Goal: Task Accomplishment & Management: Manage account settings

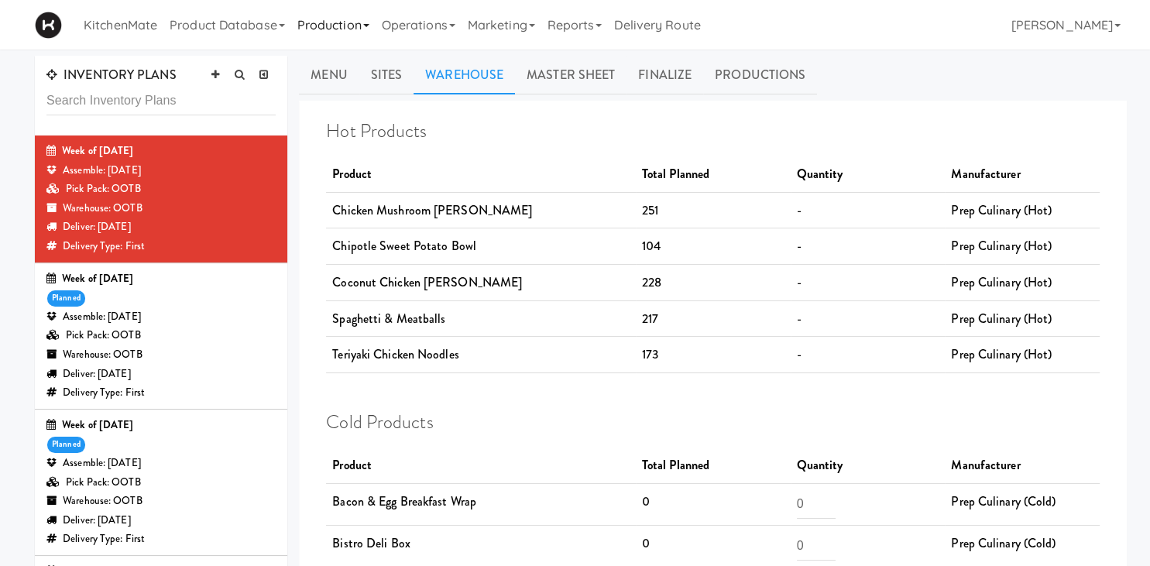
click at [338, 21] on link "Production" at bounding box center [333, 25] width 84 height 50
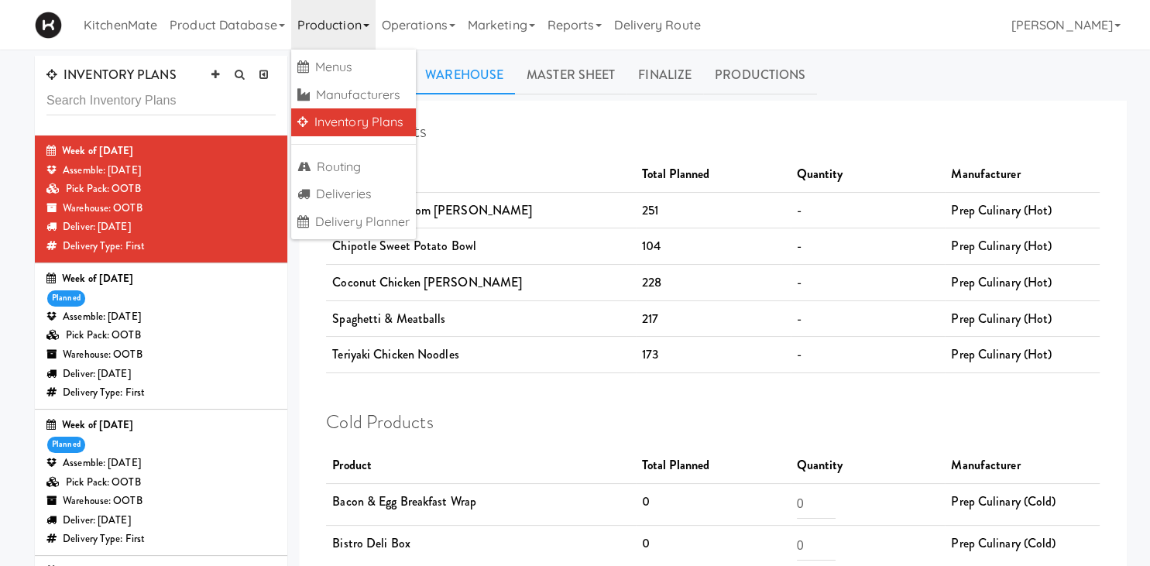
scroll to position [81, 0]
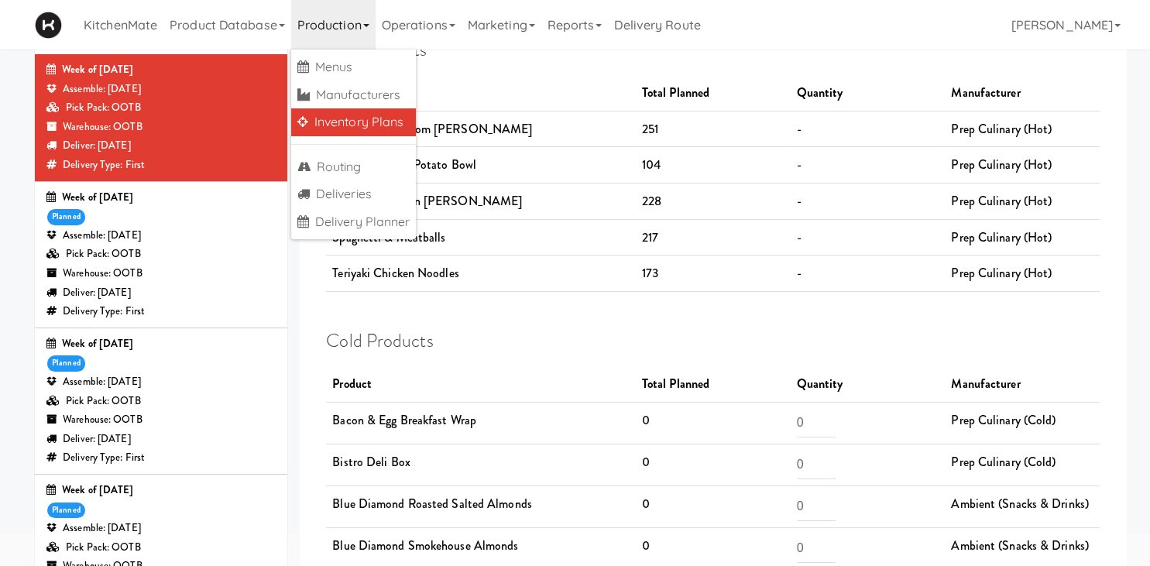
click at [169, 234] on div "Assemble: [DATE]" at bounding box center [160, 235] width 229 height 19
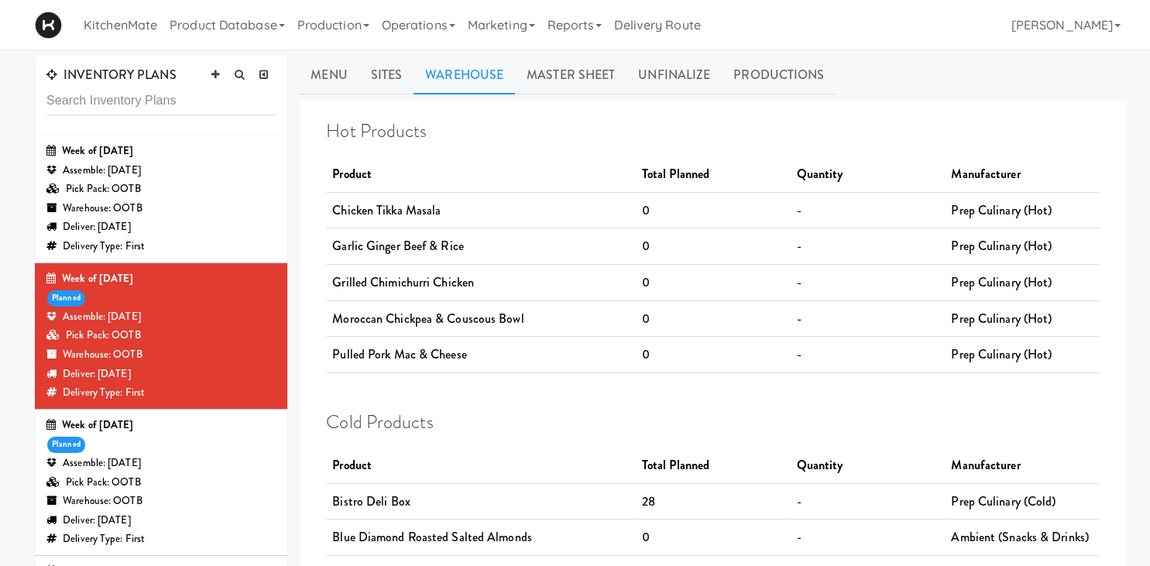
click at [782, 70] on link "Productions" at bounding box center [778, 75] width 114 height 39
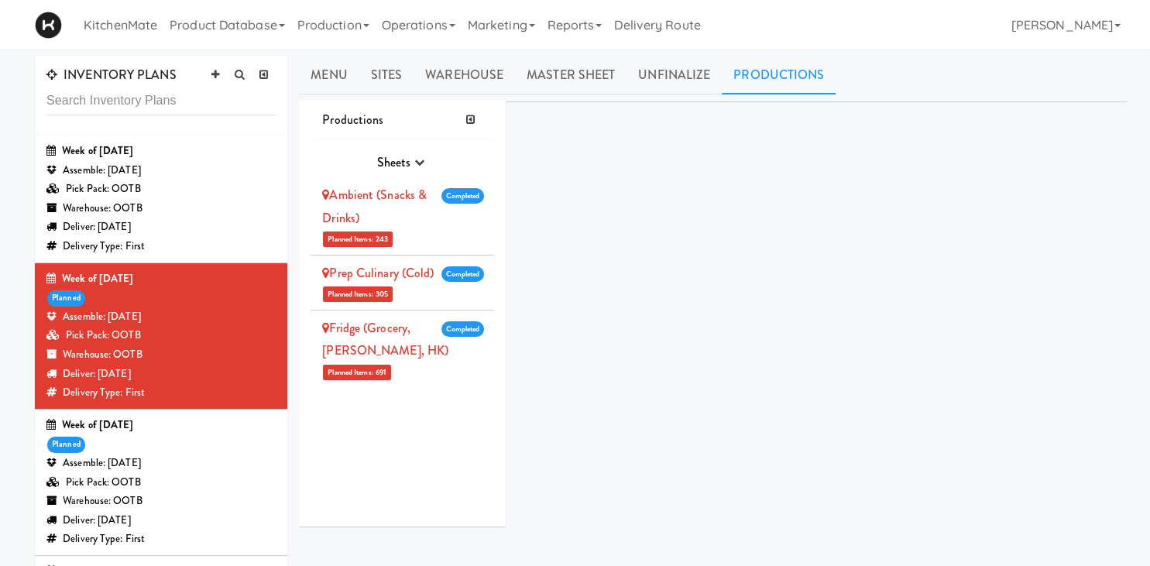
click at [403, 200] on link "Ambient (Snacks & Drinks)" at bounding box center [374, 206] width 105 height 41
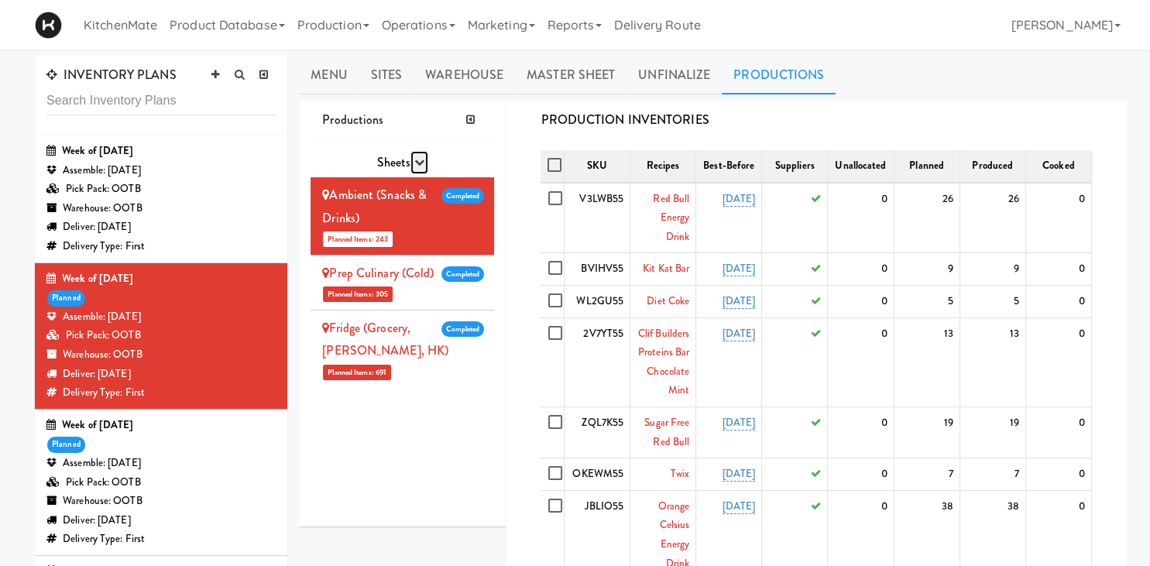
click at [418, 165] on icon "button" at bounding box center [419, 162] width 10 height 10
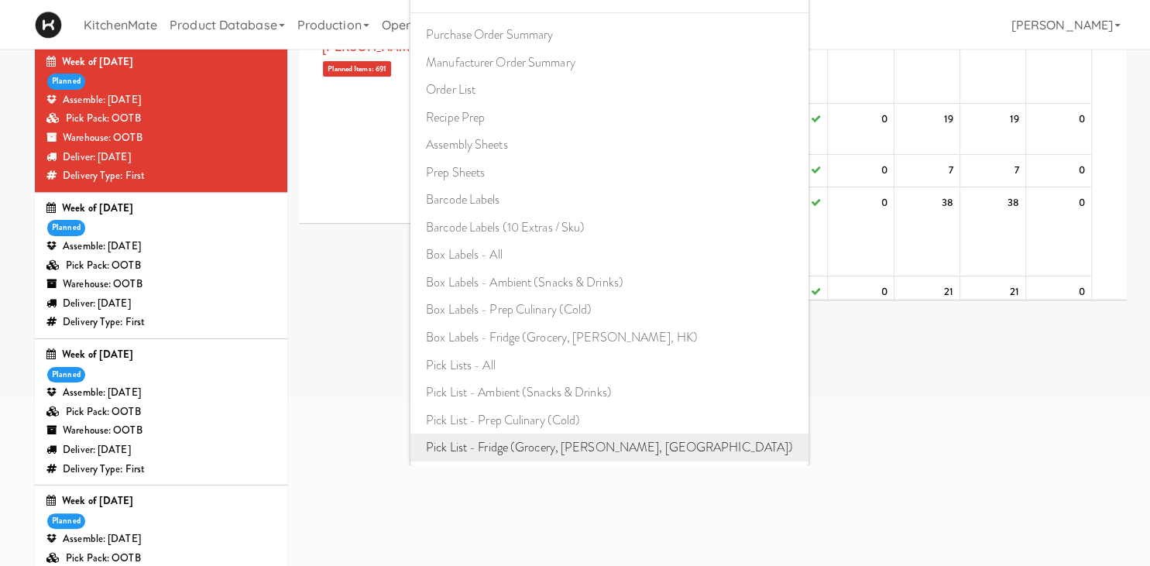
scroll to position [245, 0]
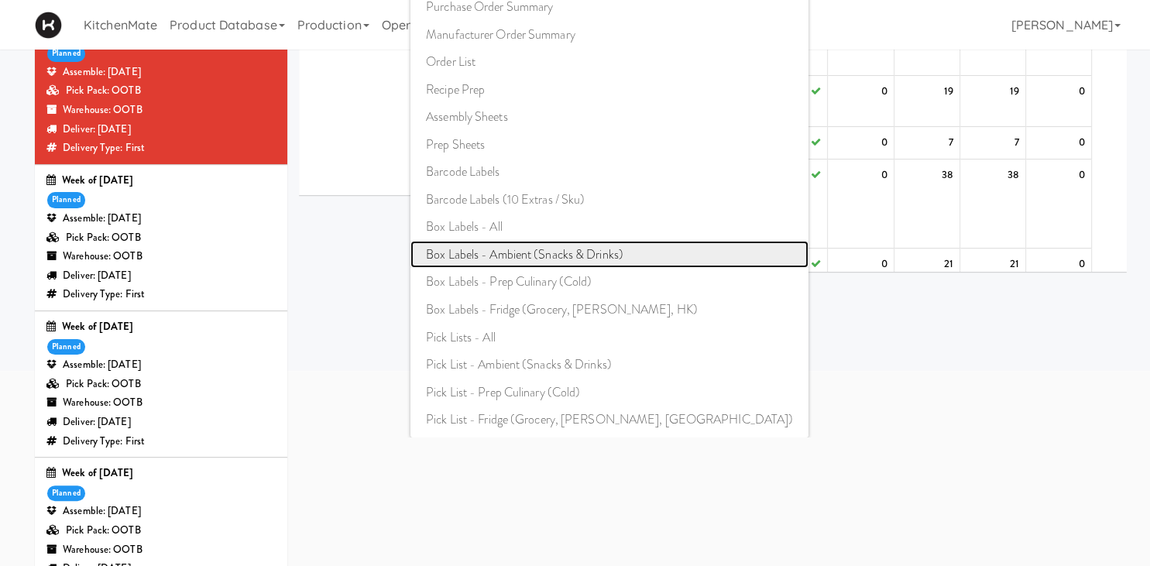
click at [532, 259] on link "Box Labels - Ambient (Snacks & Drinks)" at bounding box center [609, 255] width 398 height 28
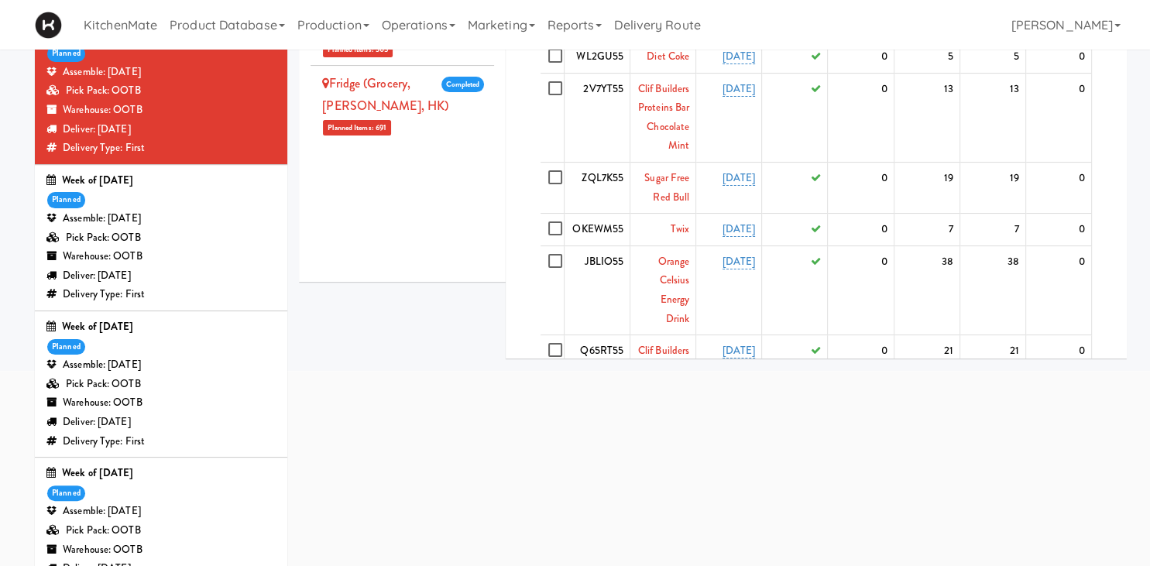
scroll to position [0, 0]
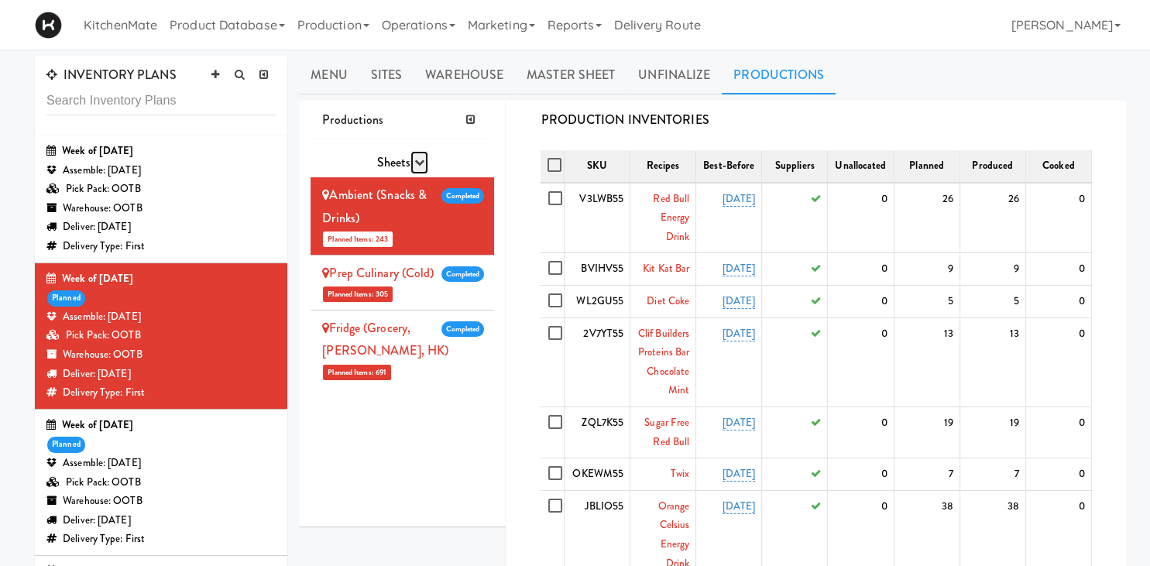
click at [418, 157] on icon "button" at bounding box center [419, 162] width 10 height 10
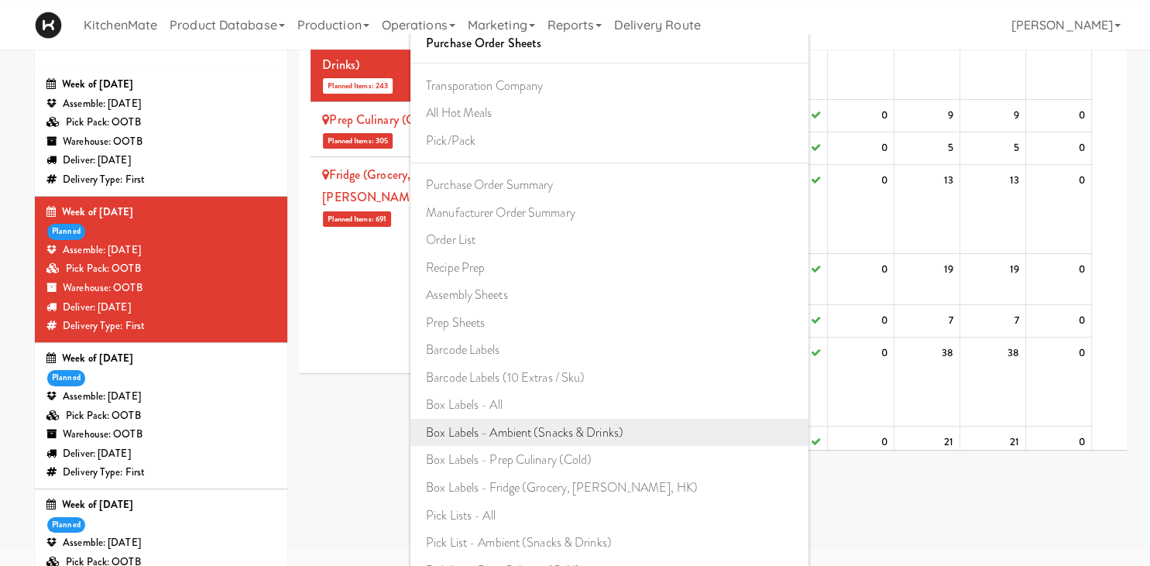
scroll to position [163, 0]
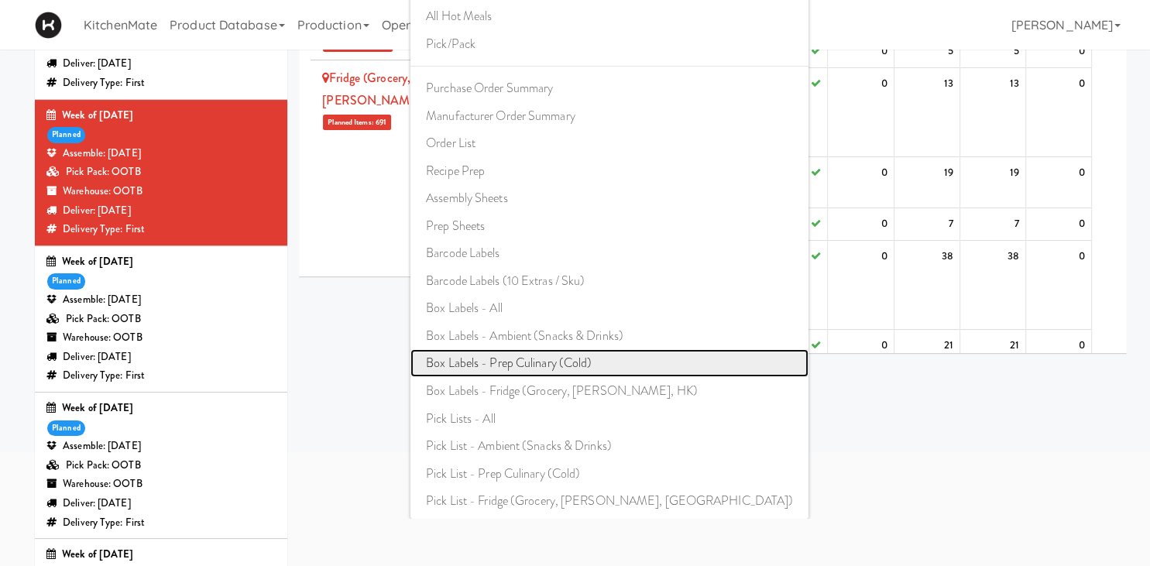
click at [566, 364] on link "Box Labels - Prep Culinary (Cold)" at bounding box center [609, 363] width 398 height 28
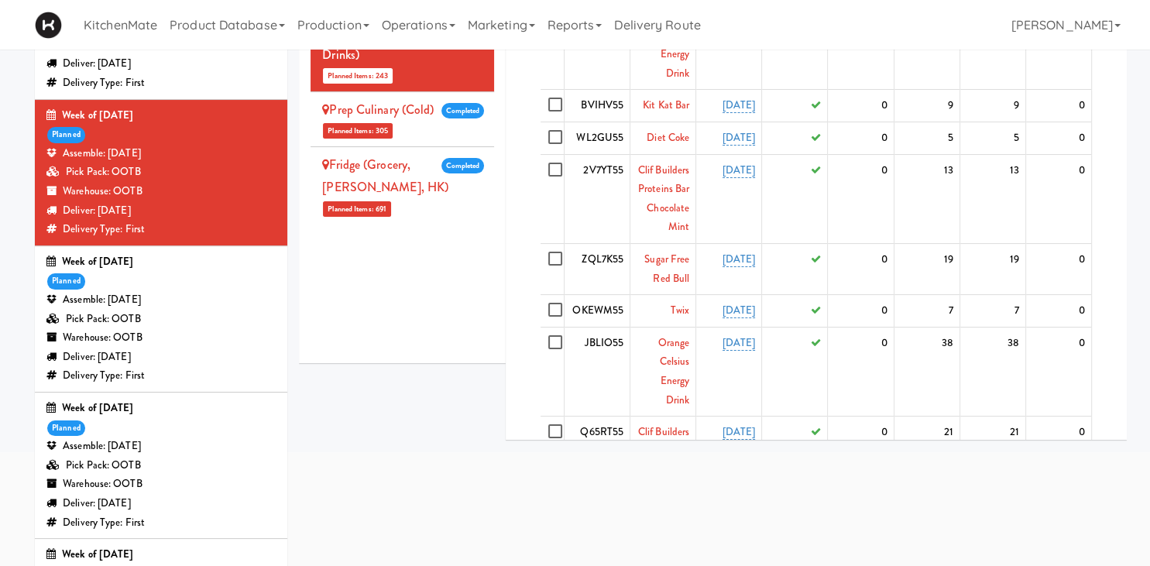
scroll to position [0, 0]
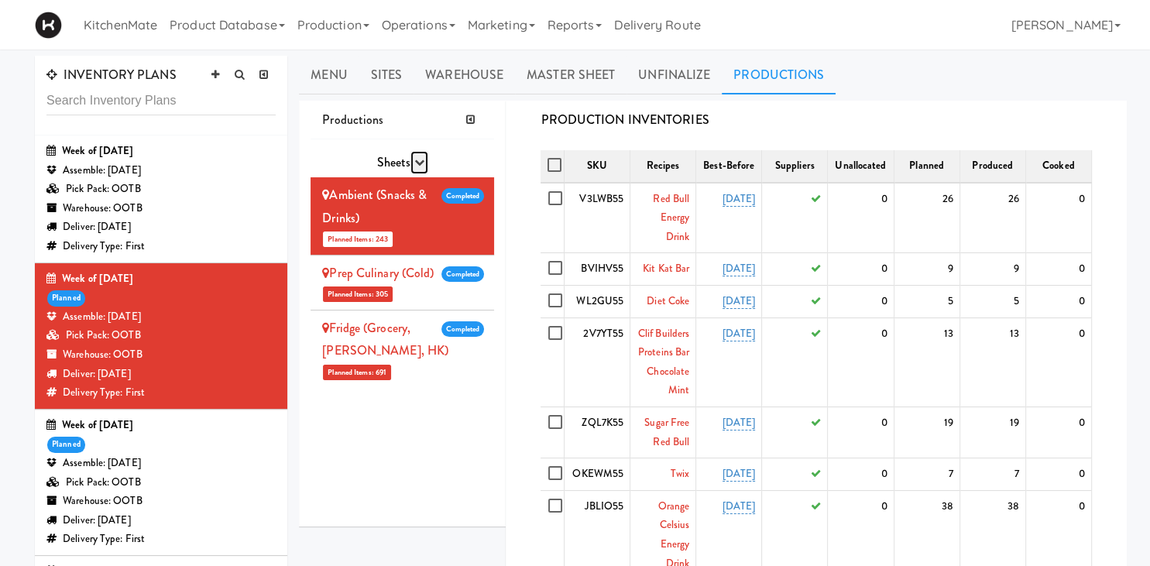
click at [418, 164] on icon "button" at bounding box center [419, 162] width 10 height 10
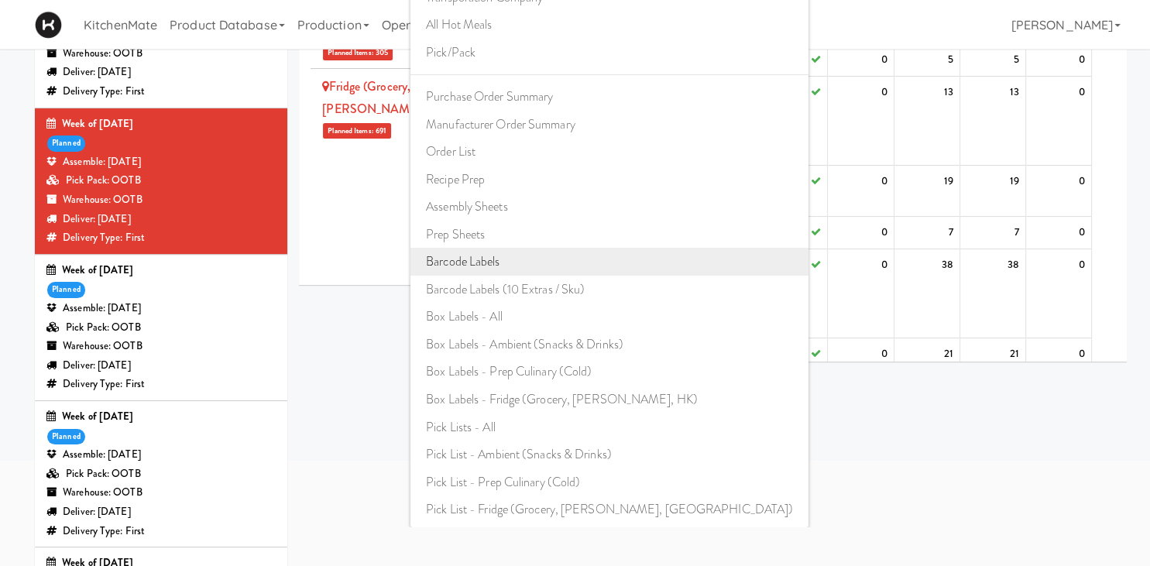
scroll to position [163, 0]
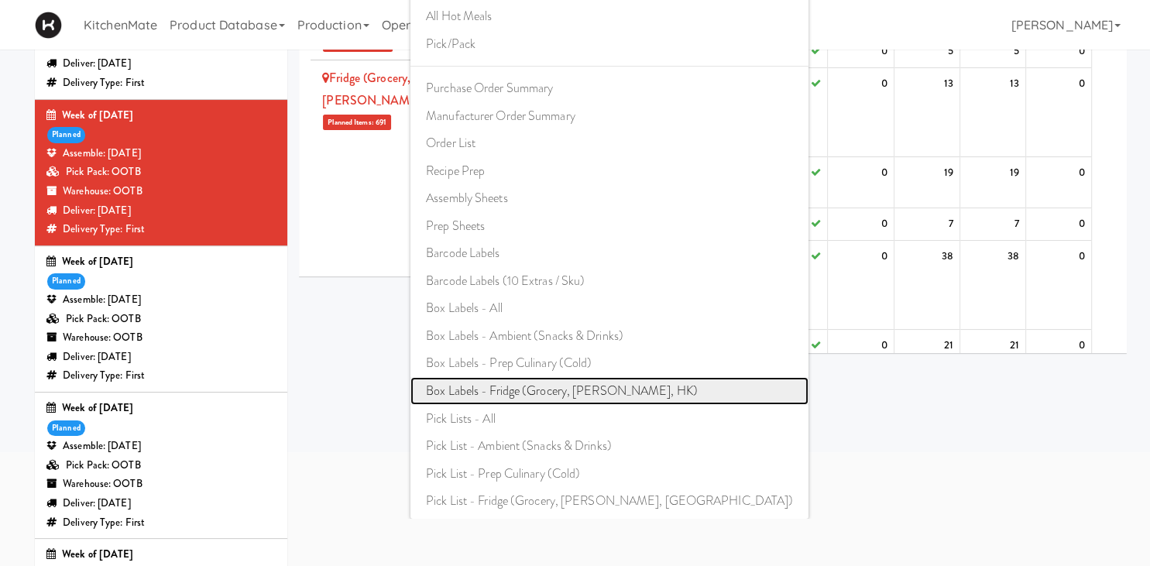
click at [550, 389] on link "Box Labels - Fridge (Grocery, Bev, HK)" at bounding box center [609, 391] width 398 height 28
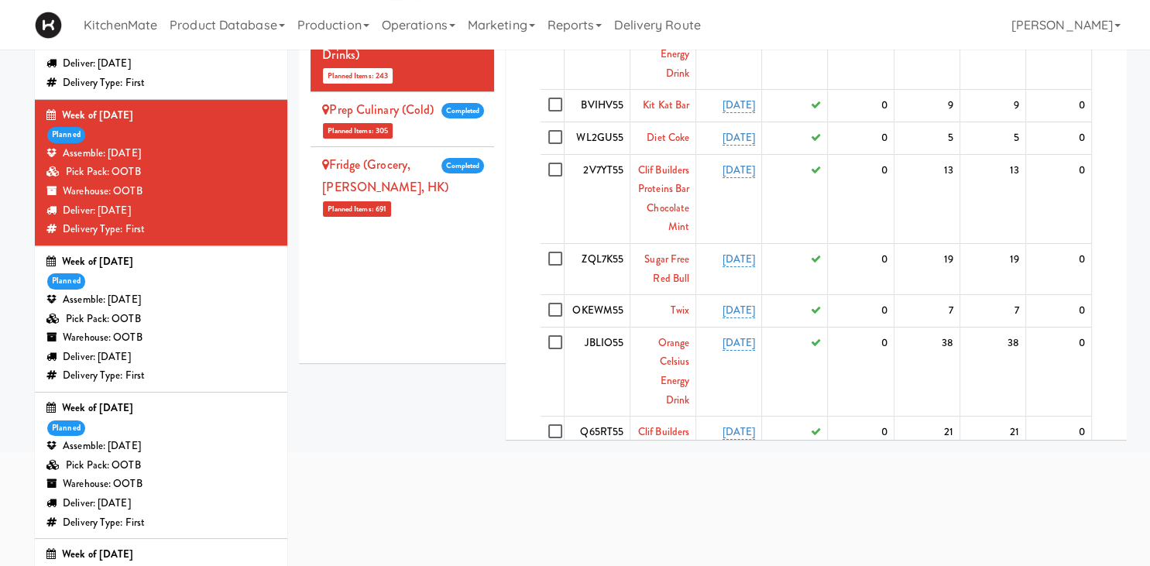
scroll to position [0, 0]
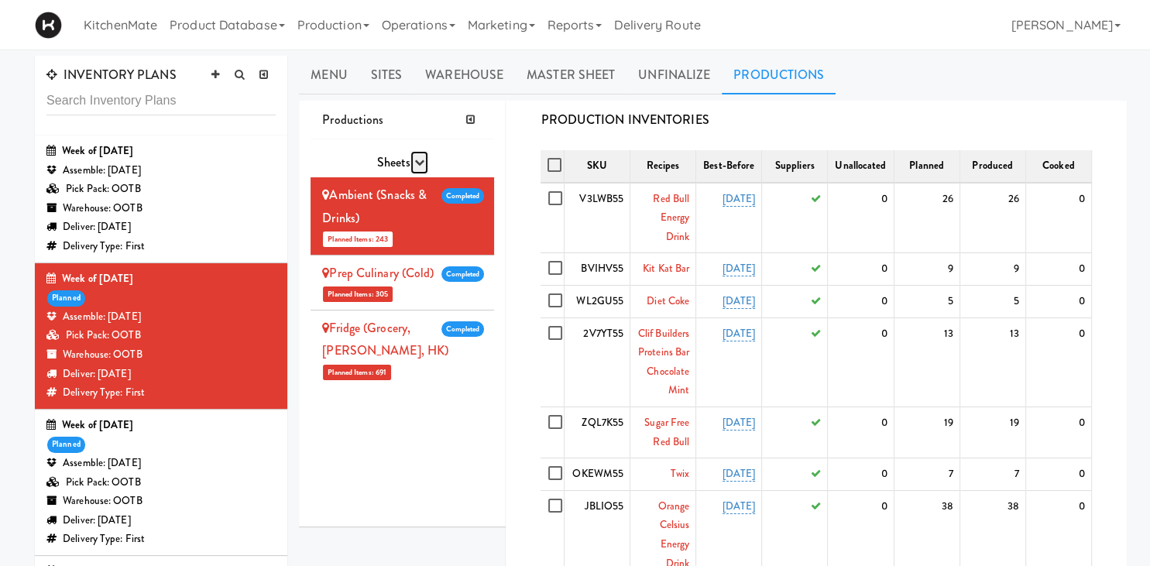
click at [420, 159] on icon "button" at bounding box center [419, 162] width 10 height 10
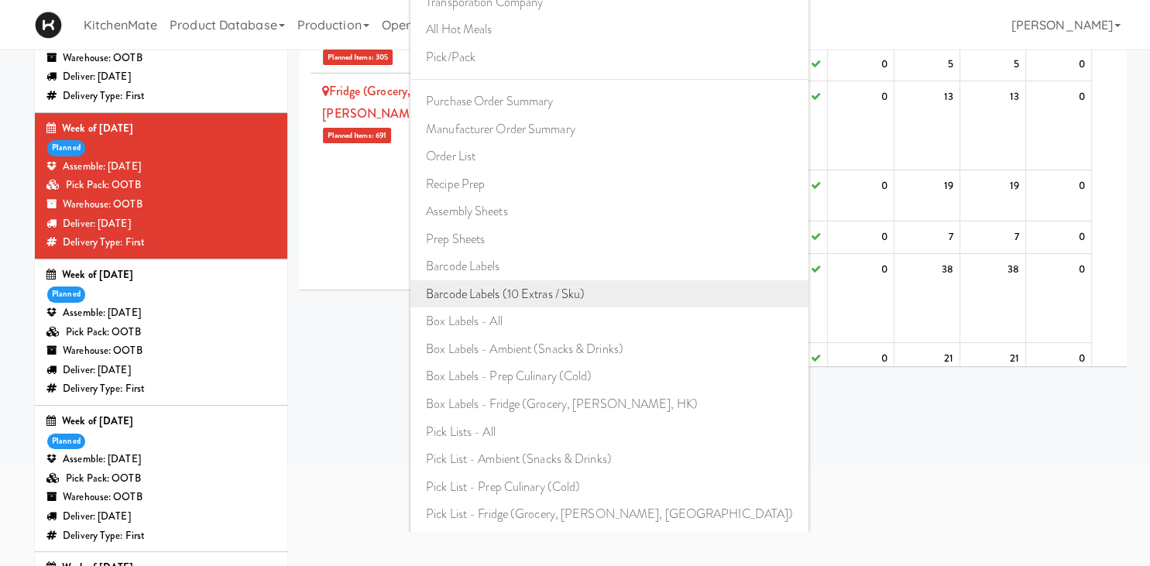
scroll to position [327, 0]
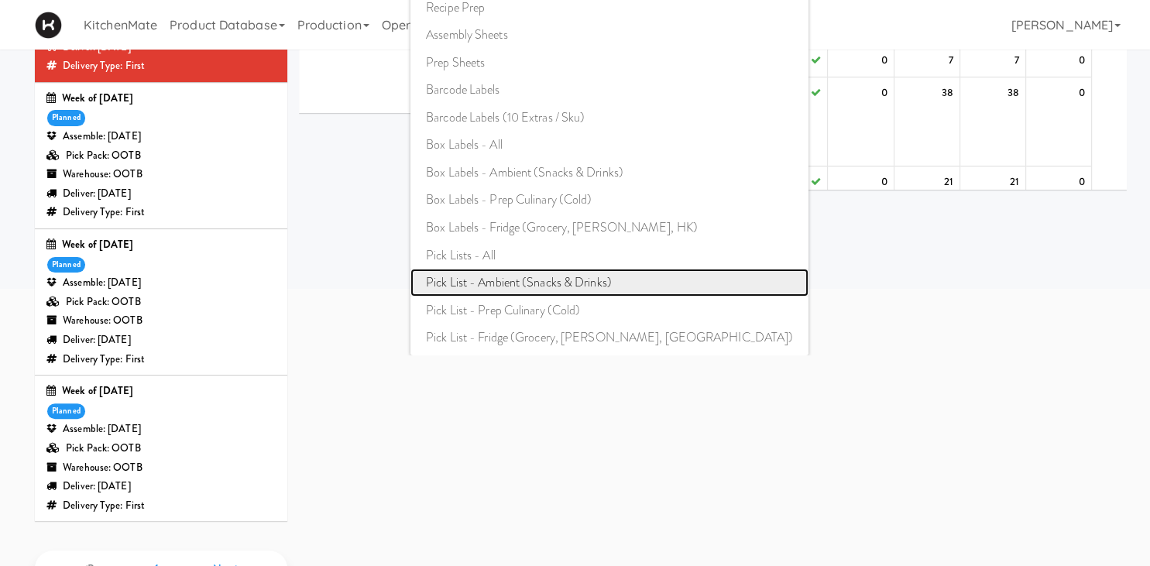
click at [498, 286] on link "Pick List - Ambient (Snacks & Drinks)" at bounding box center [609, 283] width 398 height 28
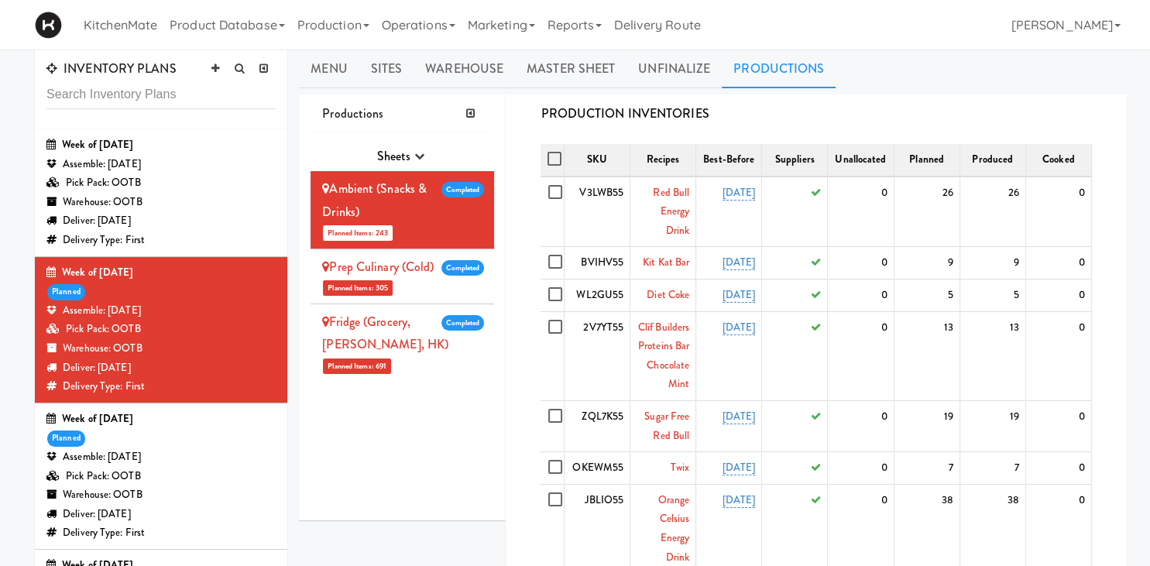
scroll to position [0, 0]
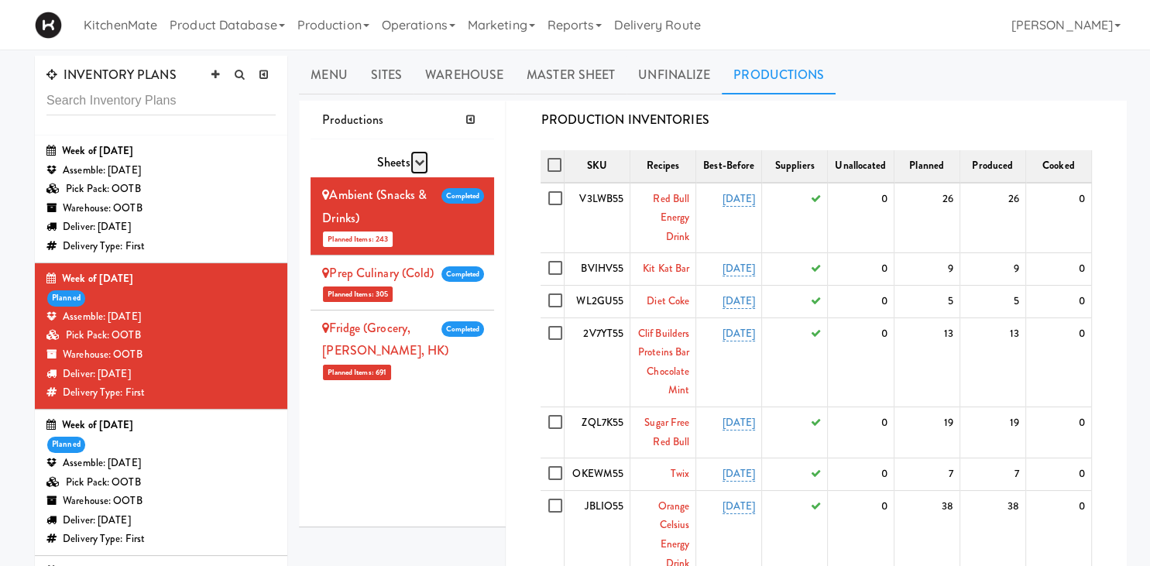
click at [418, 160] on icon "button" at bounding box center [419, 162] width 10 height 10
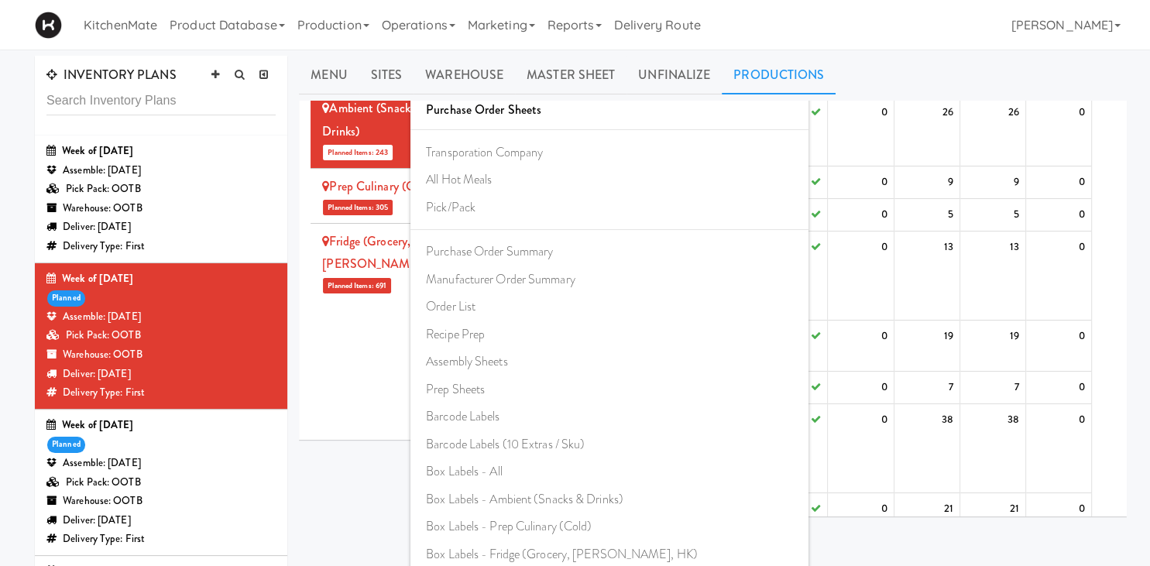
scroll to position [327, 0]
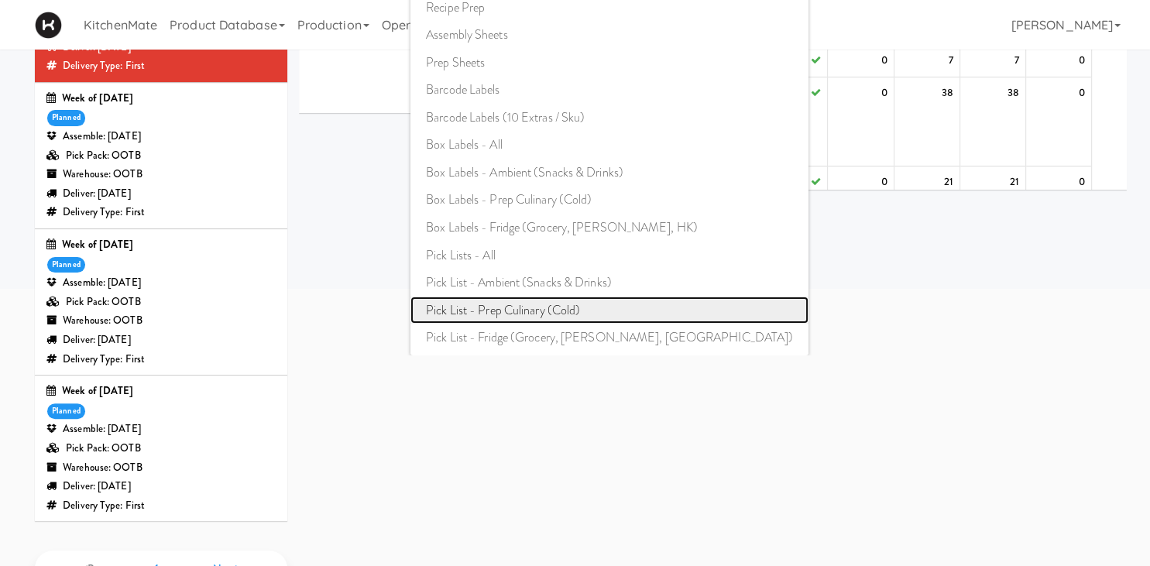
click at [521, 308] on link "Pick List - Prep Culinary (Cold)" at bounding box center [609, 310] width 398 height 28
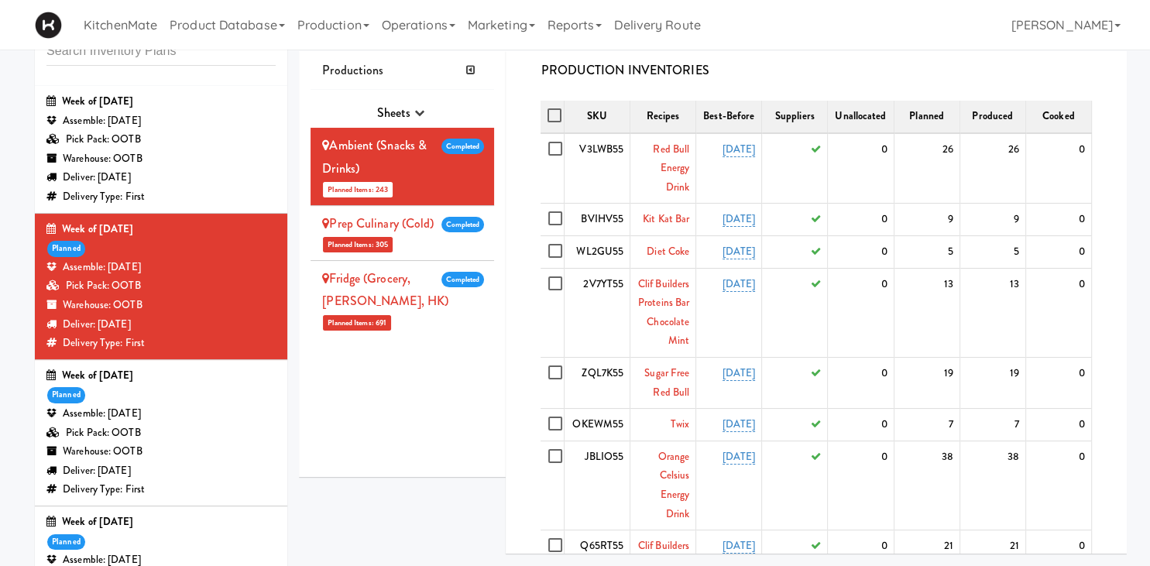
scroll to position [0, 0]
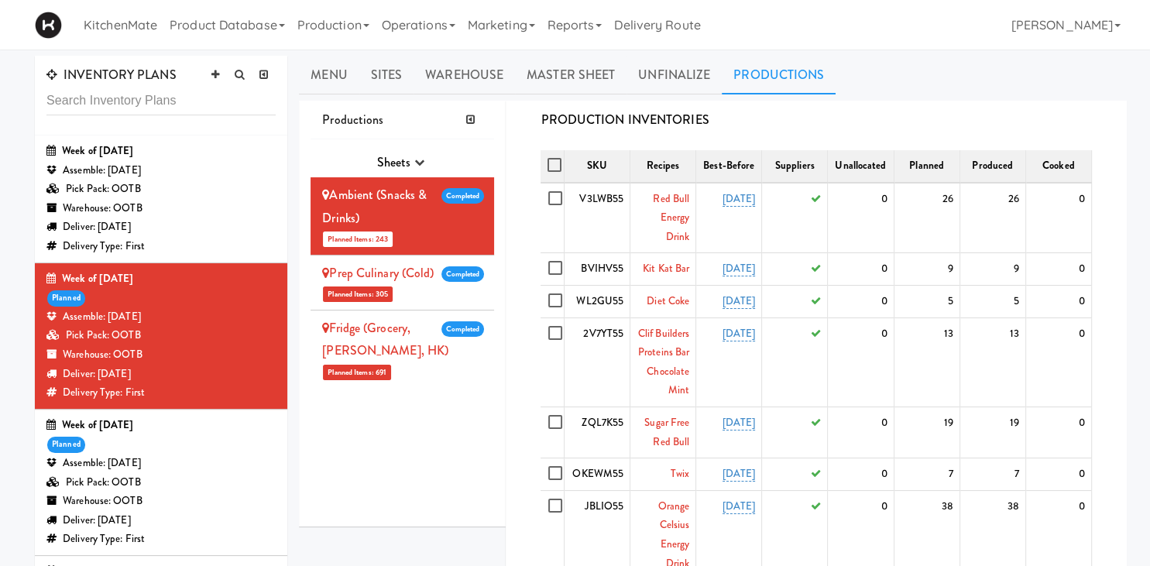
click at [401, 163] on span "Sheets" at bounding box center [393, 162] width 34 height 18
click at [416, 165] on icon "button" at bounding box center [419, 162] width 10 height 10
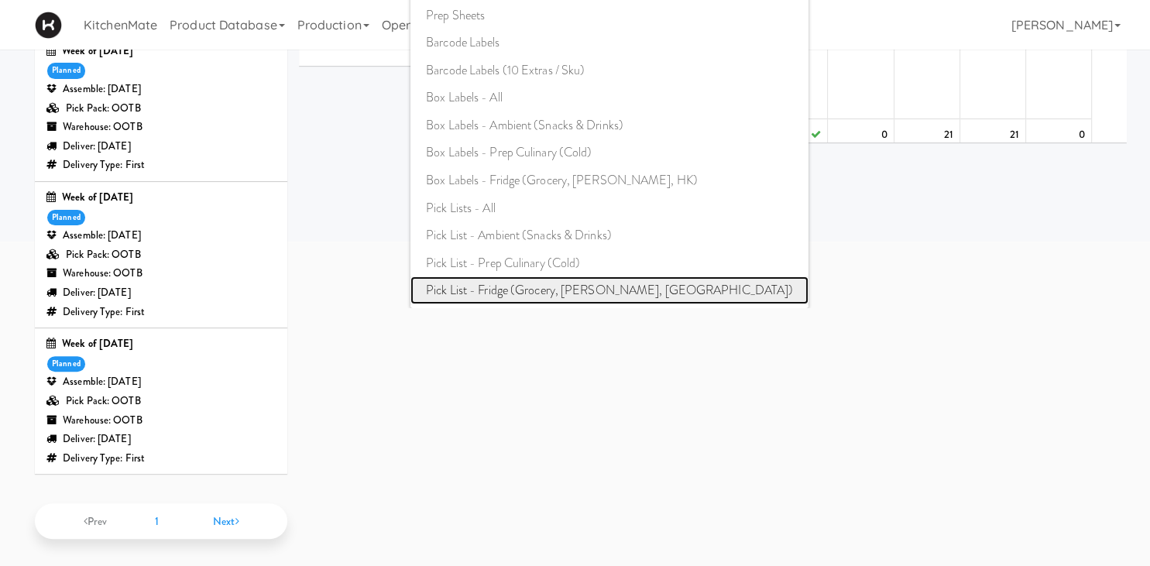
click at [550, 277] on link "Pick List - Fridge (Grocery, Bev, HK)" at bounding box center [609, 290] width 398 height 28
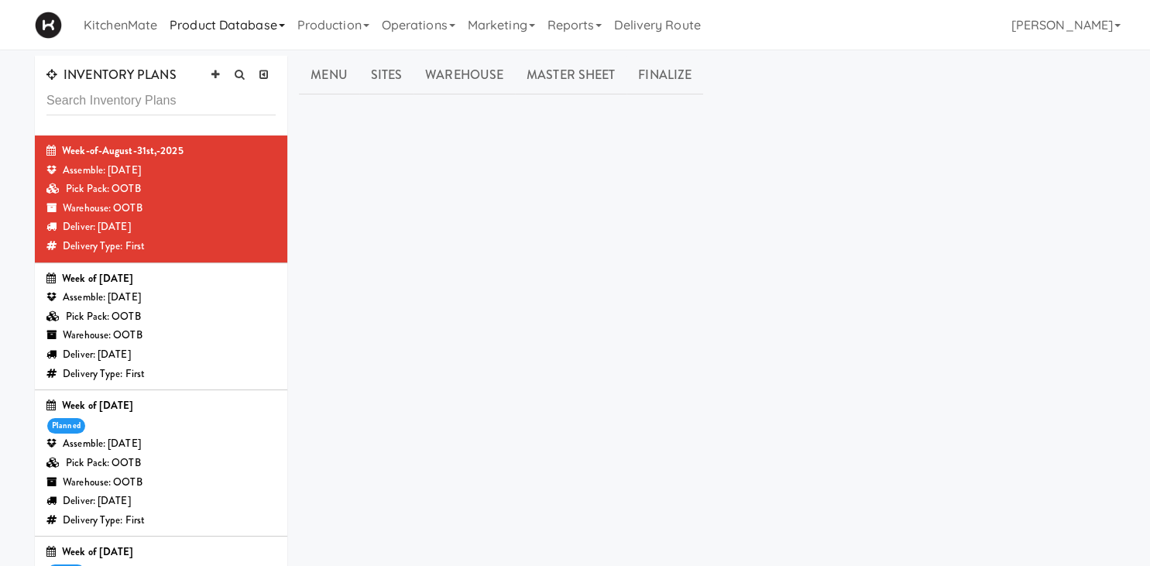
click at [246, 29] on link "Product Database" at bounding box center [227, 25] width 128 height 50
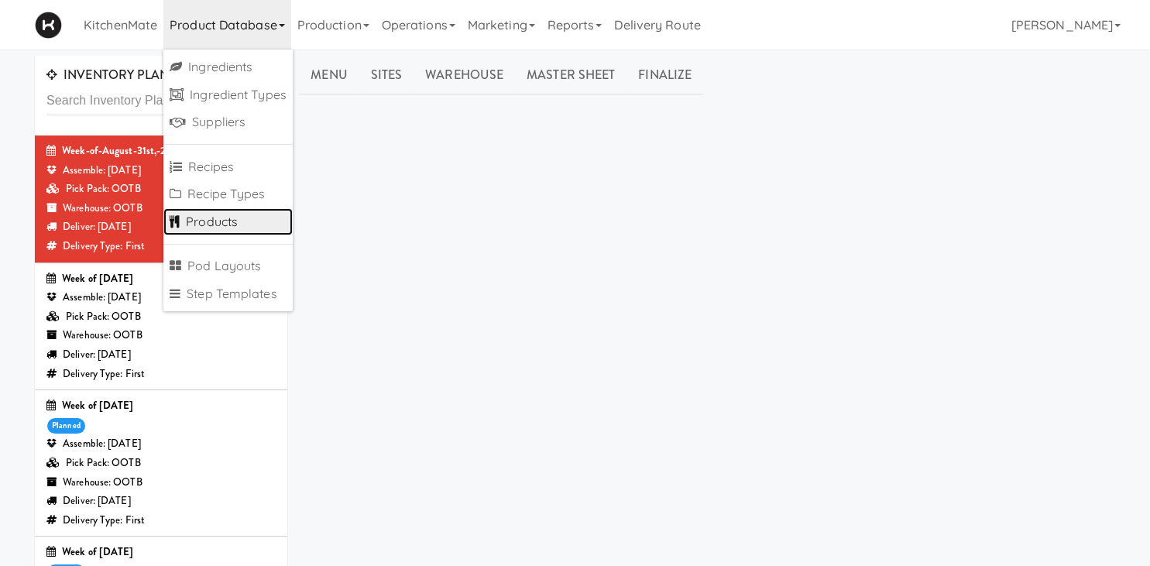
click at [234, 230] on link "Products" at bounding box center [227, 222] width 129 height 28
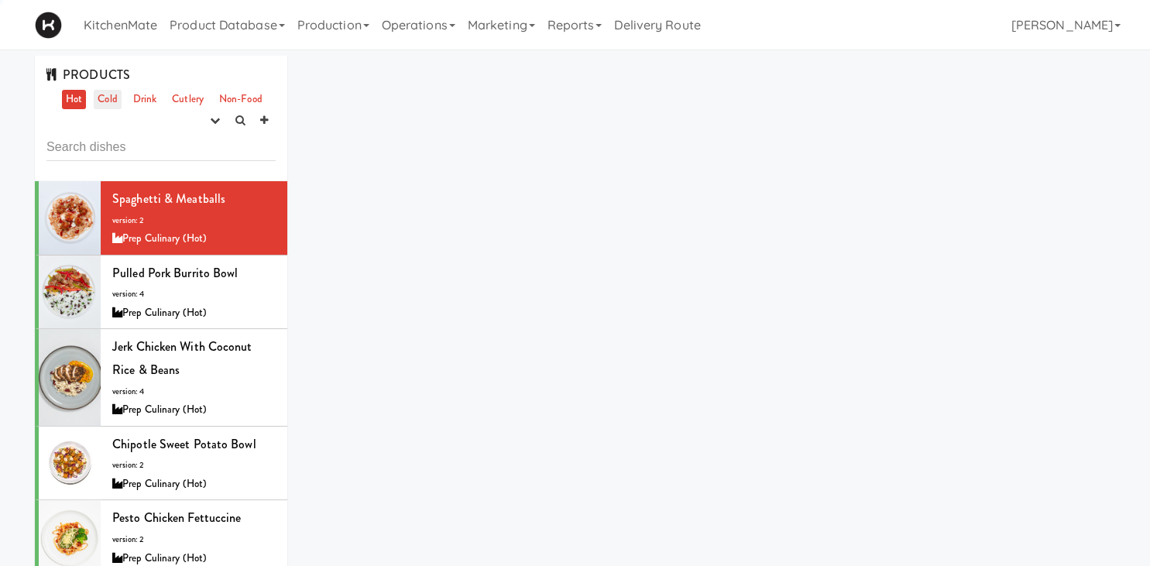
click at [114, 98] on link "Cold" at bounding box center [107, 99] width 27 height 19
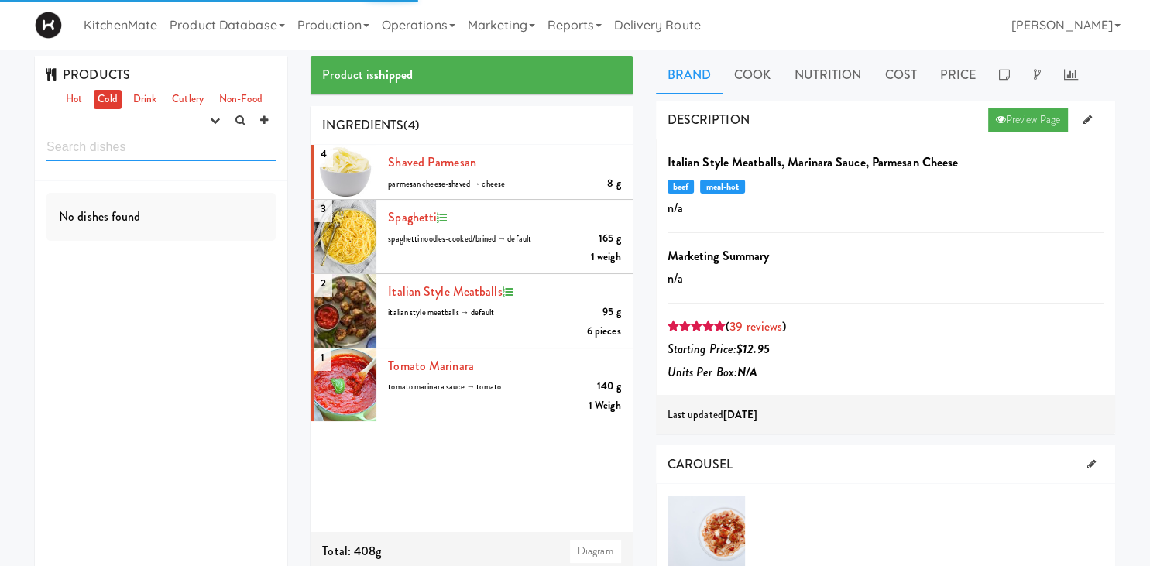
click at [127, 143] on input "text" at bounding box center [160, 146] width 229 height 29
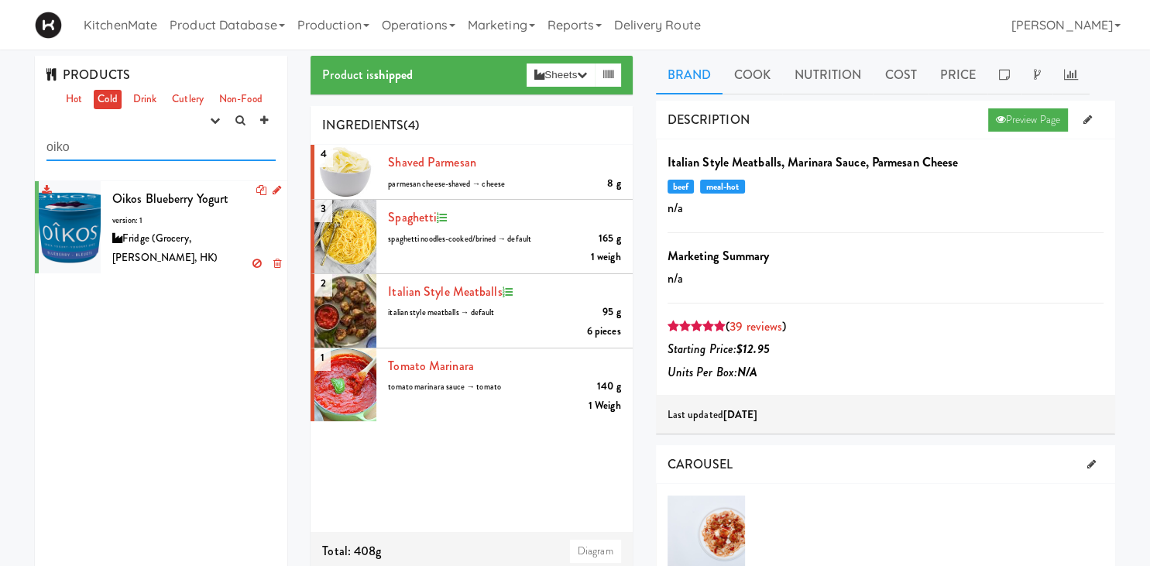
type input "oiko"
click at [138, 210] on div "Oikos Blueberry Yogurt version: 1 Fridge (Grocery, [PERSON_NAME], HK)" at bounding box center [193, 227] width 163 height 80
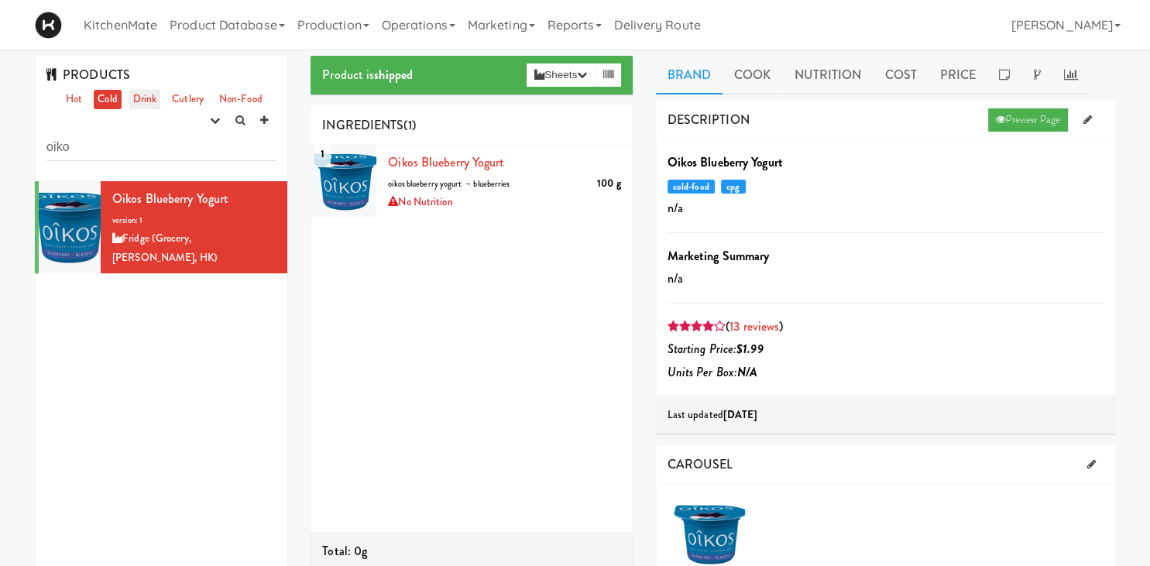
click at [149, 95] on link "Drink" at bounding box center [145, 99] width 32 height 19
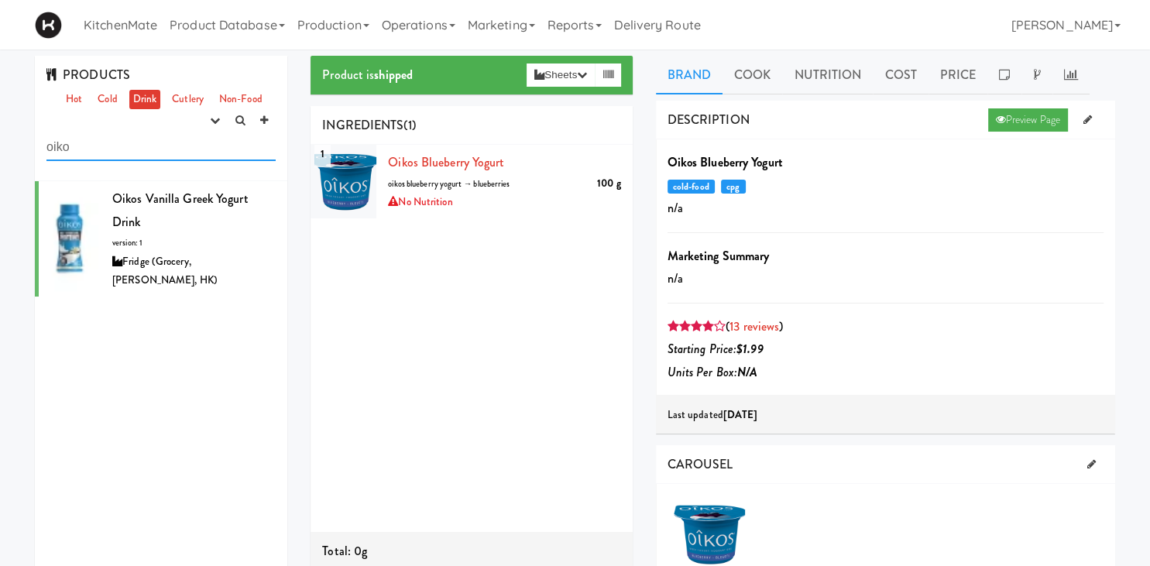
click at [146, 148] on input "oiko" at bounding box center [160, 146] width 229 height 29
click at [281, 18] on link "Product Database" at bounding box center [227, 25] width 128 height 50
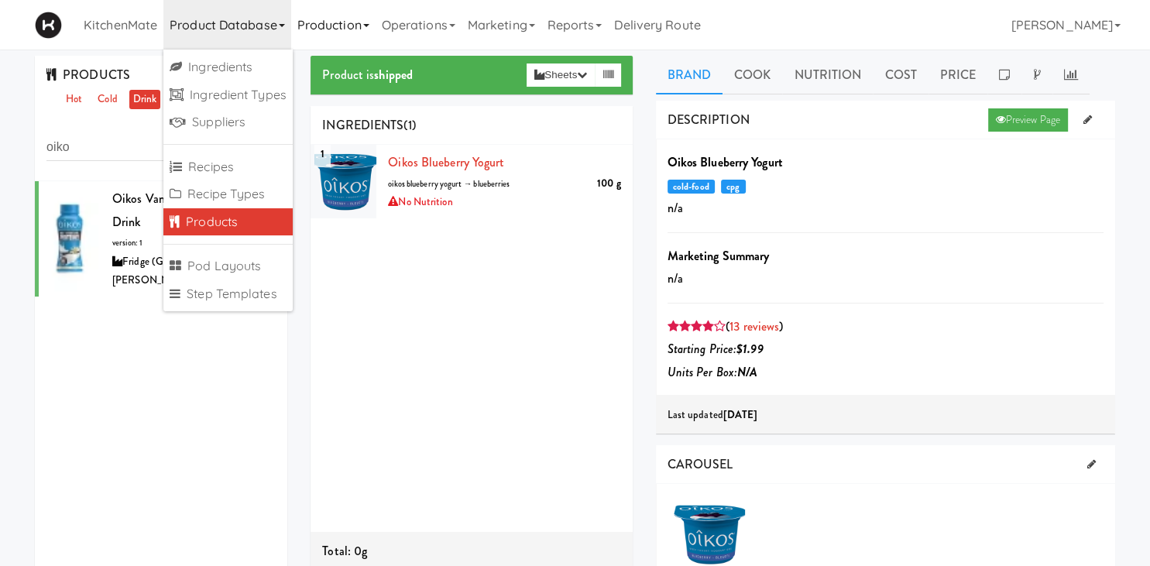
click at [317, 20] on link "Production" at bounding box center [333, 25] width 84 height 50
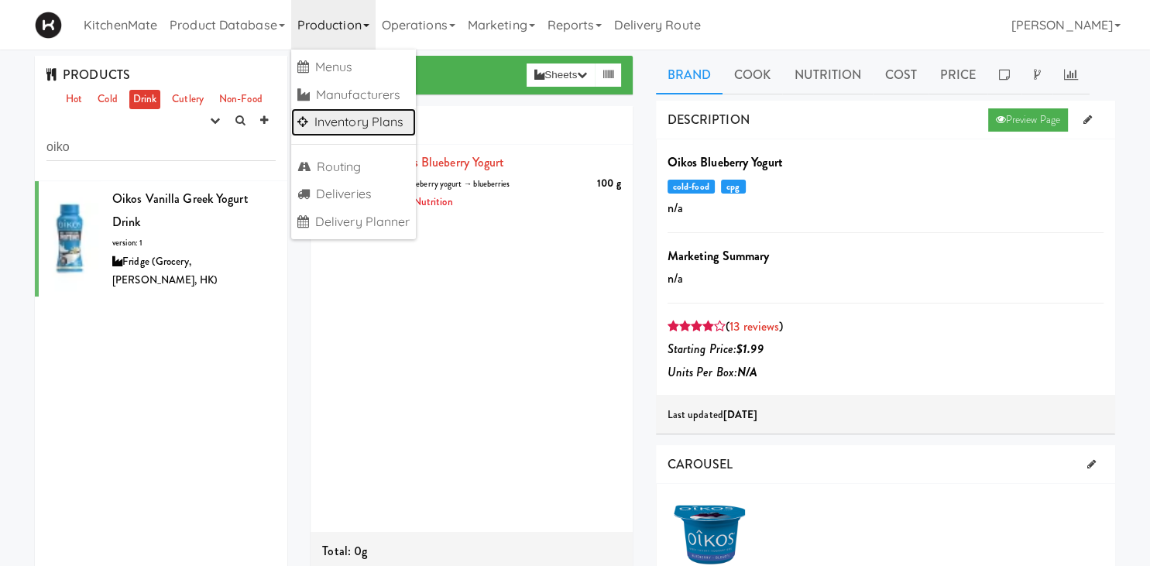
click at [366, 125] on link "Inventory Plans" at bounding box center [353, 122] width 125 height 28
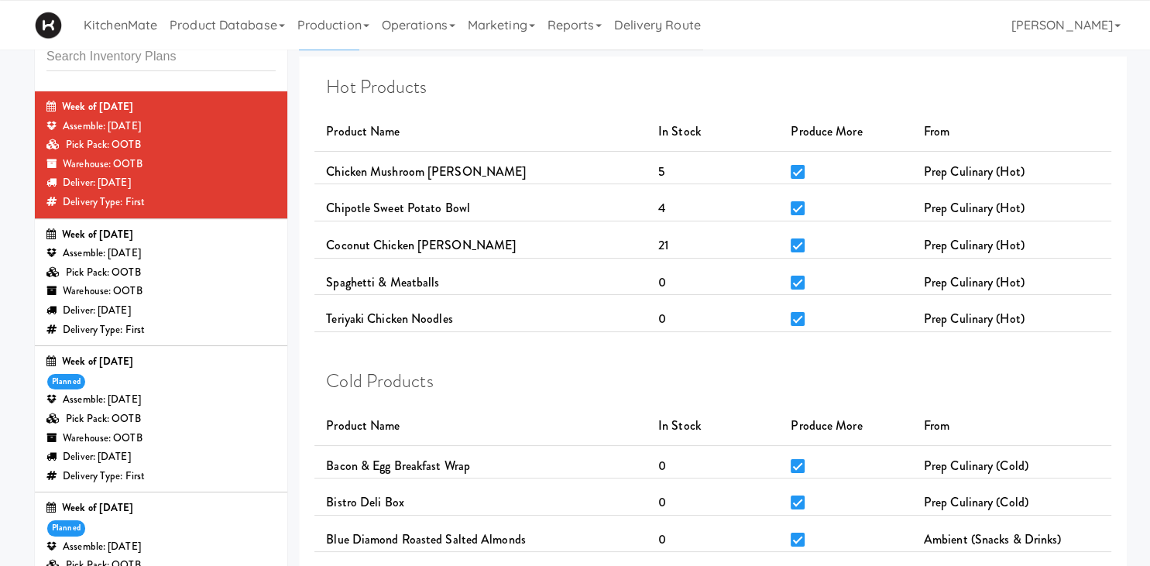
scroll to position [81, 0]
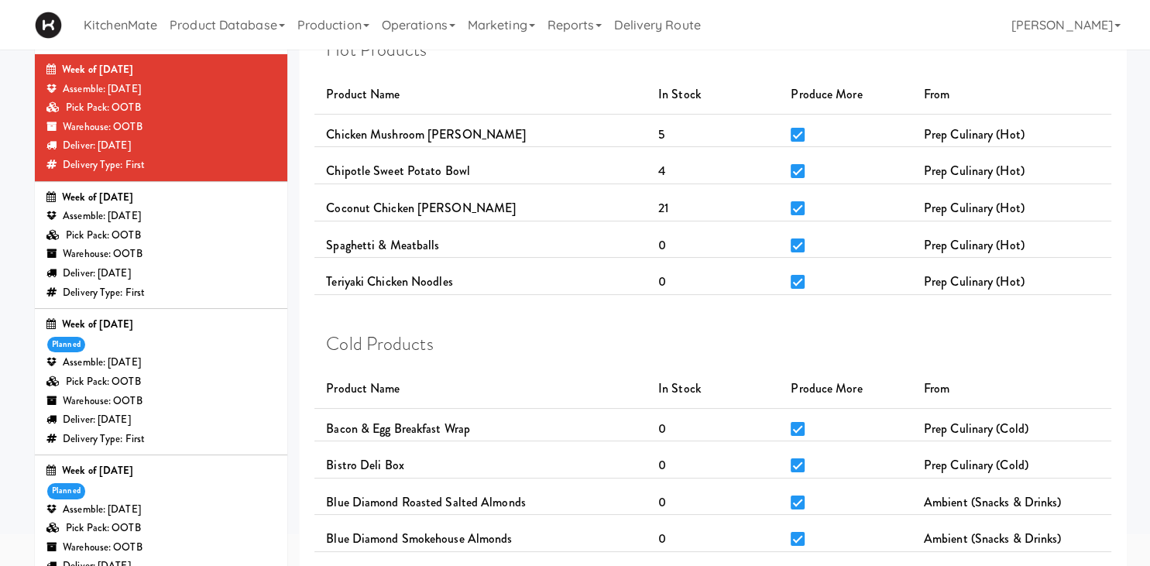
click at [197, 398] on div "Warehouse: OOTB" at bounding box center [160, 401] width 229 height 19
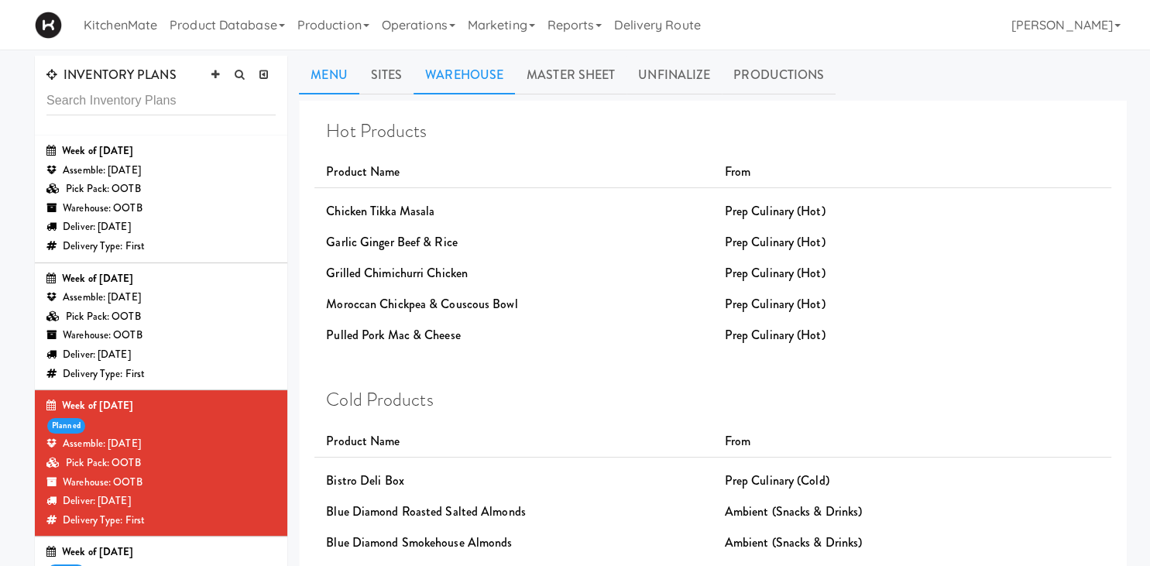
click at [494, 70] on link "Warehouse" at bounding box center [463, 75] width 101 height 39
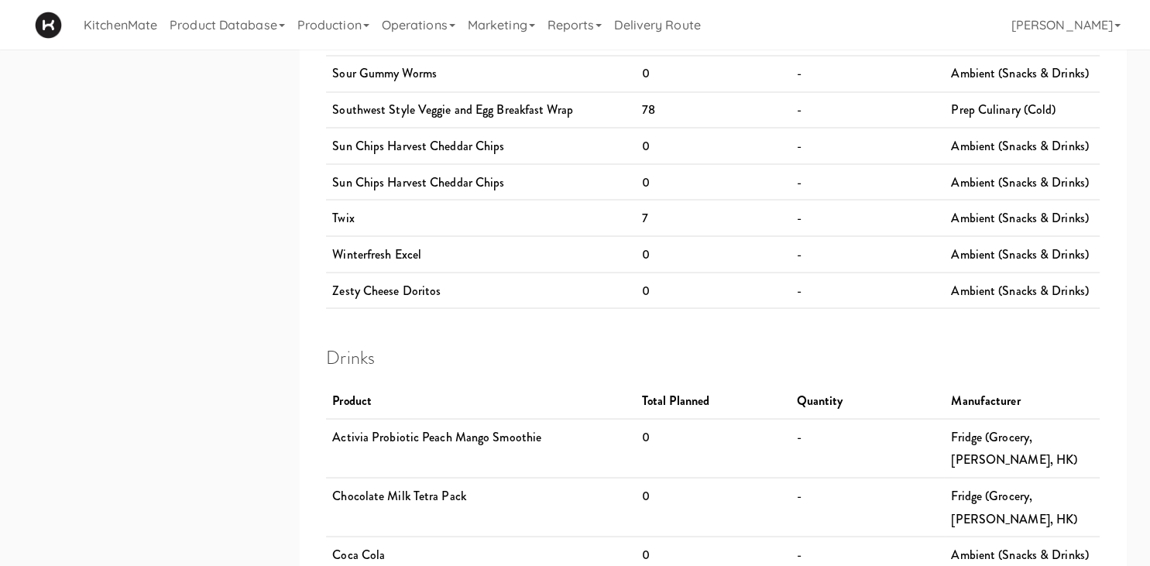
scroll to position [2809, 0]
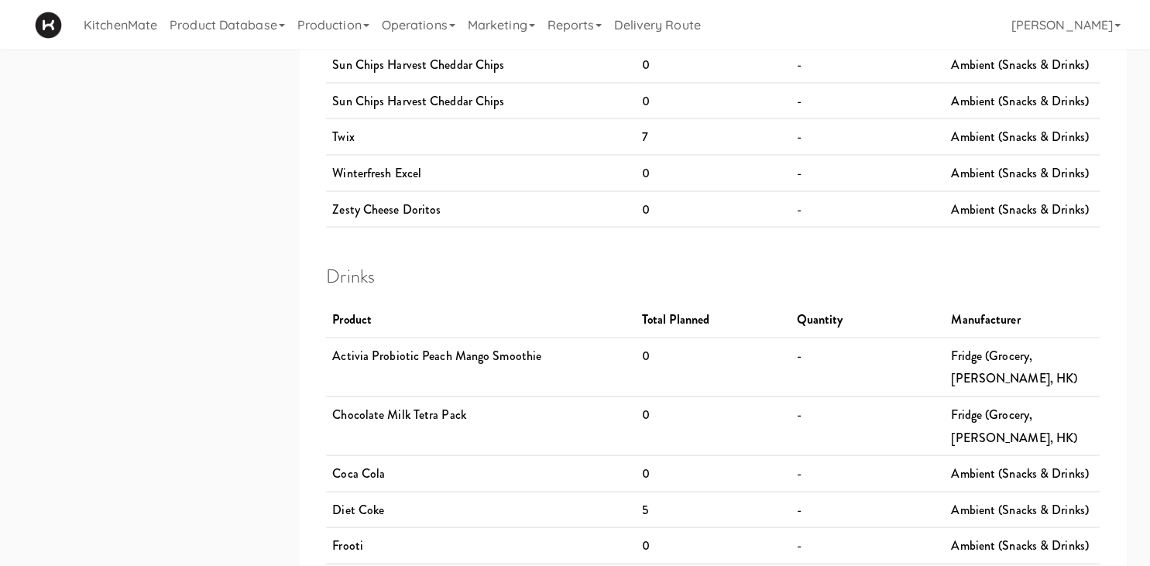
drag, startPoint x: 369, startPoint y: 185, endPoint x: 1012, endPoint y: 596, distance: 762.7
copy div "Menu Sites Warehouse Master Sheet Unfinalize Productions Hot Products Product N…"
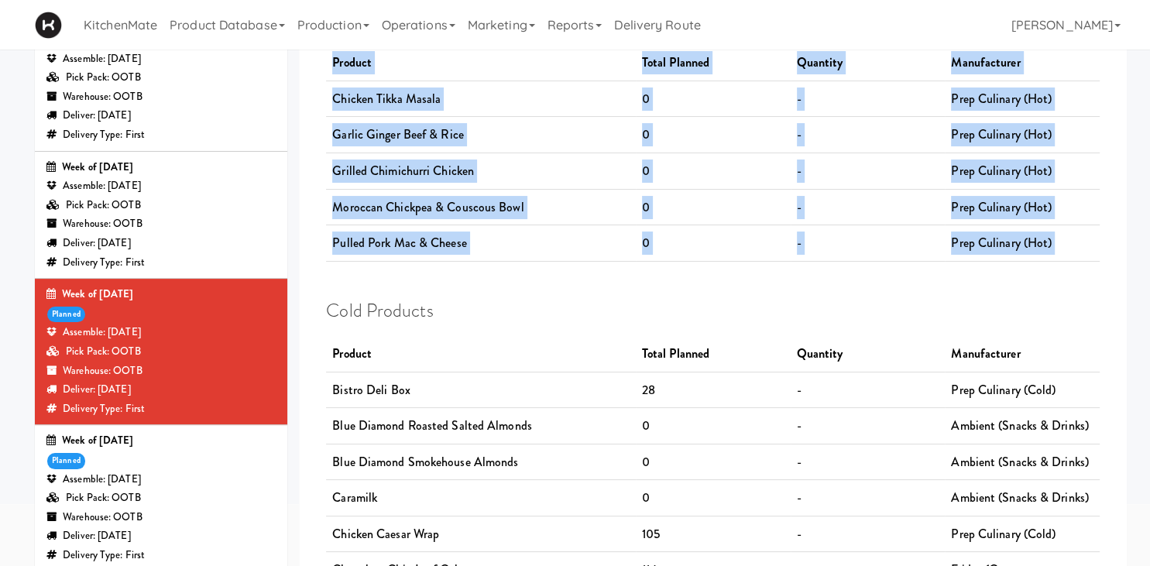
scroll to position [0, 0]
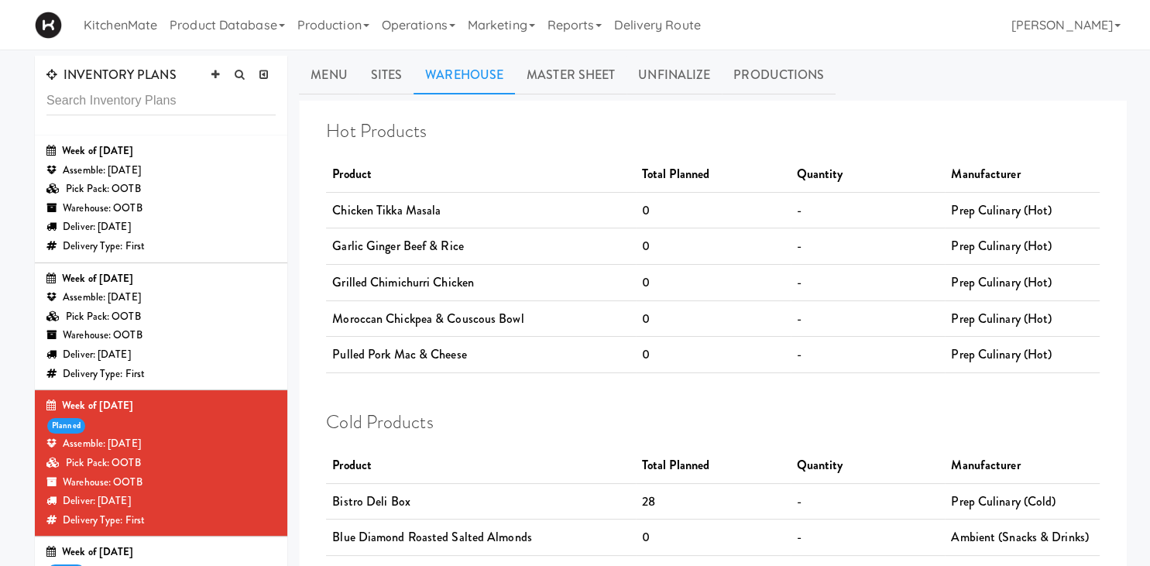
click at [179, 296] on div "Assemble: Saturday Aug 30, 2025" at bounding box center [160, 297] width 229 height 19
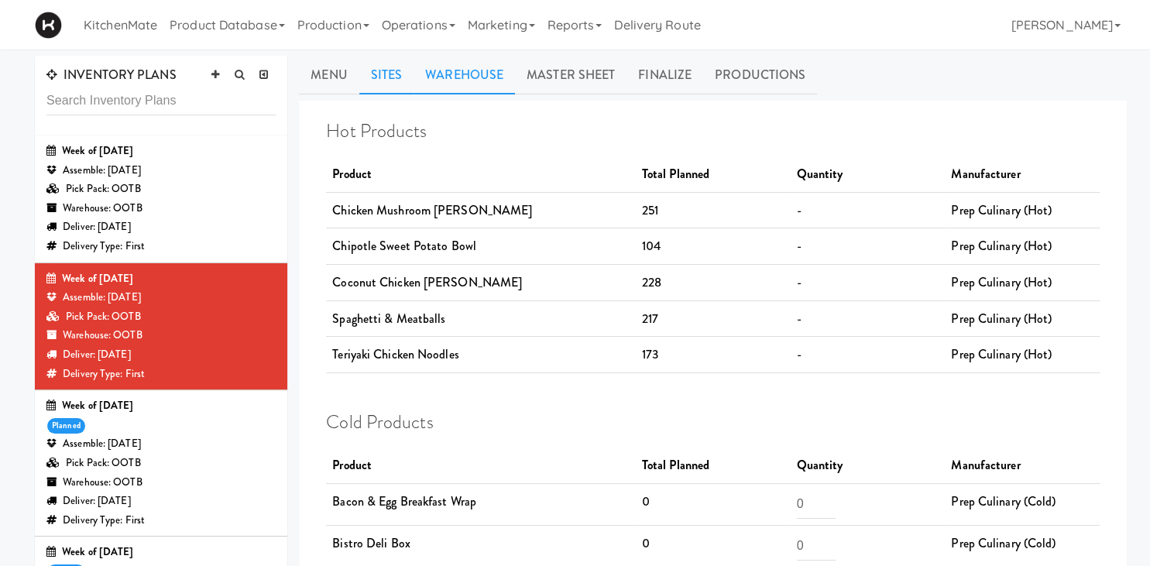
click at [389, 85] on link "Sites" at bounding box center [386, 75] width 55 height 39
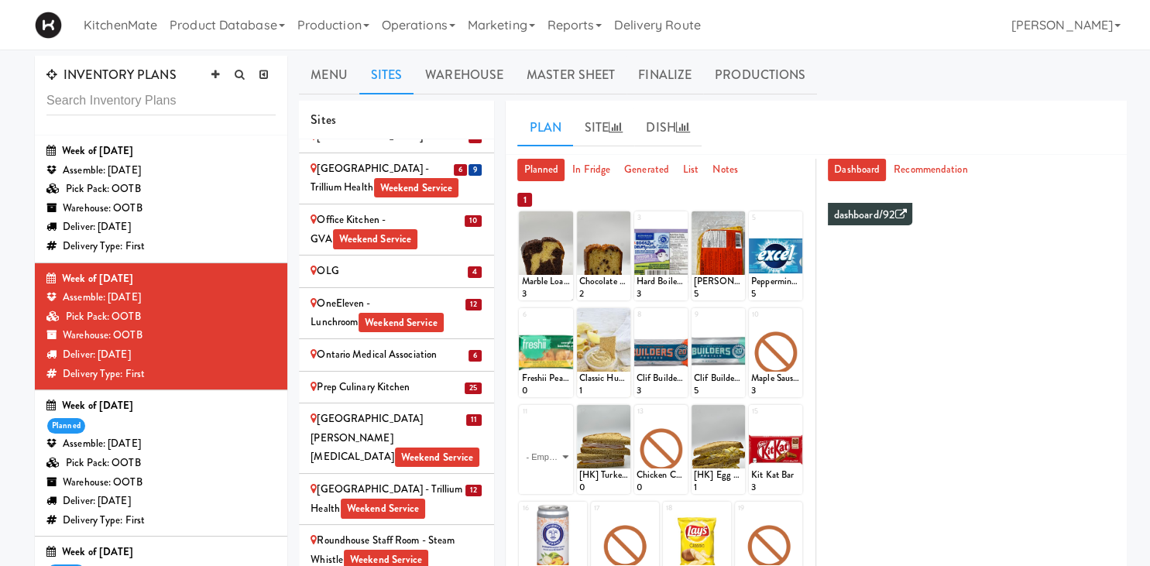
scroll to position [2694, 0]
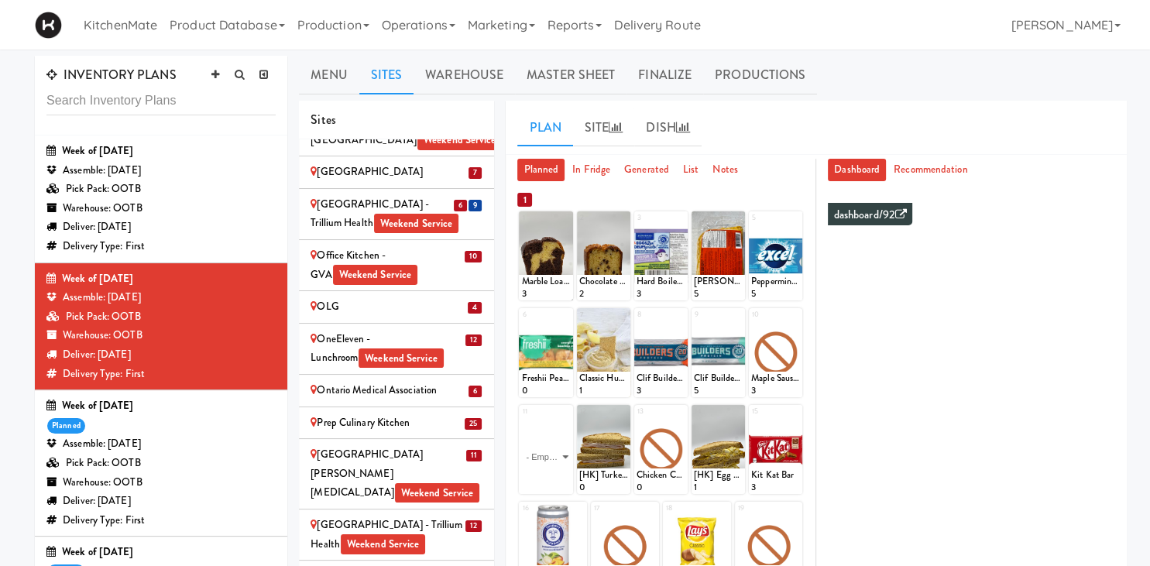
click at [365, 381] on div "Ontario Medical Association" at bounding box center [396, 390] width 172 height 19
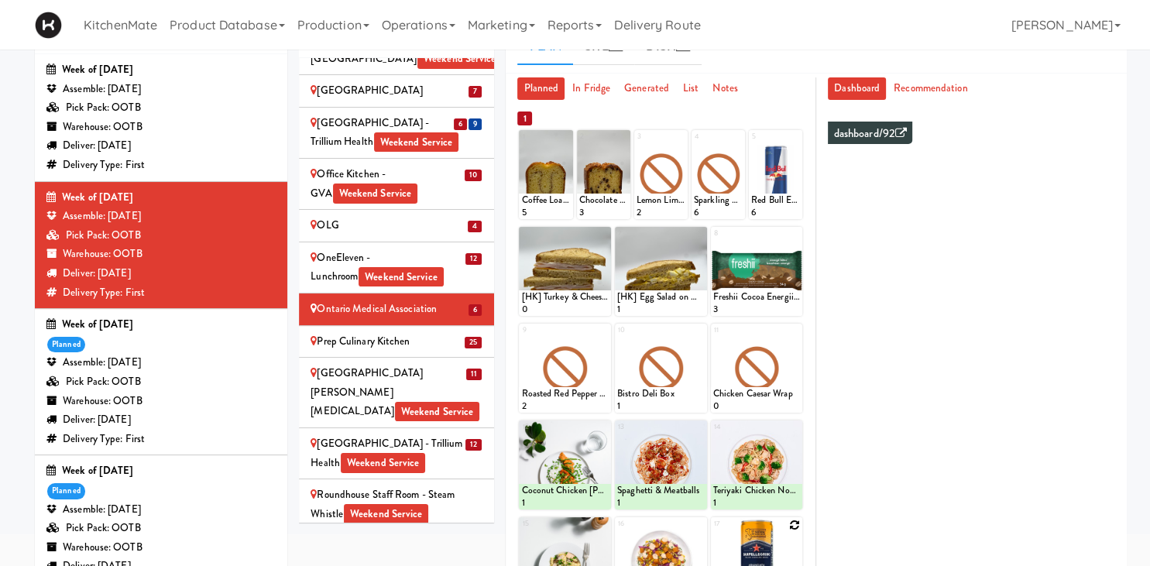
scroll to position [327, 0]
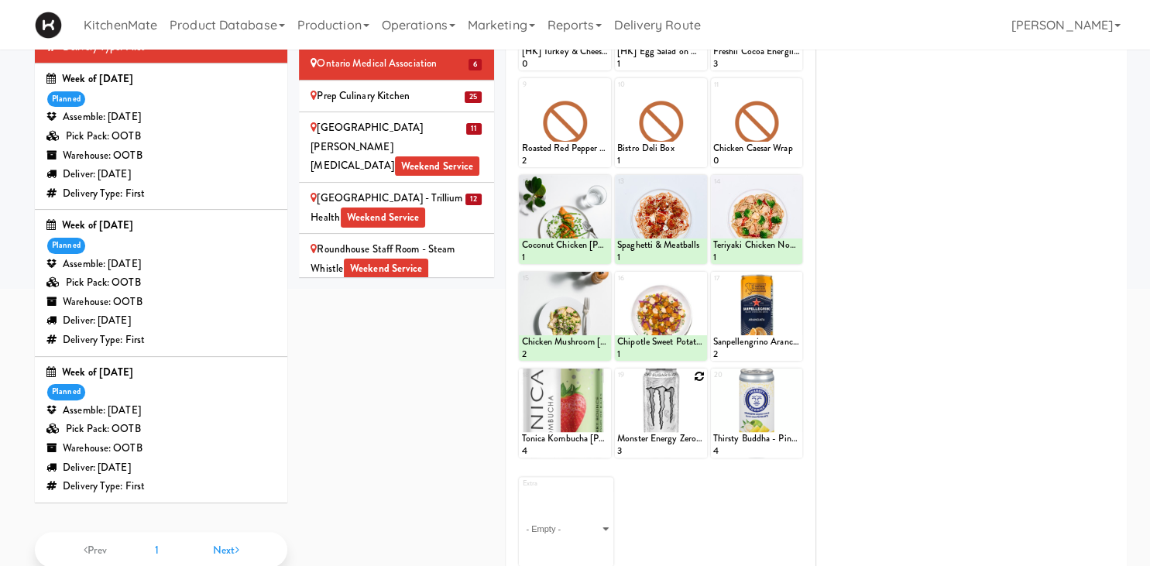
click at [701, 375] on icon at bounding box center [699, 376] width 11 height 11
click at [617, 383] on select "- Empty - Activia Probiotic Peach Mango Smoothie Chocolate Milk Tetra Pack Coca…" at bounding box center [660, 420] width 87 height 74
click option "Oikos Vanilla Greek Yogurt Drink" at bounding box center [0, 0] width 0 height 0
click at [653, 438] on input "2" at bounding box center [638, 443] width 43 height 29
click at [654, 438] on input "3" at bounding box center [638, 443] width 43 height 29
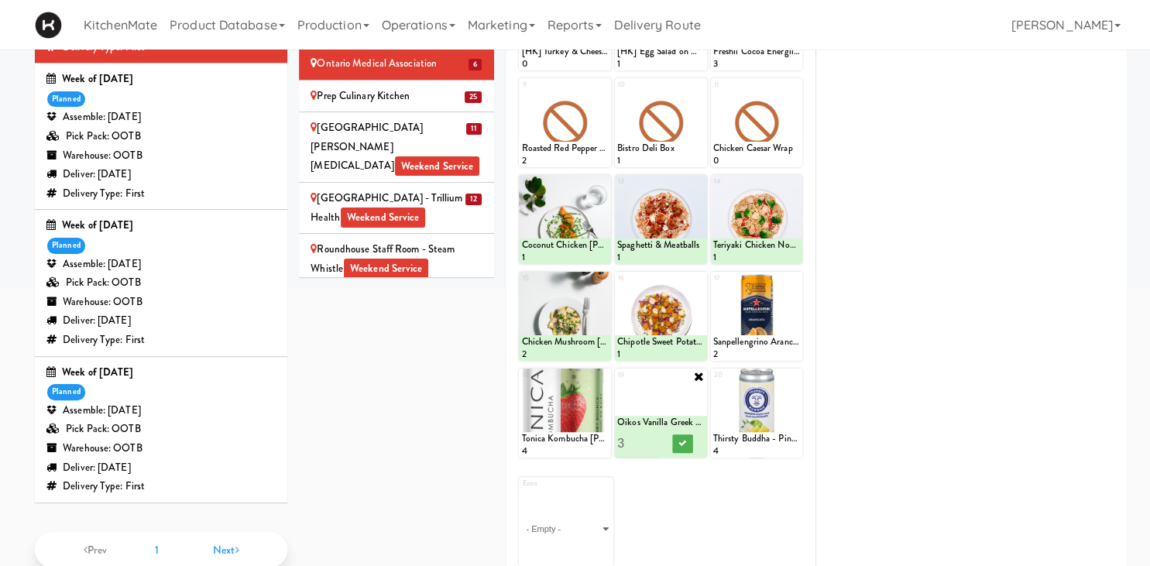
type input "4"
click at [654, 438] on input "4" at bounding box center [638, 443] width 43 height 29
click at [683, 444] on icon at bounding box center [682, 443] width 8 height 9
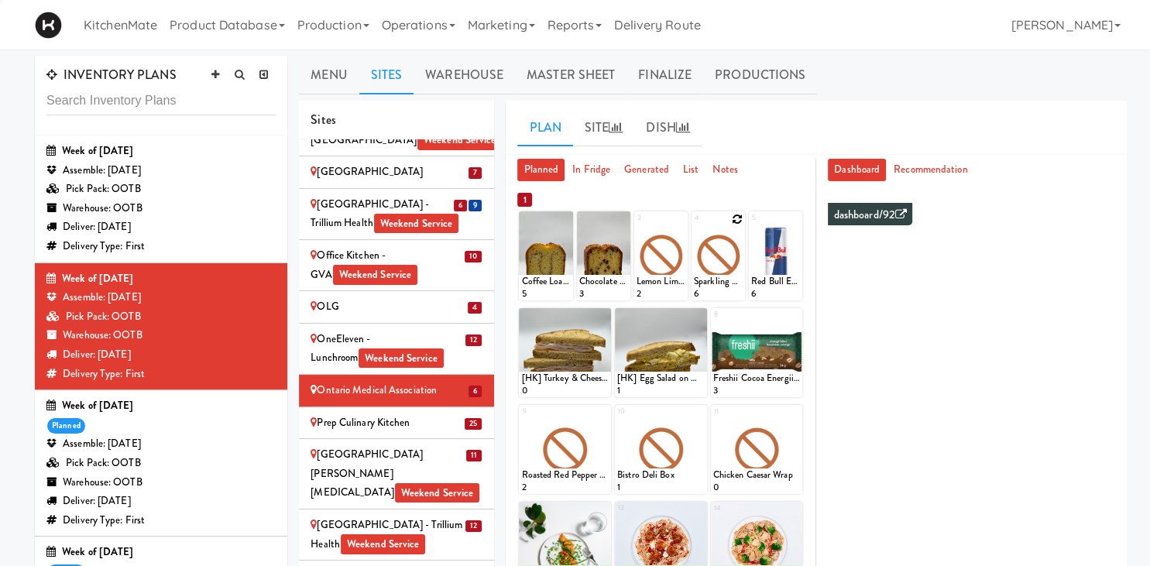
click at [733, 220] on icon at bounding box center [737, 219] width 11 height 11
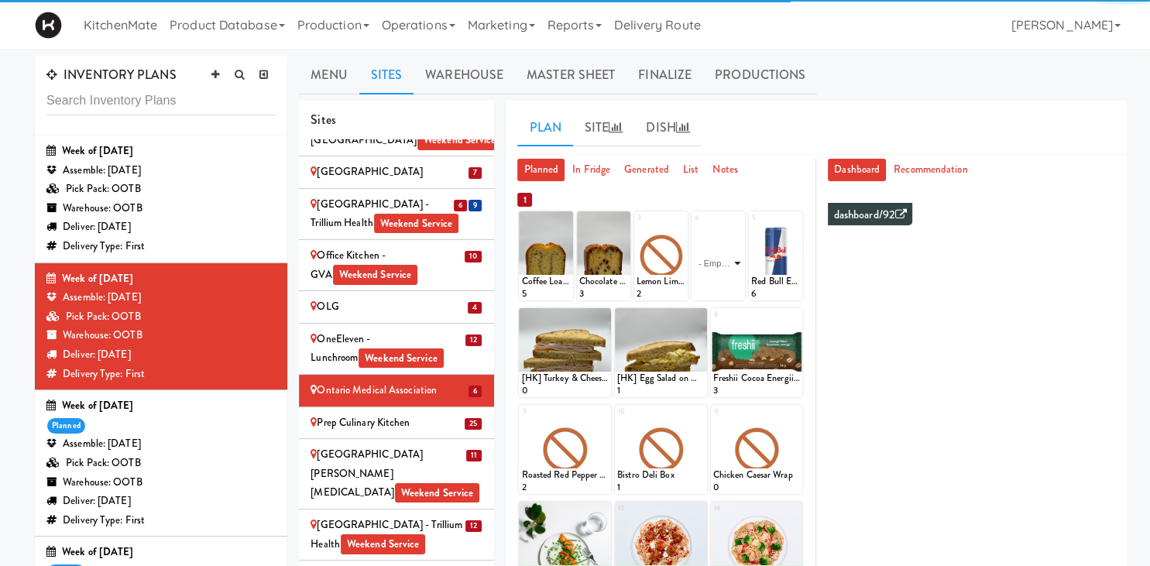
click at [731, 252] on select "- Empty - Activia Probiotic Peach Mango Smoothie Chocolate Milk Tetra Pack Coca…" at bounding box center [718, 263] width 49 height 74
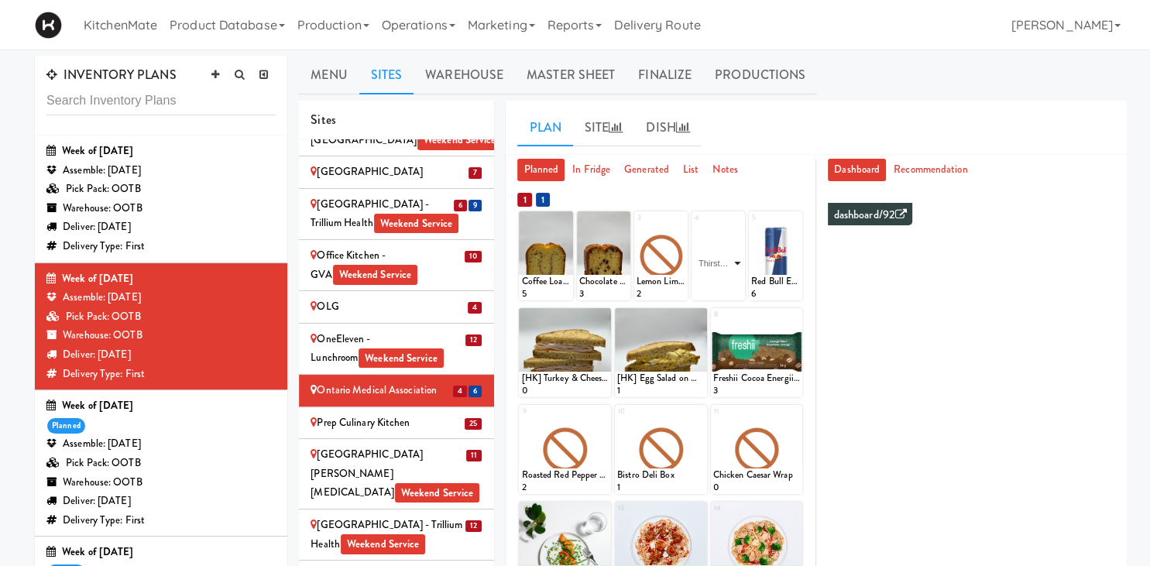
click option "Thirsty [DEMOGRAPHIC_DATA] - Peach Mango" at bounding box center [0, 0] width 0 height 0
click at [714, 280] on input "2" at bounding box center [706, 286] width 25 height 29
click at [711, 280] on input "3" at bounding box center [706, 286] width 25 height 29
type input "4"
click at [711, 280] on input "4" at bounding box center [706, 286] width 25 height 29
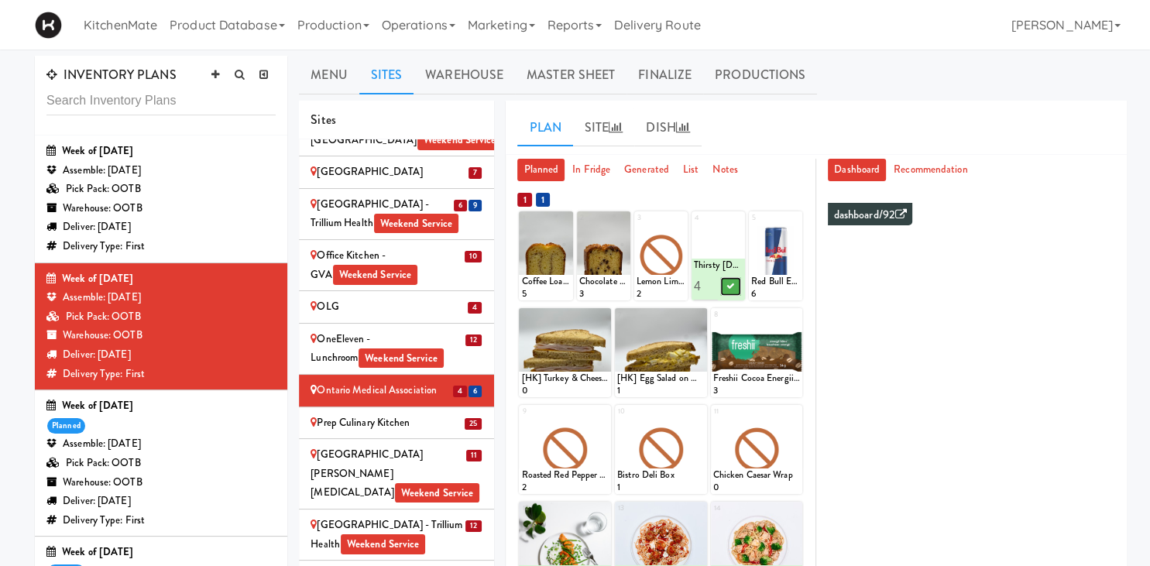
click at [732, 285] on icon at bounding box center [731, 286] width 8 height 9
click at [736, 218] on icon at bounding box center [737, 219] width 12 height 12
click at [730, 247] on div "Loading..." at bounding box center [717, 255] width 53 height 89
click at [725, 247] on div "Loading..." at bounding box center [717, 255] width 53 height 89
click at [738, 219] on icon at bounding box center [737, 219] width 11 height 11
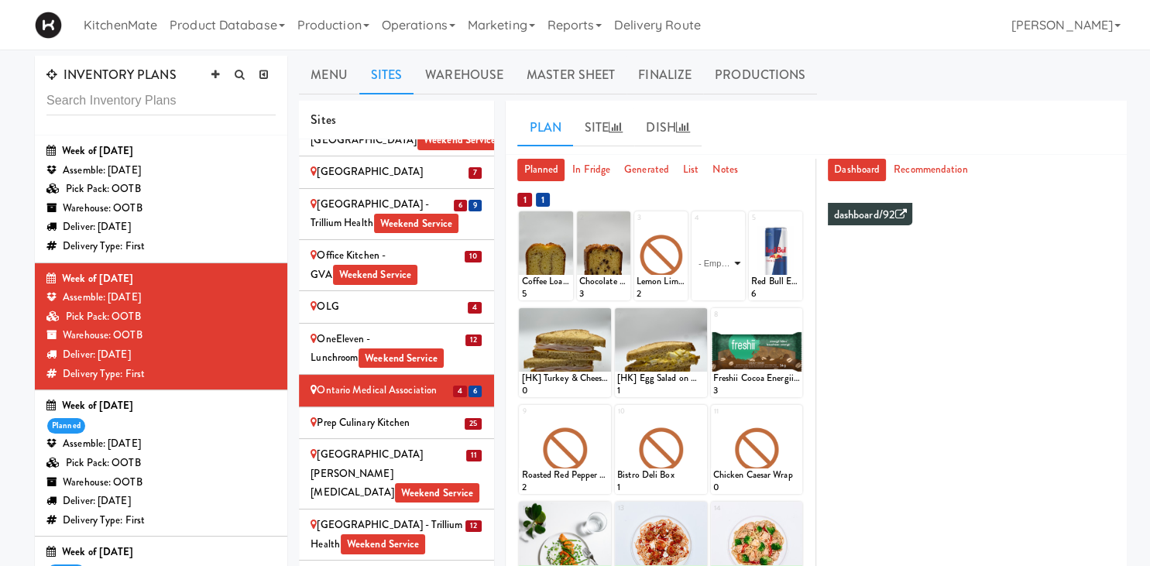
click at [729, 249] on select "- Empty - Activia Probiotic Peach Mango Smoothie Chocolate Milk Tetra Pack Coca…" at bounding box center [718, 263] width 49 height 74
click at [732, 269] on select "- Empty - Activia Probiotic Peach Mango Smoothie Chocolate Milk Tetra Pack Coca…" at bounding box center [718, 263] width 49 height 74
click at [732, 262] on select "- Empty - Activia Probiotic Peach Mango Smoothie Chocolate Milk Tetra Pack Coca…" at bounding box center [718, 263] width 49 height 74
click at [694, 226] on select "- Empty - Activia Probiotic Peach Mango Smoothie Chocolate Milk Tetra Pack Coca…" at bounding box center [718, 263] width 49 height 74
click option "Thirsty Buddha - Lime" at bounding box center [0, 0] width 0 height 0
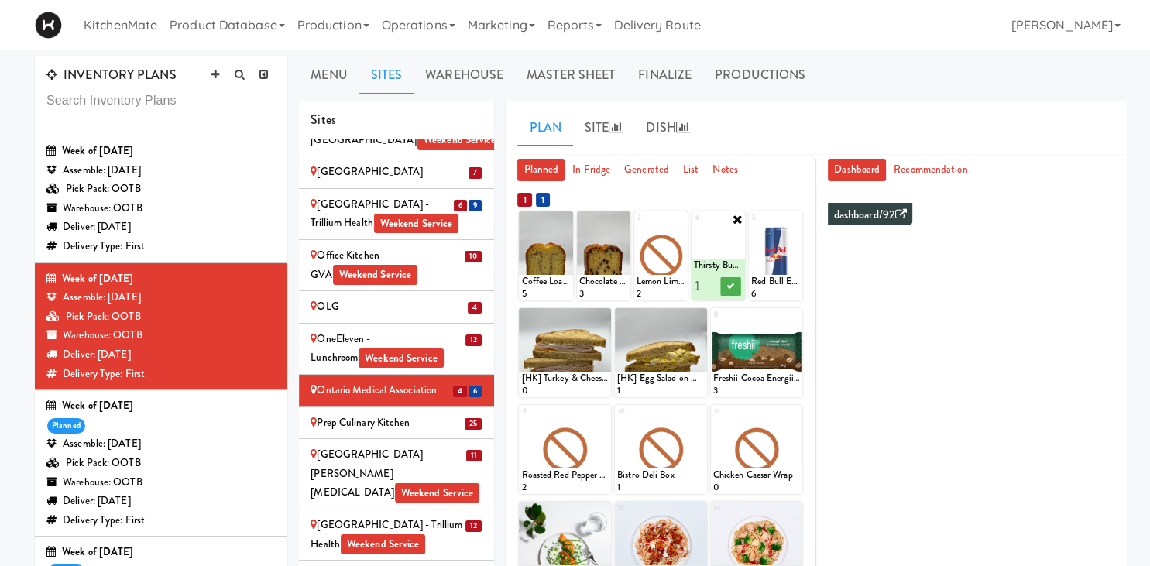
click at [714, 280] on input "2" at bounding box center [706, 286] width 25 height 29
click at [714, 280] on input "3" at bounding box center [706, 286] width 25 height 29
type input "4"
click at [714, 280] on input "4" at bounding box center [706, 286] width 25 height 29
click at [728, 283] on icon at bounding box center [731, 286] width 8 height 9
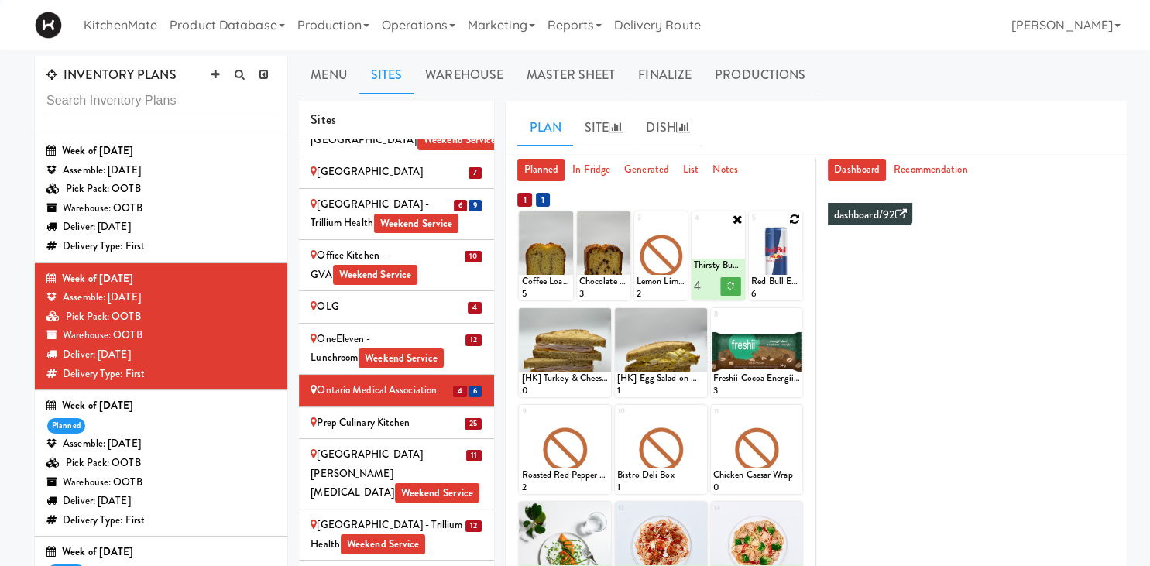
click at [797, 220] on icon at bounding box center [794, 219] width 11 height 11
click option "Chocolate Milk Tetra Pack" at bounding box center [0, 0] width 0 height 0
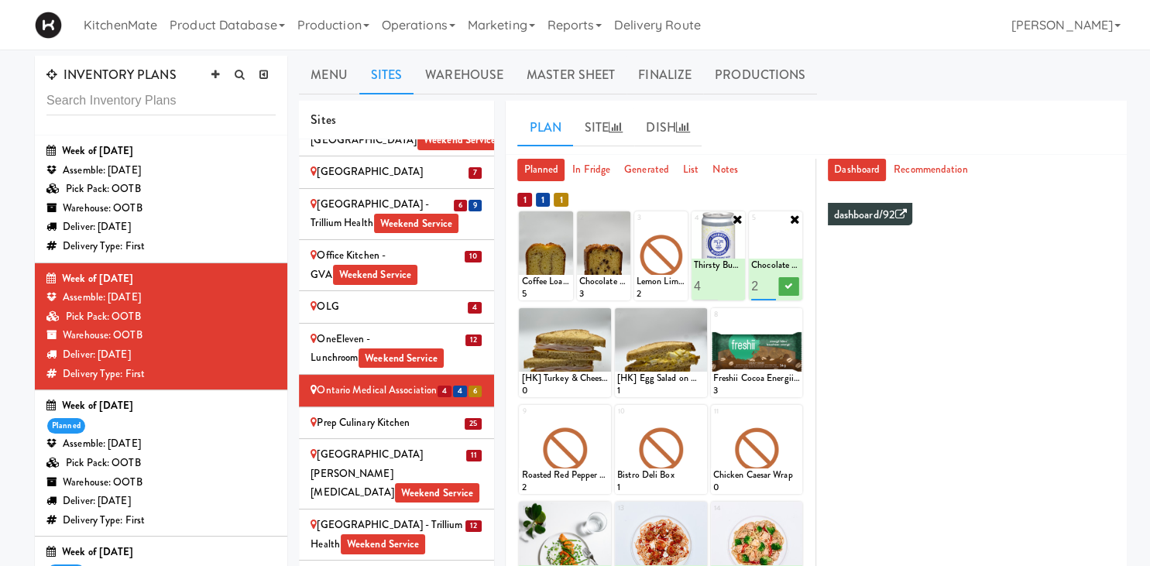
click at [766, 283] on input "2" at bounding box center [763, 286] width 25 height 29
click at [766, 283] on input "3" at bounding box center [763, 286] width 25 height 29
type input "4"
drag, startPoint x: 767, startPoint y: 283, endPoint x: 776, endPoint y: 286, distance: 9.4
click at [768, 283] on input "4" at bounding box center [763, 286] width 25 height 29
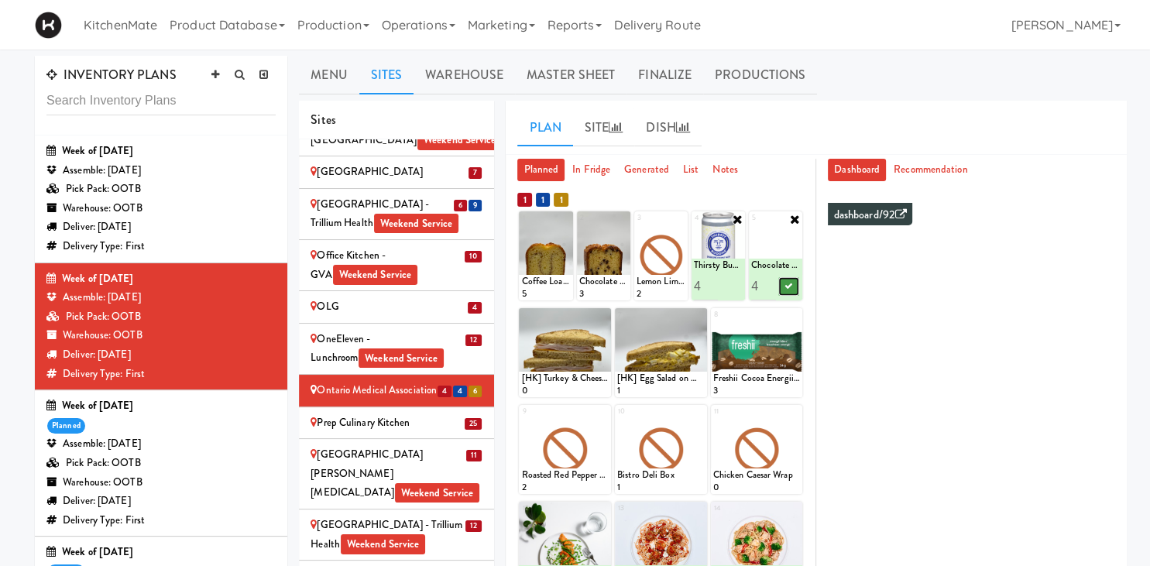
click at [786, 286] on icon at bounding box center [788, 286] width 8 height 9
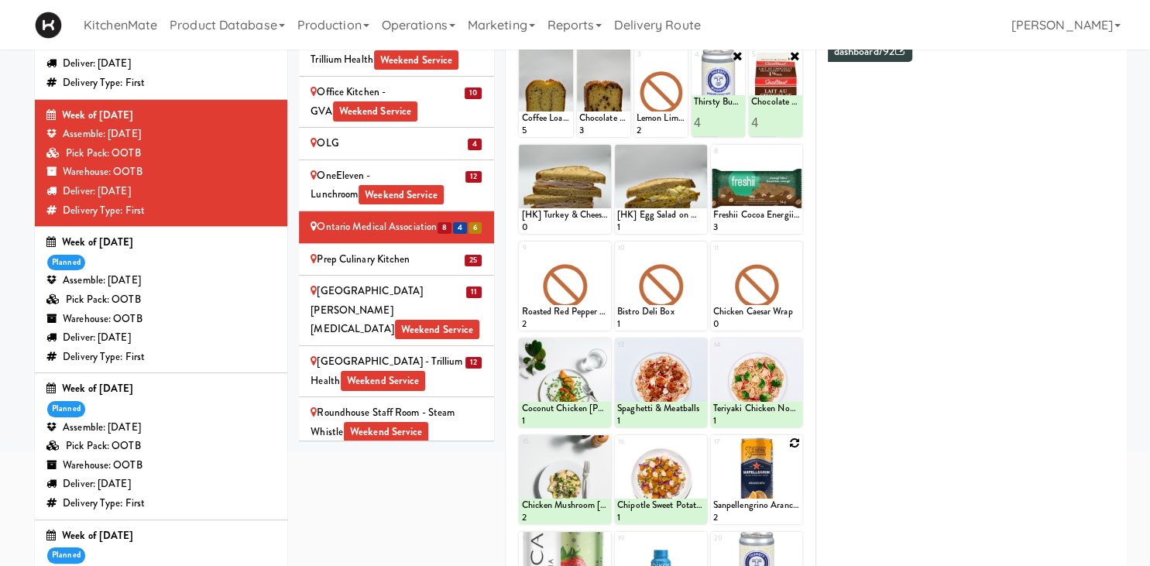
scroll to position [245, 0]
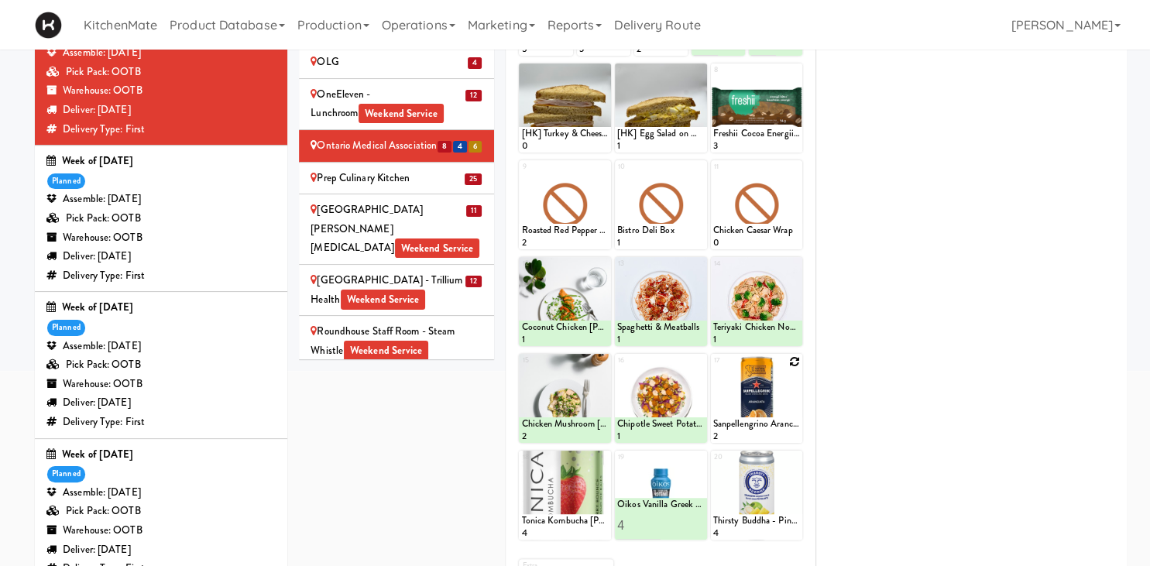
click at [798, 358] on icon at bounding box center [794, 361] width 11 height 11
click option "Sanpellengrino Aranciata" at bounding box center [0, 0] width 0 height 0
click at [751, 423] on input "2" at bounding box center [734, 428] width 43 height 29
click at [752, 424] on input "3" at bounding box center [734, 428] width 43 height 29
click at [753, 424] on input "4" at bounding box center [734, 428] width 43 height 29
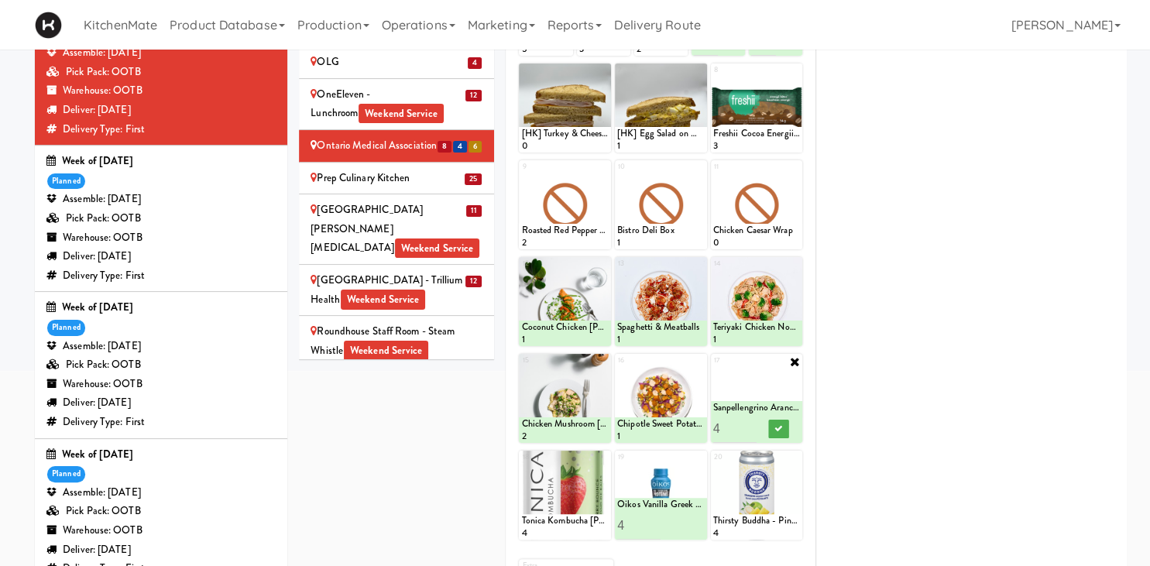
type input "5"
click at [753, 424] on input "5" at bounding box center [734, 428] width 43 height 29
click at [772, 426] on button at bounding box center [778, 429] width 20 height 19
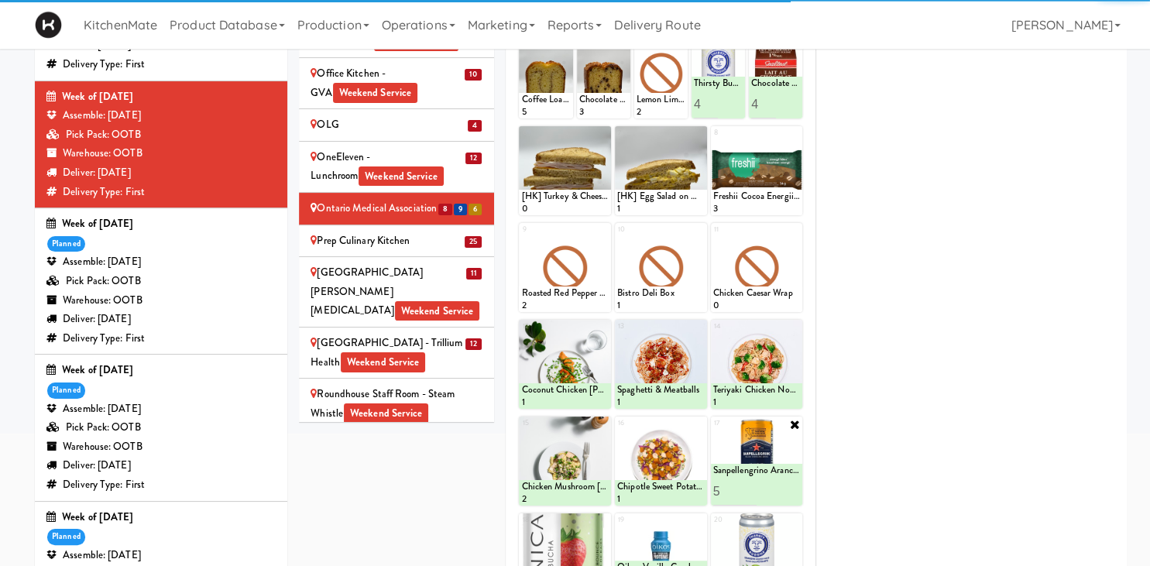
scroll to position [0, 0]
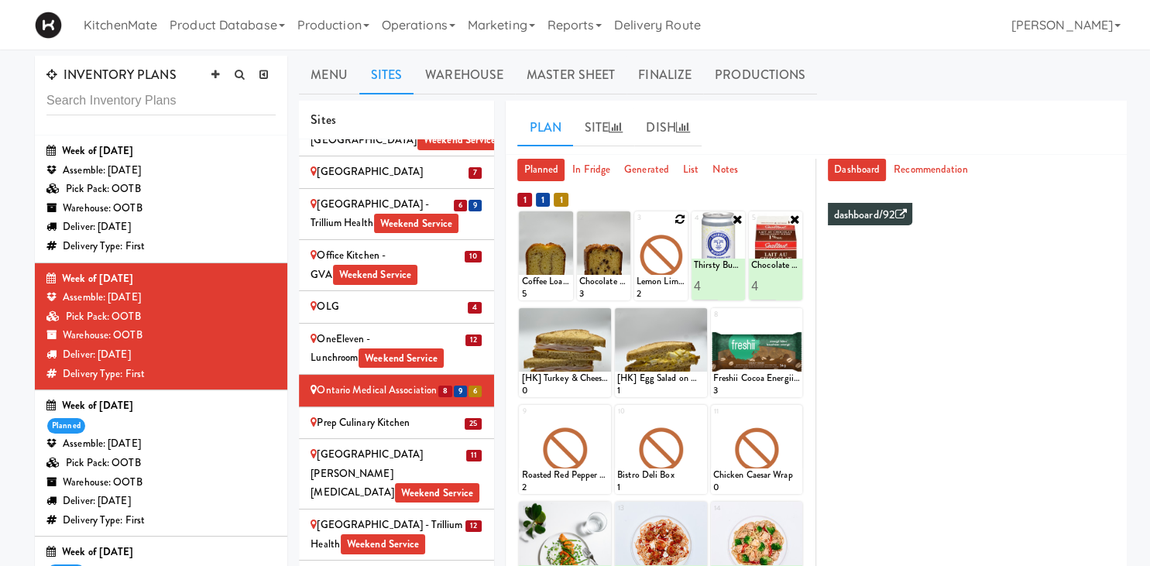
click at [683, 219] on icon at bounding box center [679, 219] width 11 height 11
click at [636, 226] on select "- Empty - Activia Probiotic Peach Mango Smoothie Chocolate Milk Tetra Pack Coca…" at bounding box center [660, 263] width 49 height 74
click option "Clif Builders proteins Bar Peanut Butter Chocolate" at bounding box center [0, 0] width 0 height 0
click at [653, 283] on input "2" at bounding box center [648, 286] width 25 height 29
click at [653, 283] on input "3" at bounding box center [648, 286] width 25 height 29
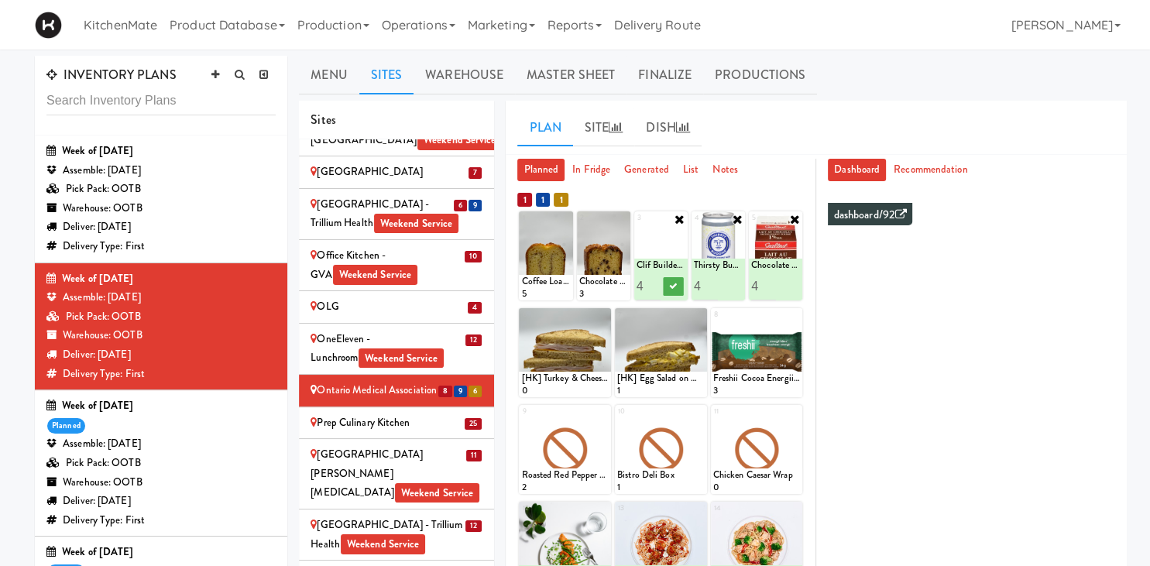
click at [653, 283] on input "4" at bounding box center [648, 286] width 25 height 29
type input "5"
click at [653, 283] on input "5" at bounding box center [648, 286] width 25 height 29
click at [677, 286] on icon at bounding box center [674, 286] width 8 height 9
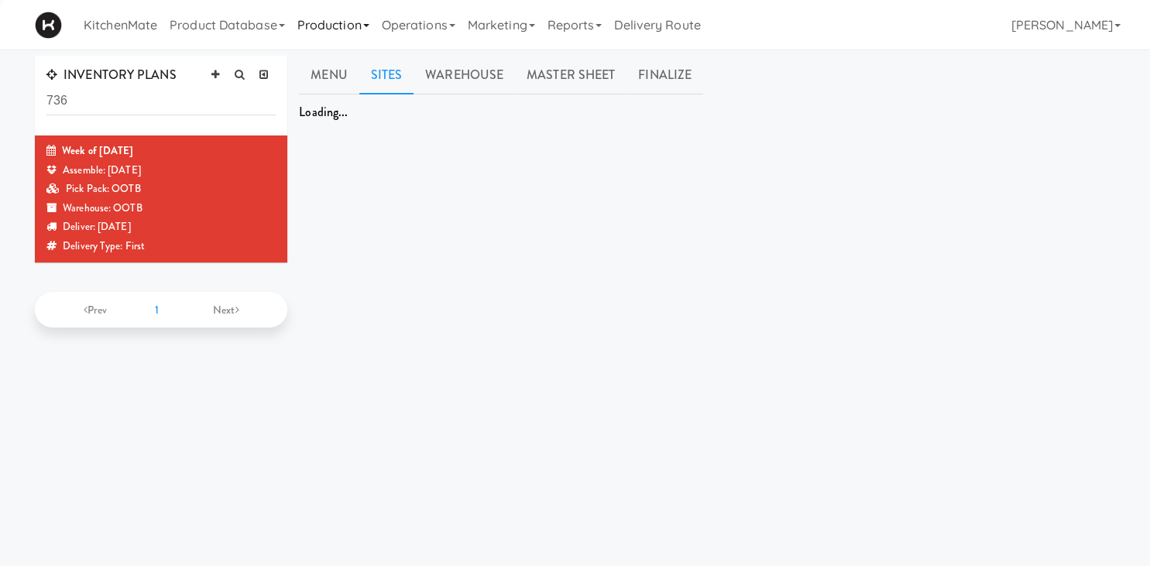
click at [329, 23] on link "Production" at bounding box center [333, 25] width 84 height 50
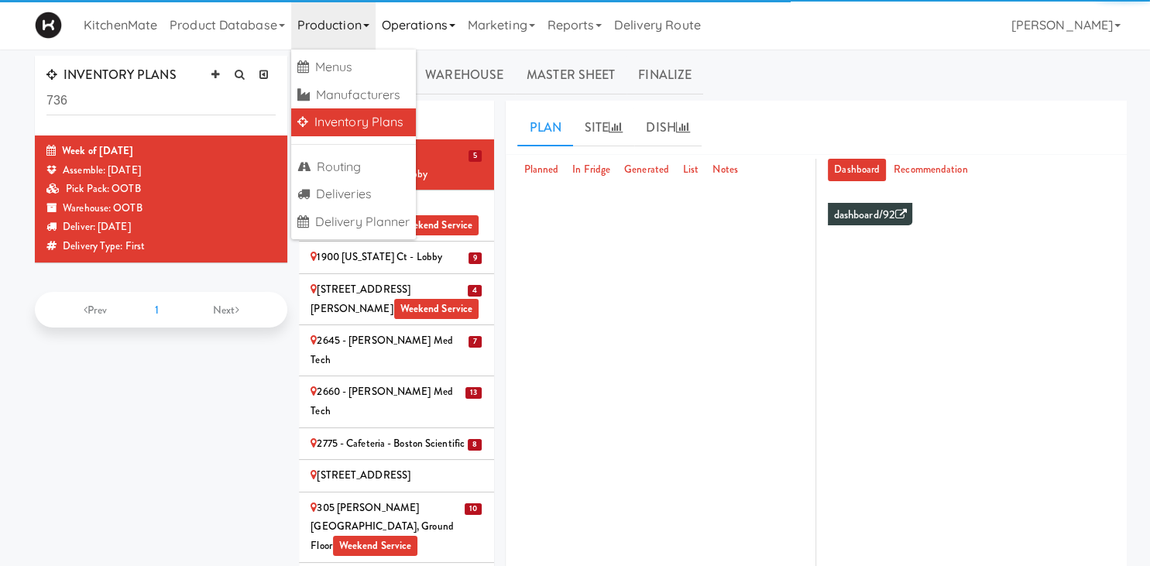
click at [425, 19] on link "Operations" at bounding box center [418, 25] width 86 height 50
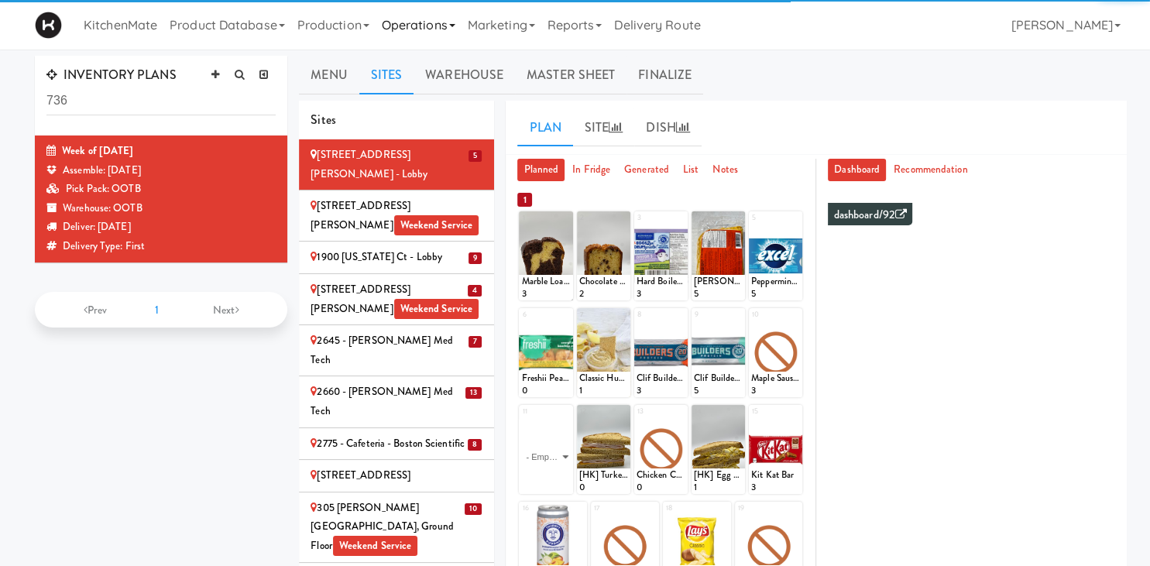
click at [423, 21] on link "Operations" at bounding box center [418, 25] width 86 height 50
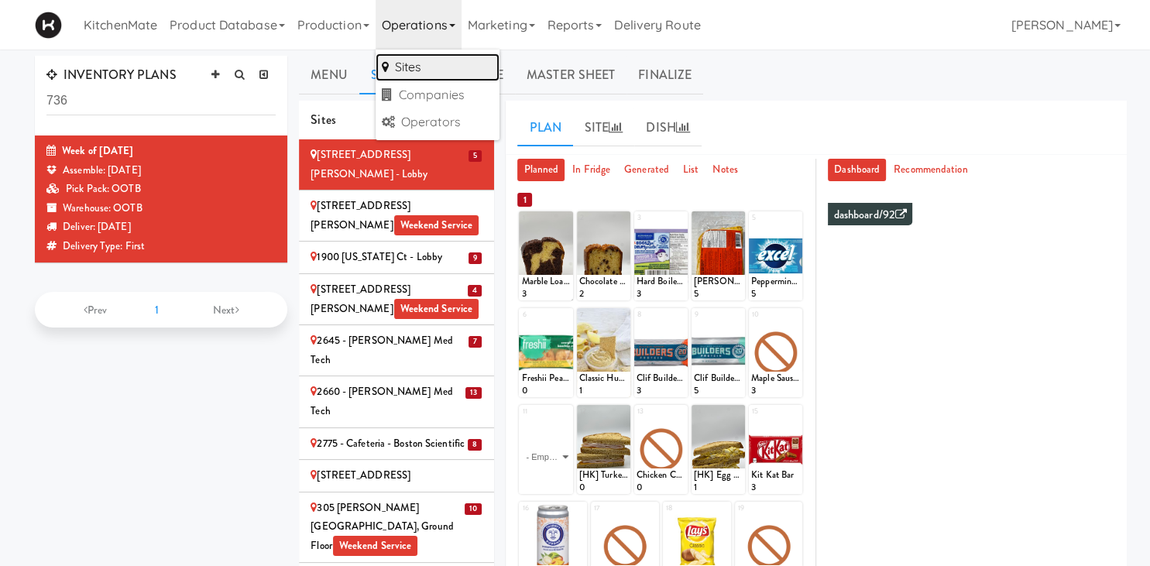
click at [416, 71] on link "Sites" at bounding box center [437, 67] width 124 height 28
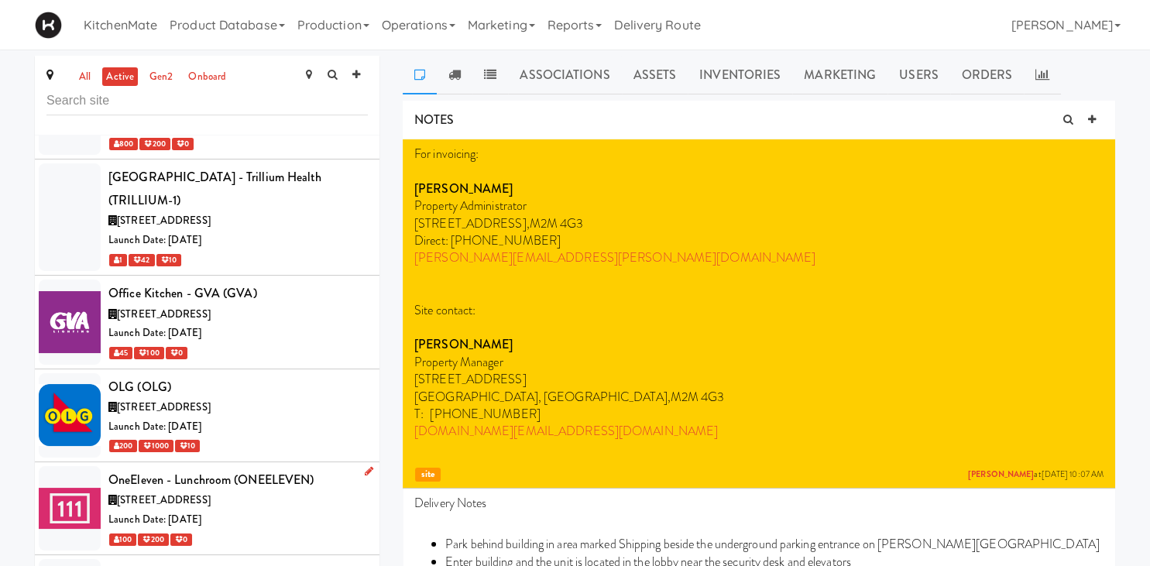
scroll to position [6357, 0]
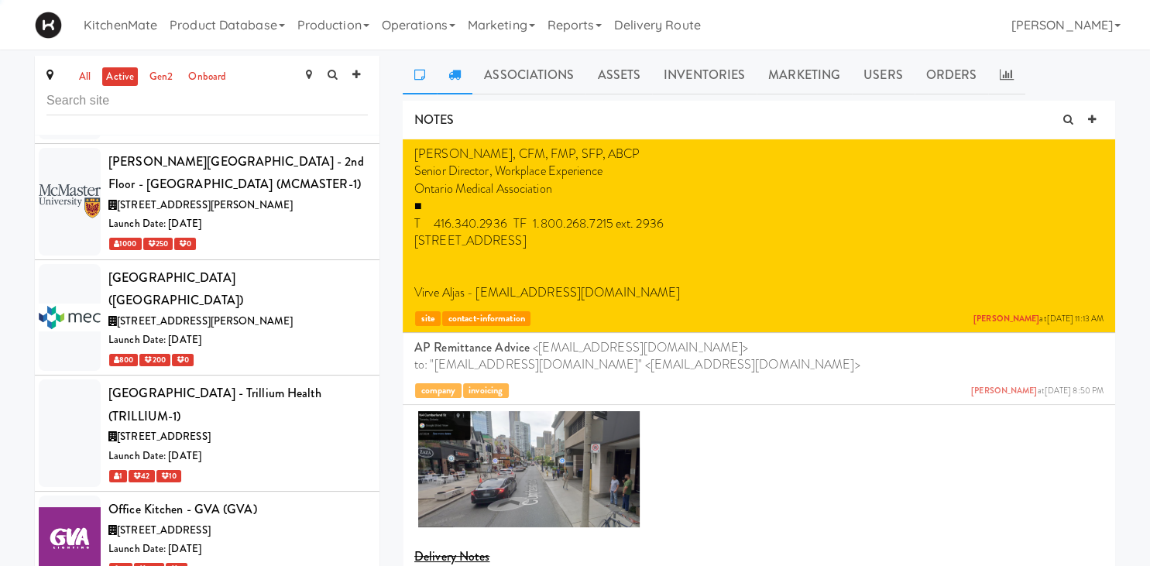
click at [457, 74] on icon at bounding box center [454, 74] width 12 height 12
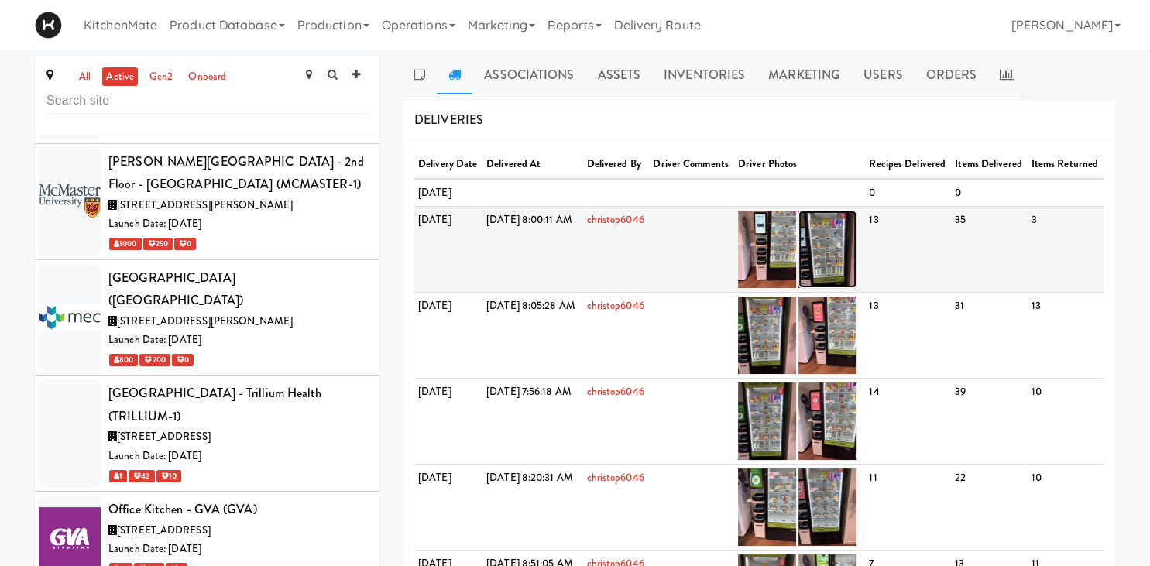
click at [856, 274] on img at bounding box center [827, 249] width 58 height 77
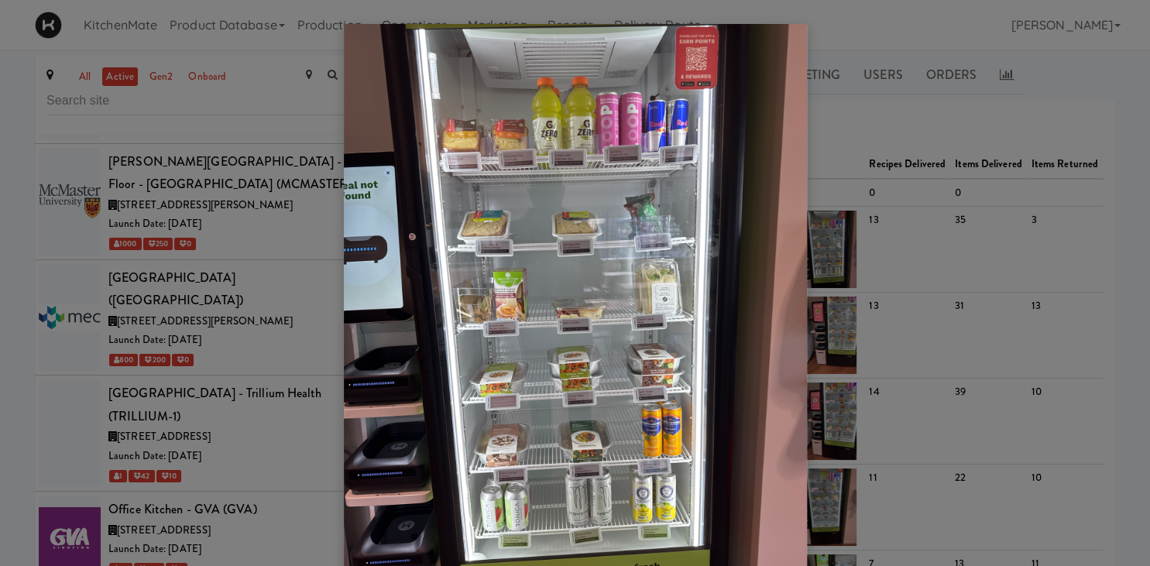
click at [917, 378] on div at bounding box center [575, 283] width 1150 height 566
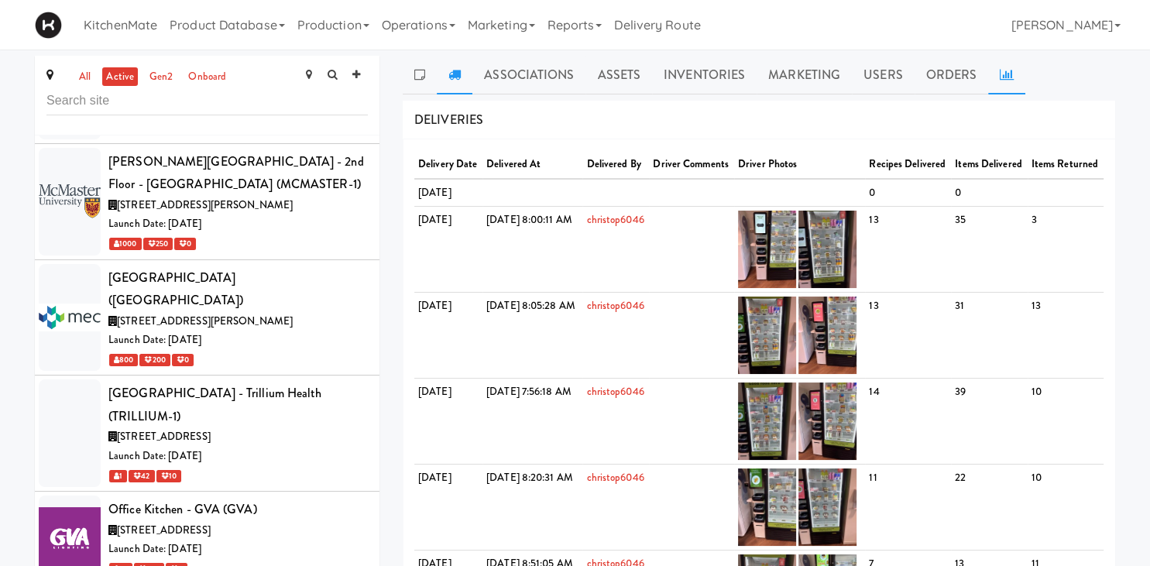
click at [1002, 74] on icon at bounding box center [1006, 74] width 14 height 12
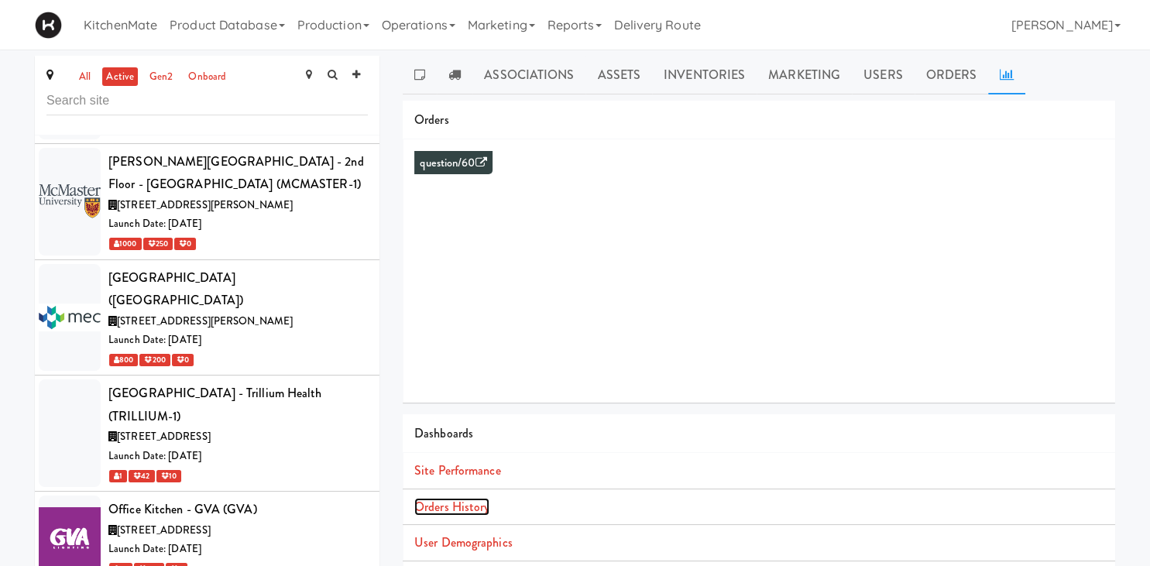
click at [437, 510] on link "Orders History" at bounding box center [451, 507] width 75 height 18
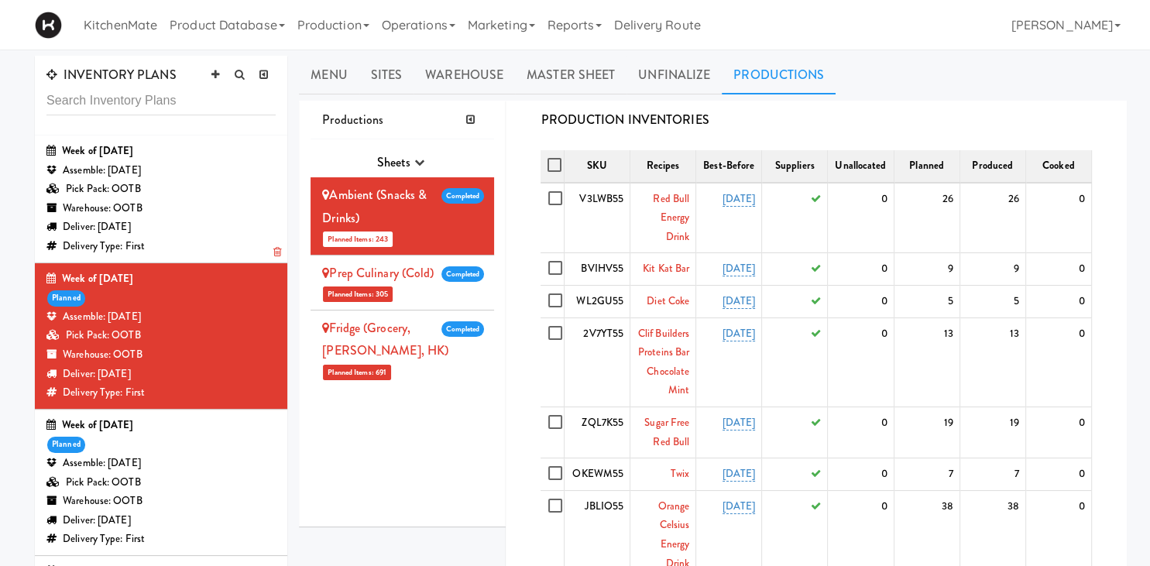
click at [166, 177] on div "Assemble: [DATE]" at bounding box center [160, 170] width 229 height 19
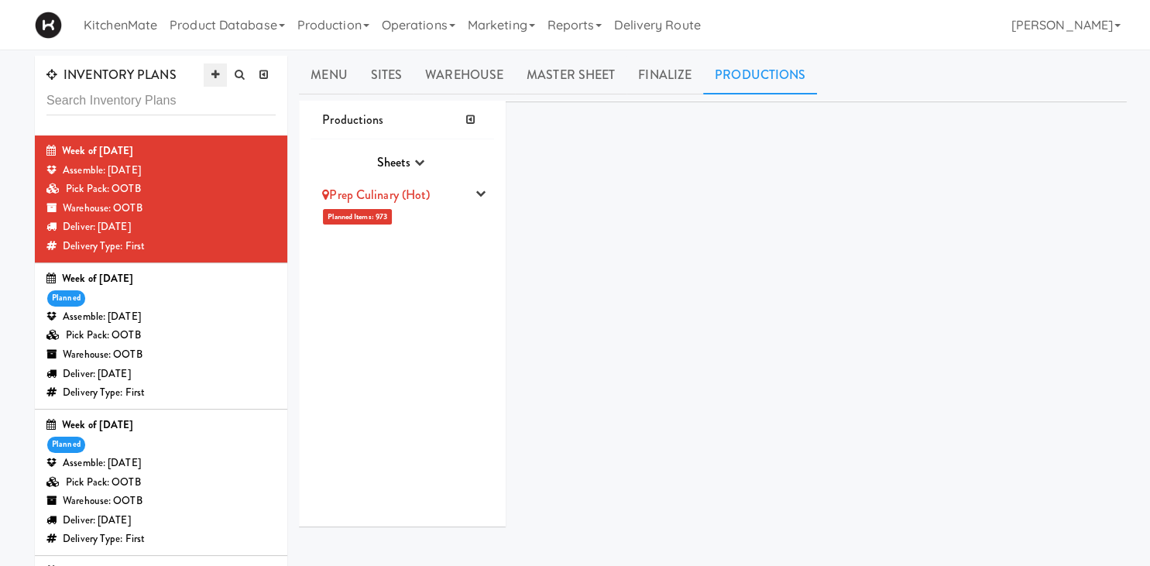
click at [211, 74] on icon at bounding box center [215, 75] width 8 height 10
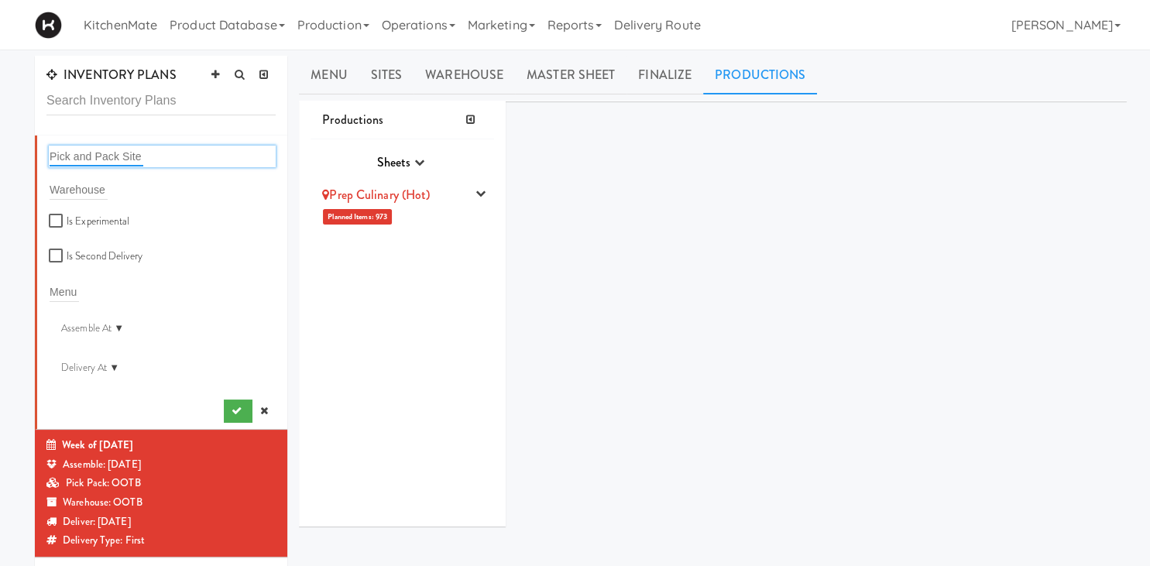
click at [88, 149] on input "text" at bounding box center [97, 156] width 94 height 20
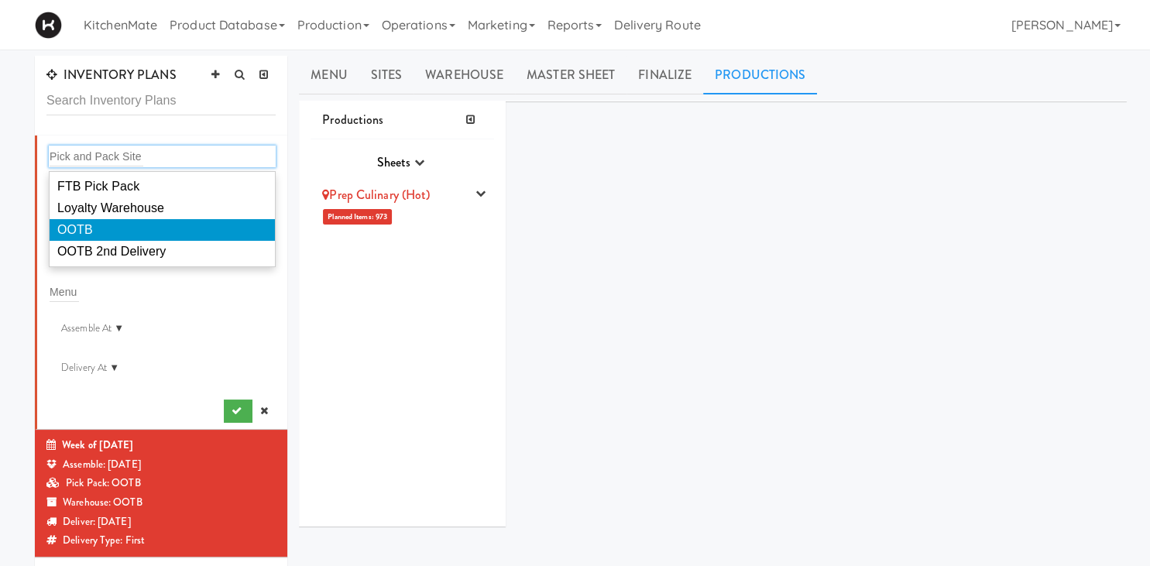
click at [91, 233] on span "OOTB" at bounding box center [75, 229] width 36 height 13
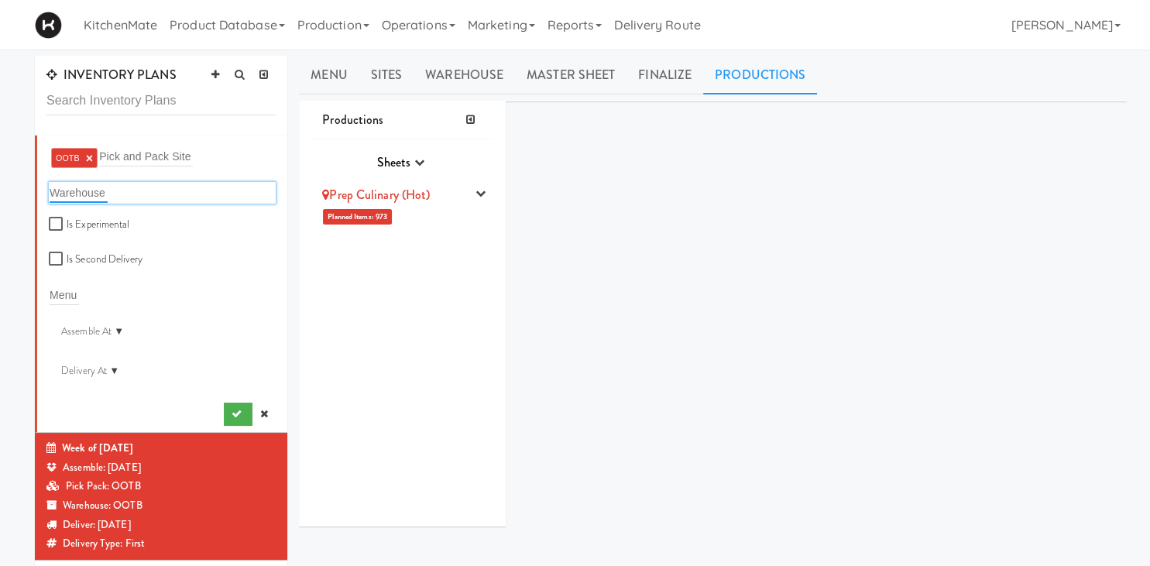
click at [100, 187] on input "text" at bounding box center [79, 193] width 58 height 20
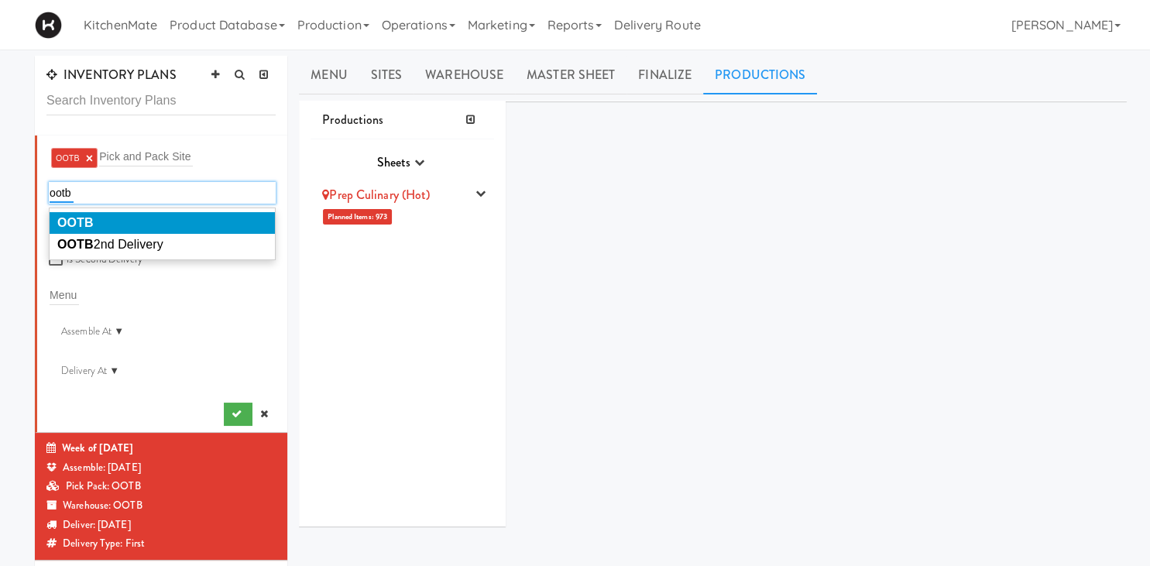
type input "ootb"
click at [101, 212] on li "OOTB" at bounding box center [162, 223] width 225 height 22
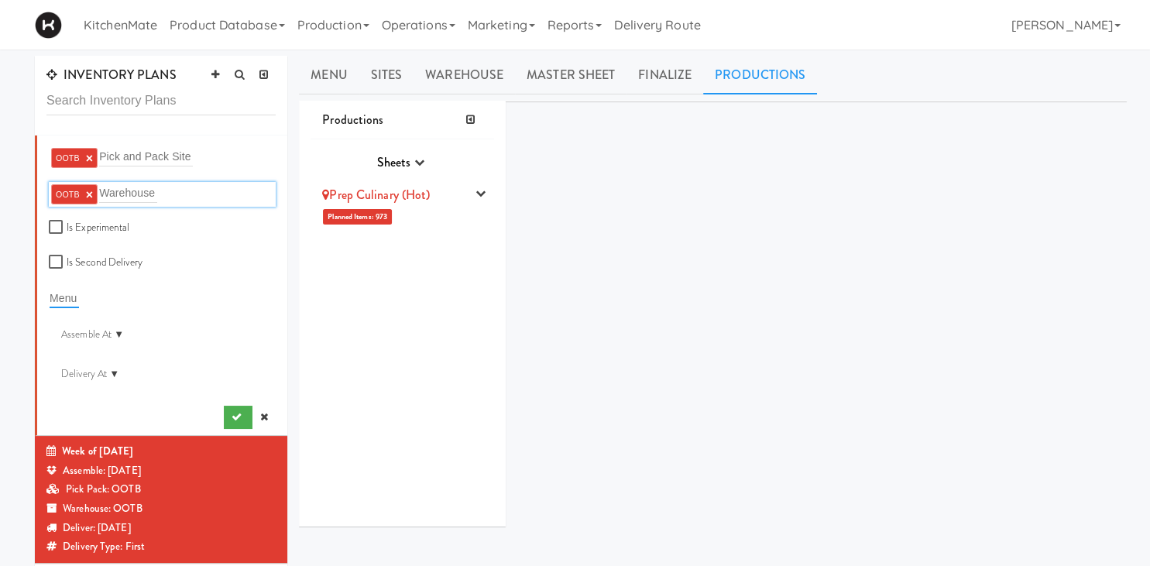
click at [73, 290] on input "text" at bounding box center [64, 298] width 29 height 20
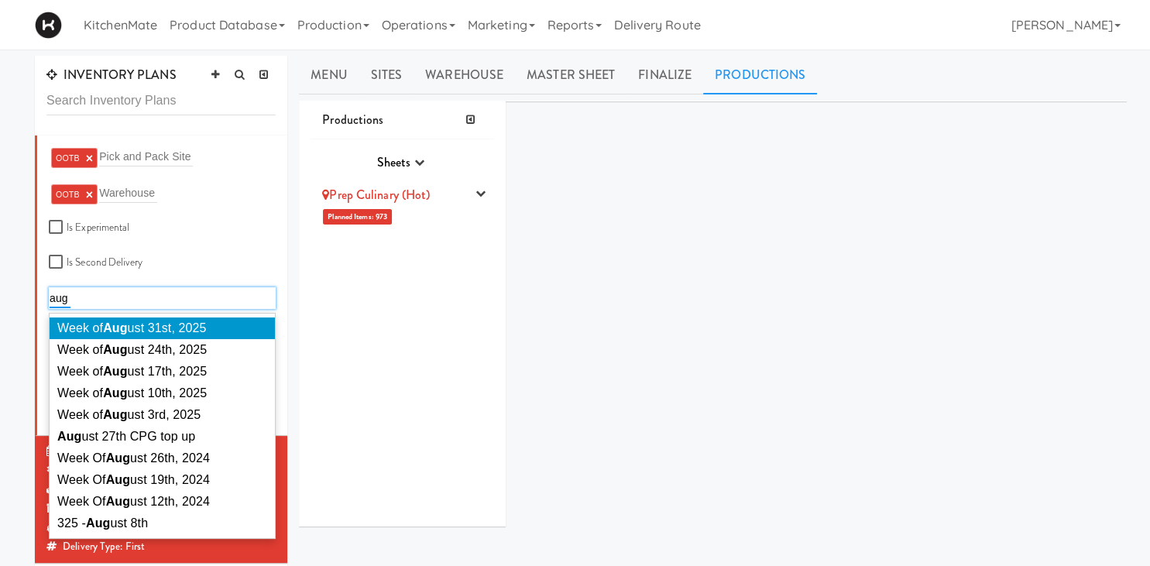
type input "aug"
click at [159, 319] on li "Week of Aug ust 31st, 2025" at bounding box center [162, 328] width 225 height 22
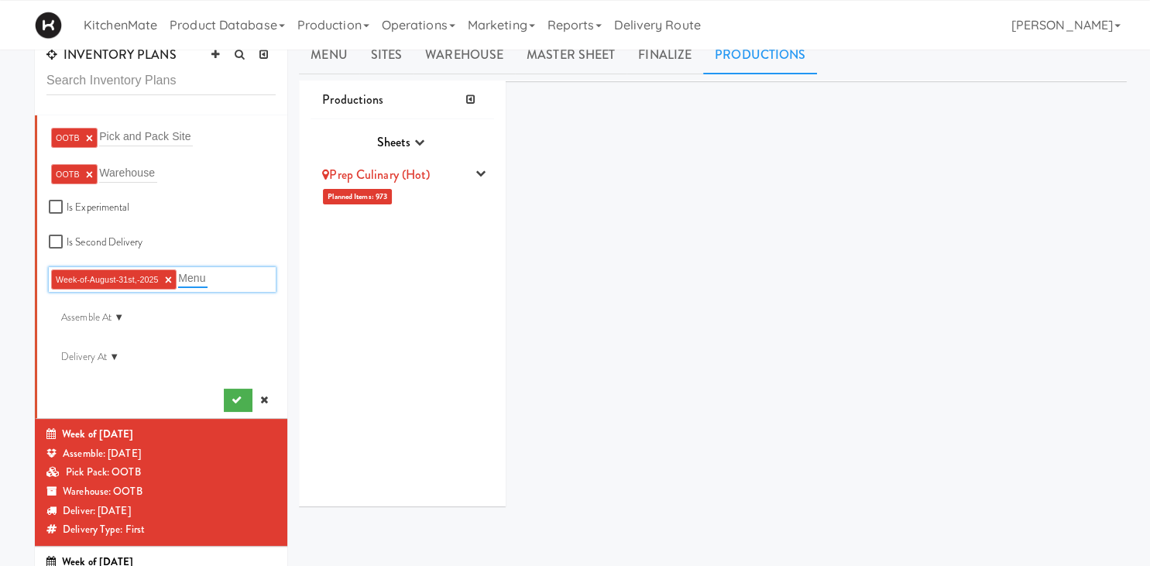
scroll to position [81, 0]
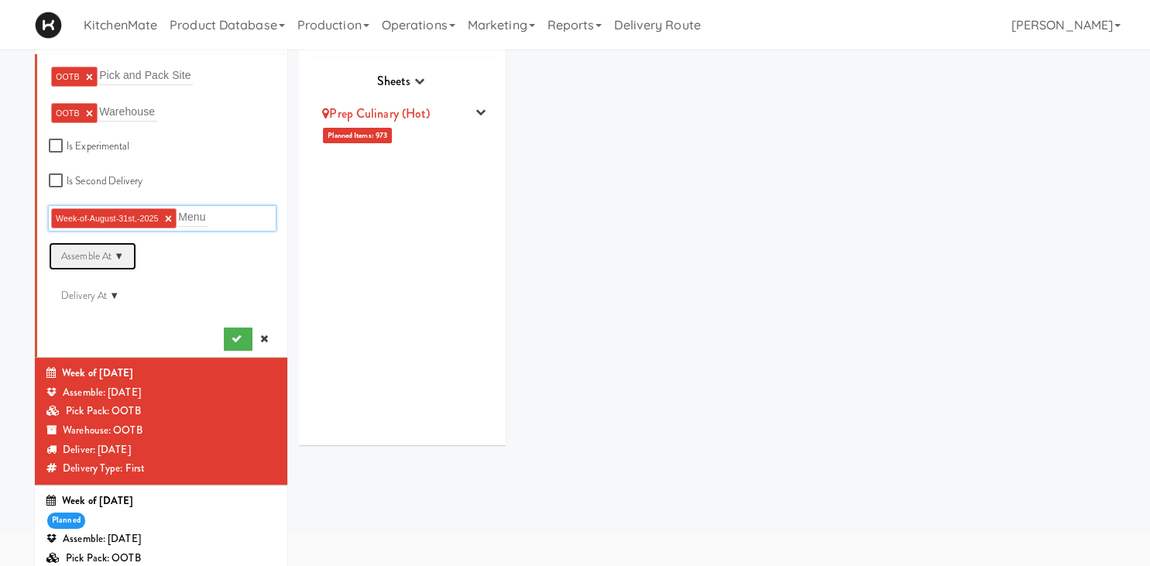
click at [112, 253] on div "Assemble At ▼" at bounding box center [92, 256] width 87 height 28
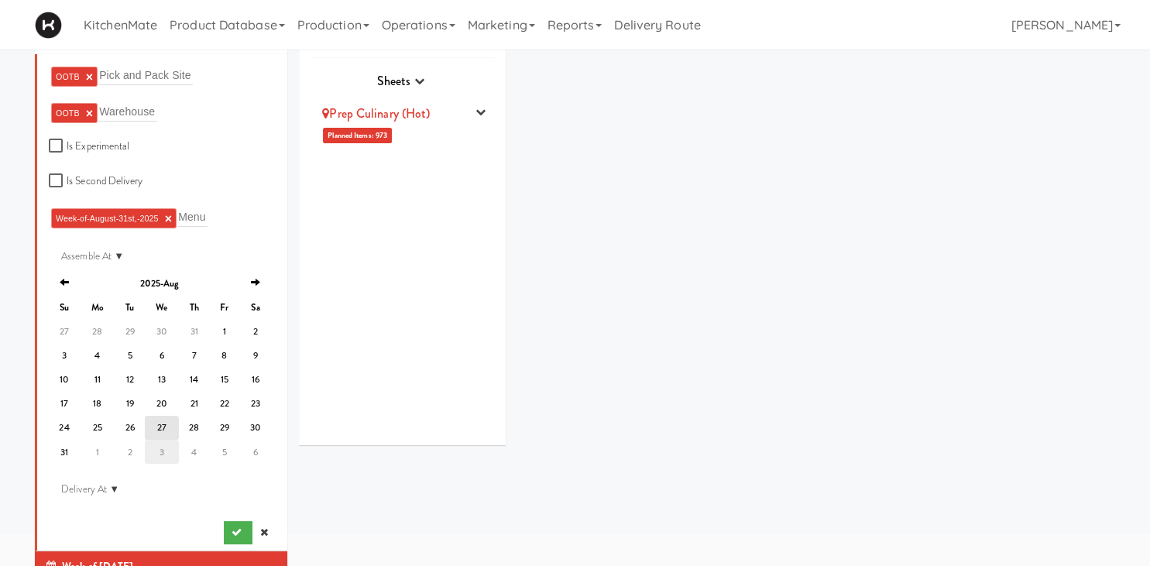
click at [160, 455] on td "3" at bounding box center [162, 452] width 34 height 24
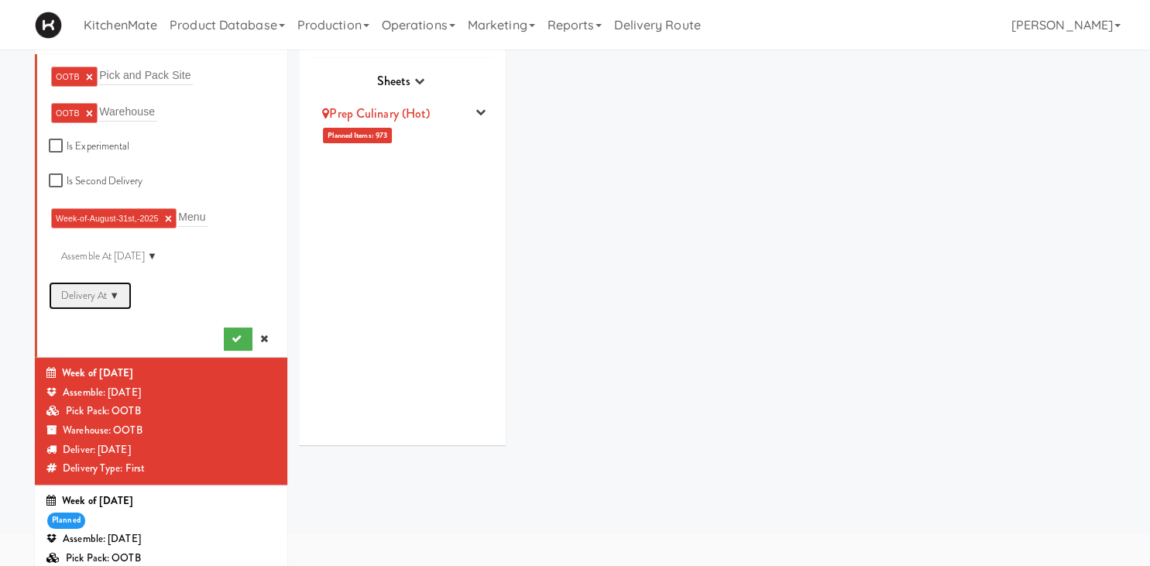
drag, startPoint x: 112, startPoint y: 291, endPoint x: 111, endPoint y: 306, distance: 14.7
click at [111, 291] on div "Delivery At ▼" at bounding box center [90, 296] width 83 height 28
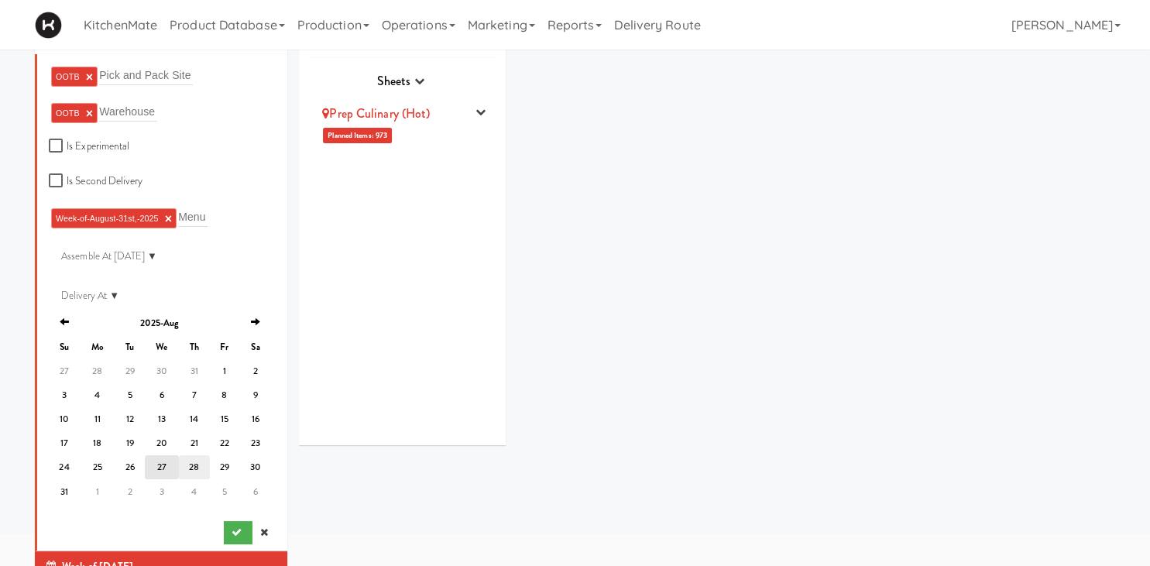
drag, startPoint x: 178, startPoint y: 461, endPoint x: 183, endPoint y: 470, distance: 9.7
click at [183, 470] on tbody "27 28 29 30 31 1 2 3 4 5 6 7 8 9 10 11 12 13 14 15 16 17 18 19 20 21 22 23 24 2…" at bounding box center [160, 430] width 223 height 145
click at [199, 488] on td "4" at bounding box center [194, 491] width 31 height 24
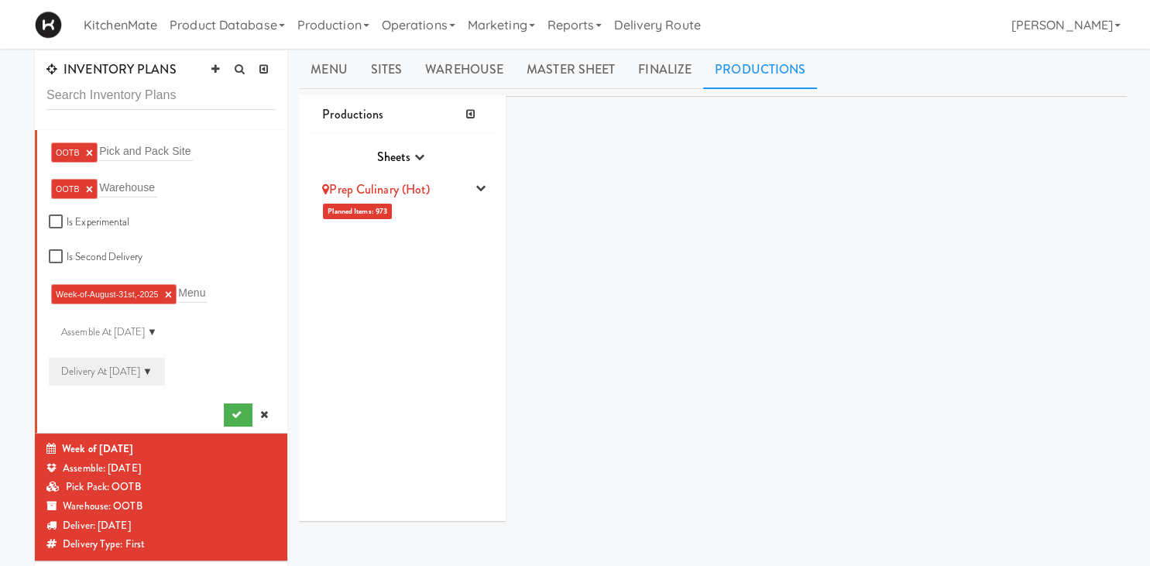
scroll to position [0, 0]
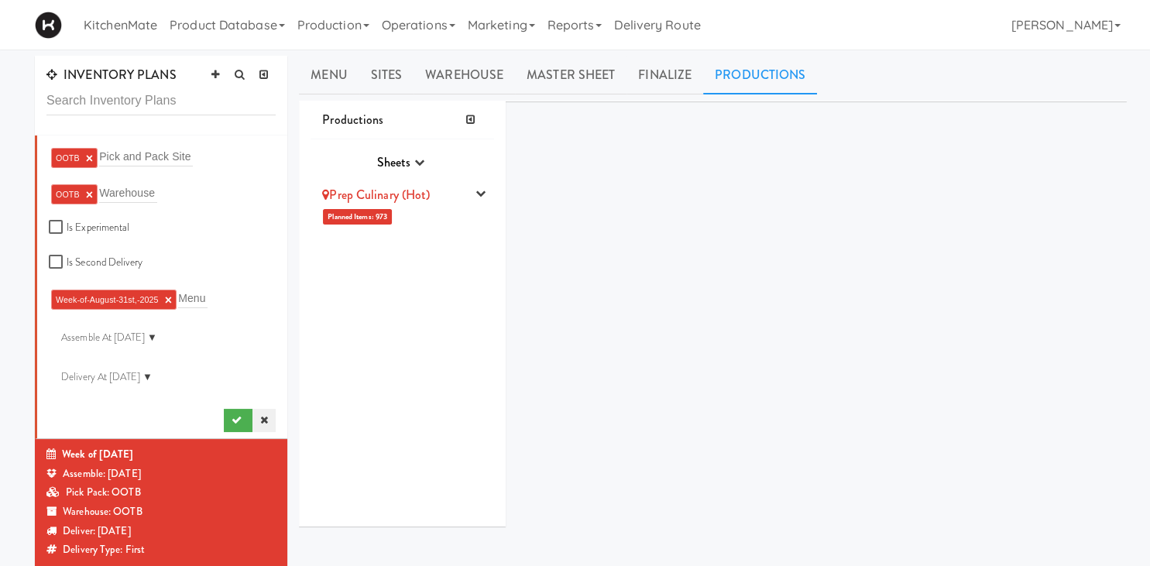
click at [266, 418] on icon at bounding box center [264, 420] width 8 height 10
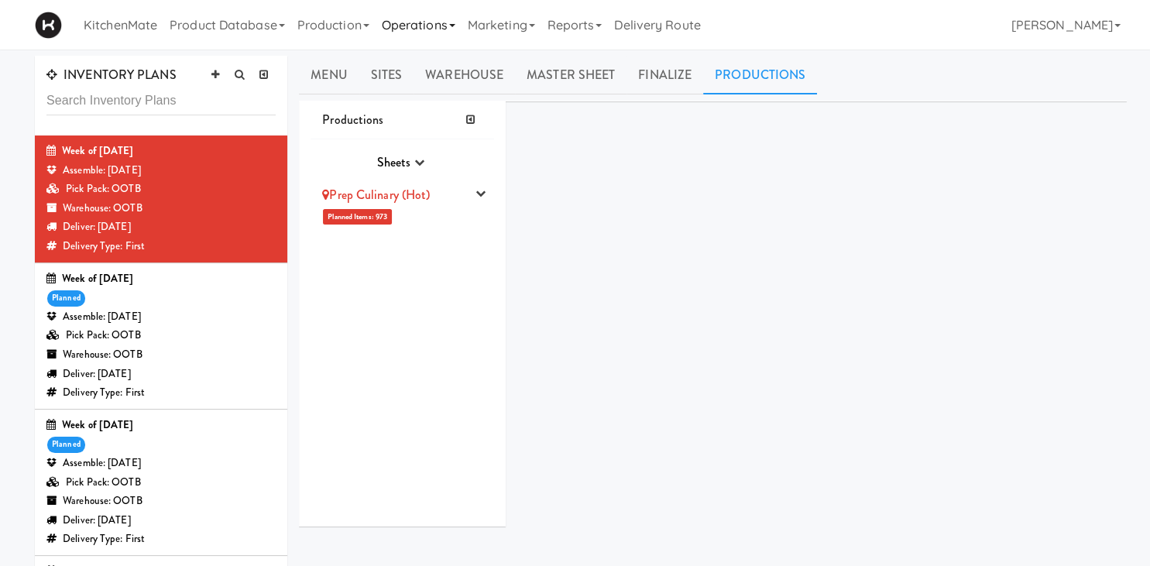
click at [436, 33] on link "Operations" at bounding box center [418, 25] width 86 height 50
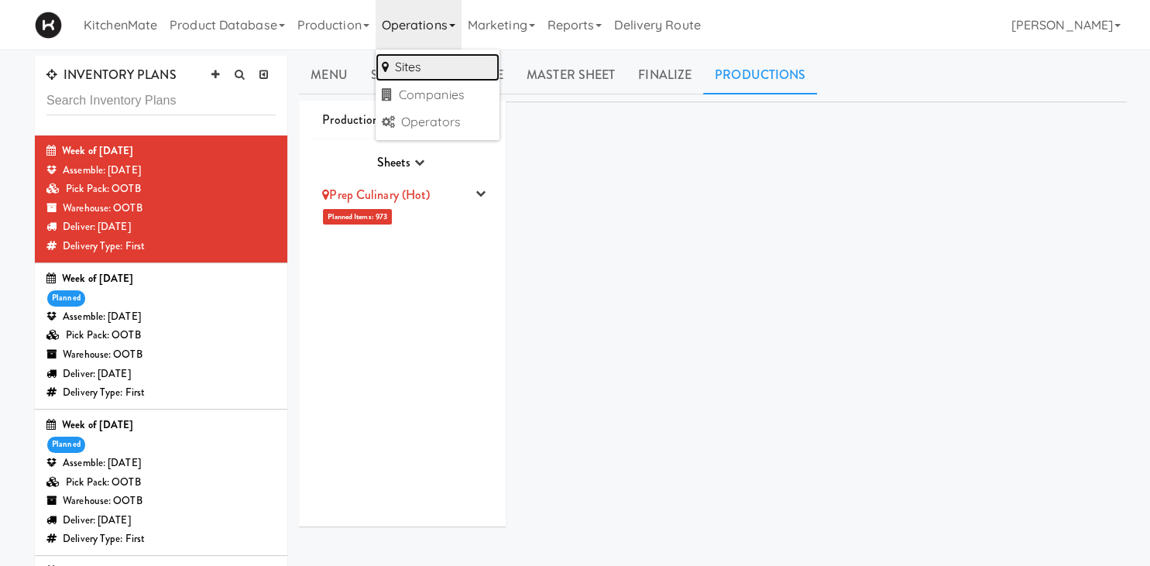
click at [406, 66] on link "Sites" at bounding box center [437, 67] width 124 height 28
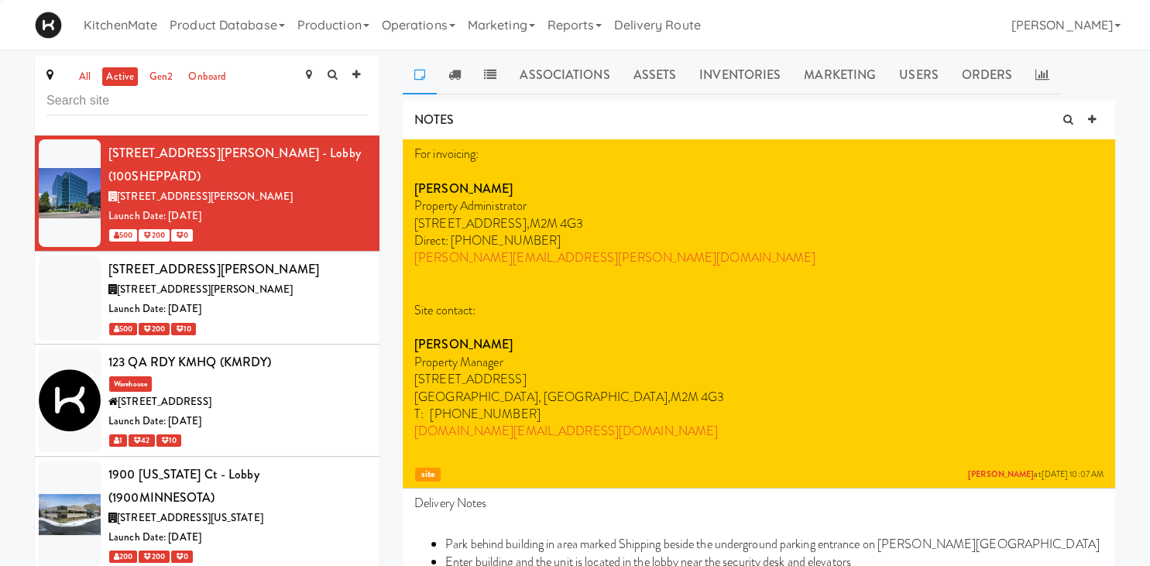
click at [154, 118] on div "all active gen2 onboard" at bounding box center [207, 96] width 344 height 80
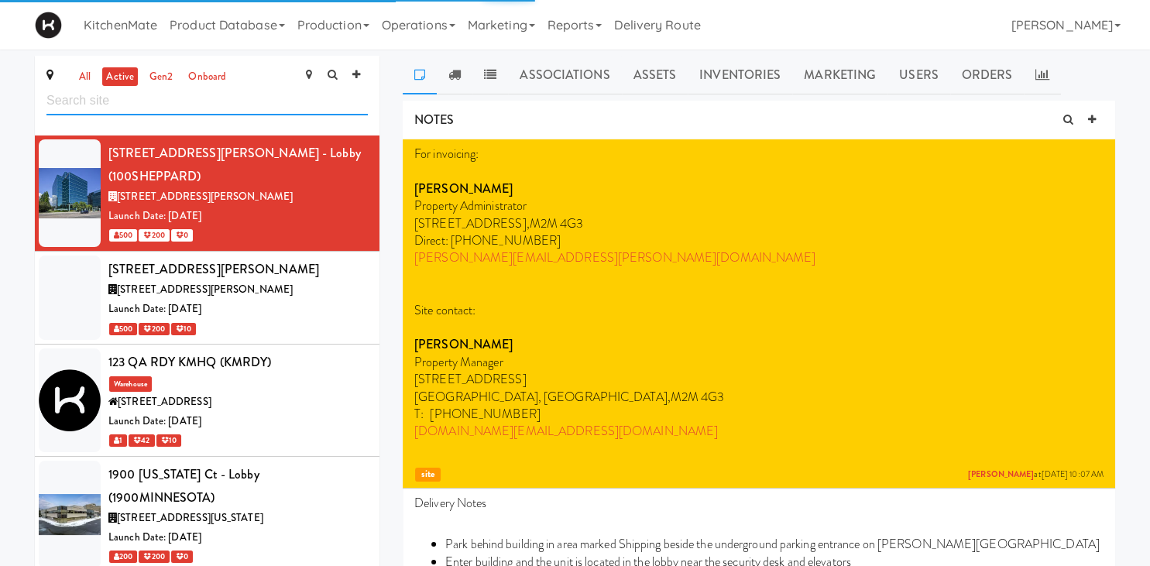
click at [159, 110] on input "text" at bounding box center [206, 101] width 321 height 29
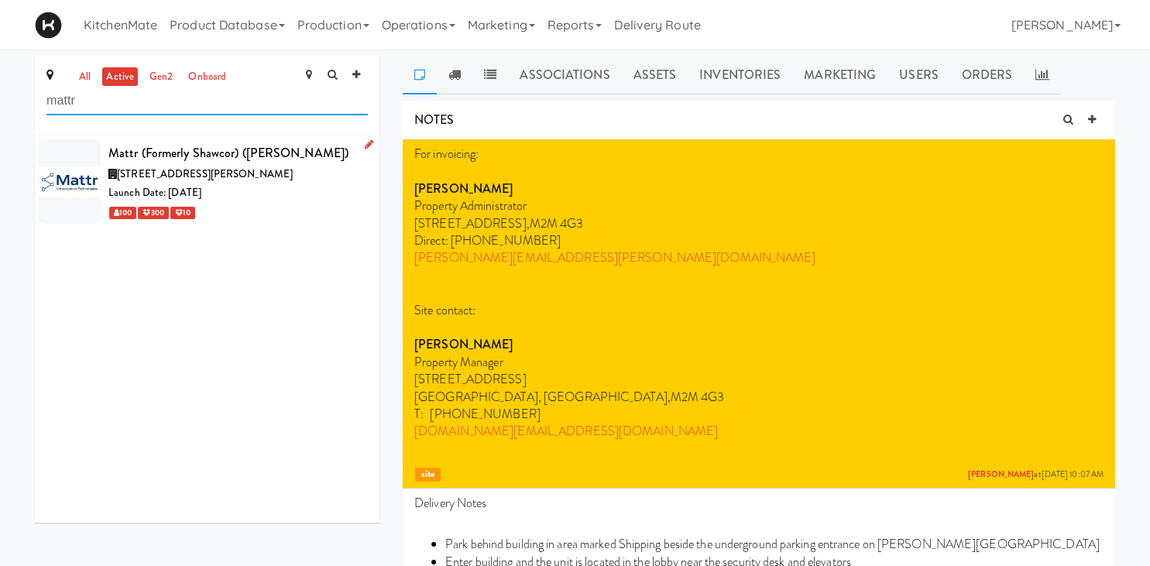
type input "mattr"
click at [234, 156] on div "Mattr (formerly Shawcor) (SHAW)" at bounding box center [237, 153] width 259 height 23
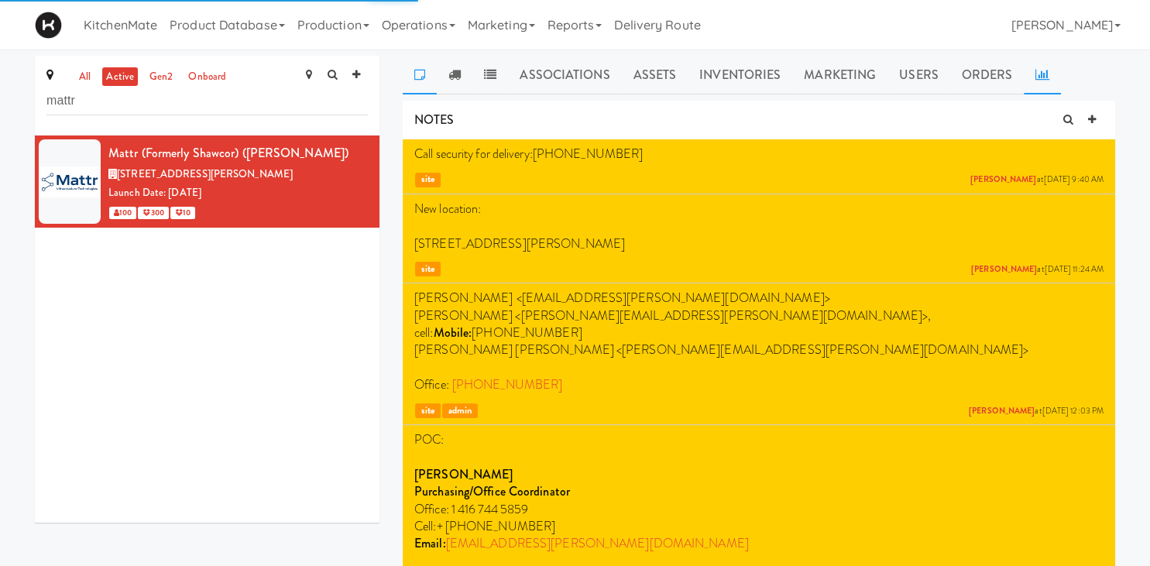
click at [951, 70] on icon at bounding box center [1042, 74] width 14 height 12
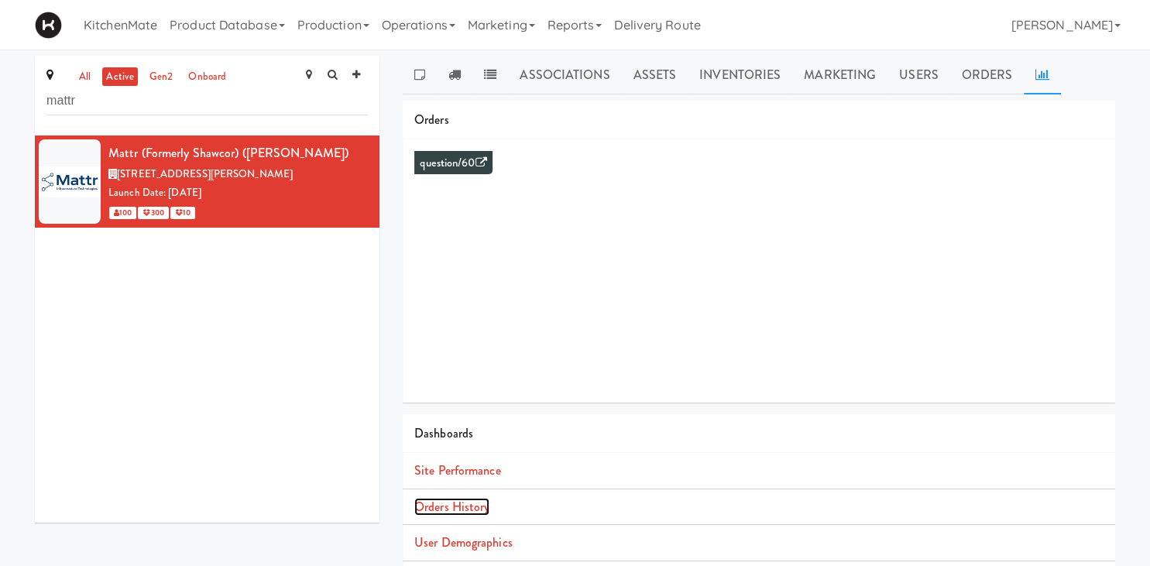
click at [462, 502] on link "Orders History" at bounding box center [451, 507] width 75 height 18
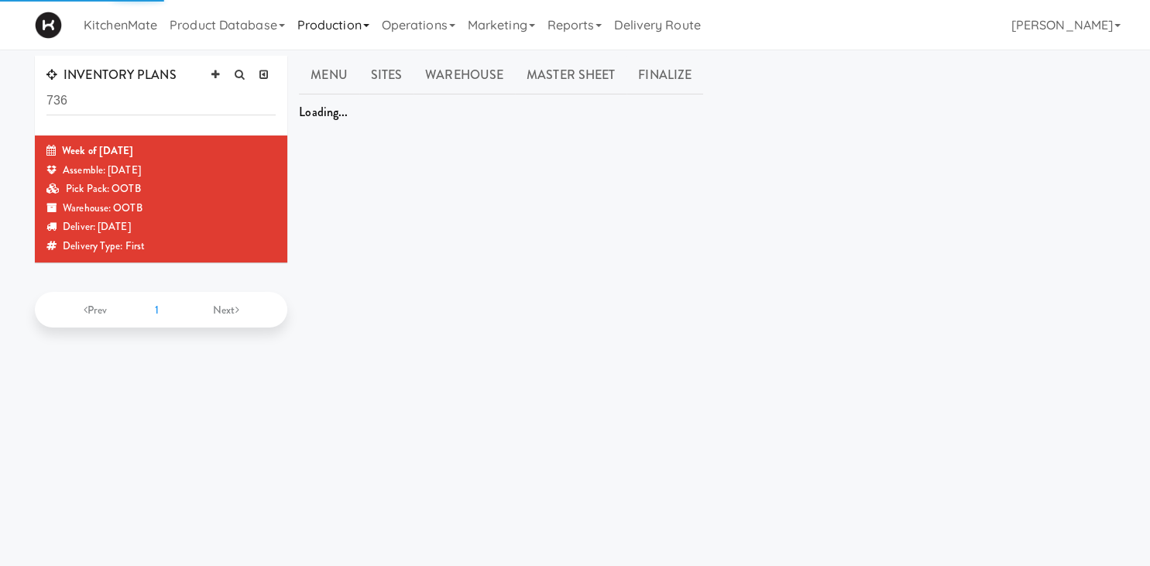
click at [315, 26] on link "Production" at bounding box center [333, 25] width 84 height 50
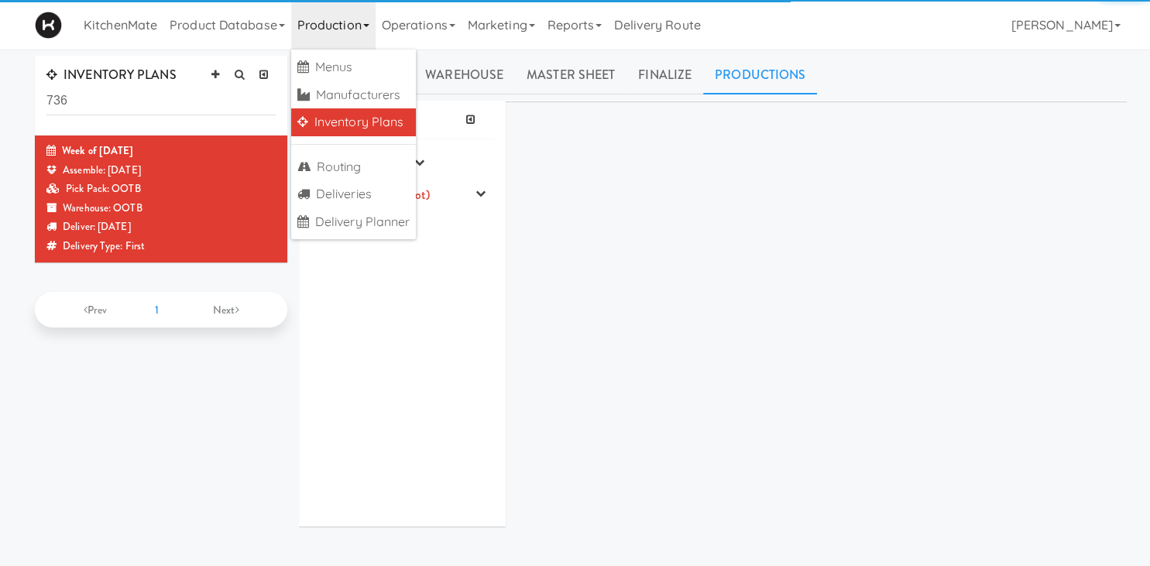
click at [360, 122] on link "Inventory Plans" at bounding box center [353, 122] width 125 height 28
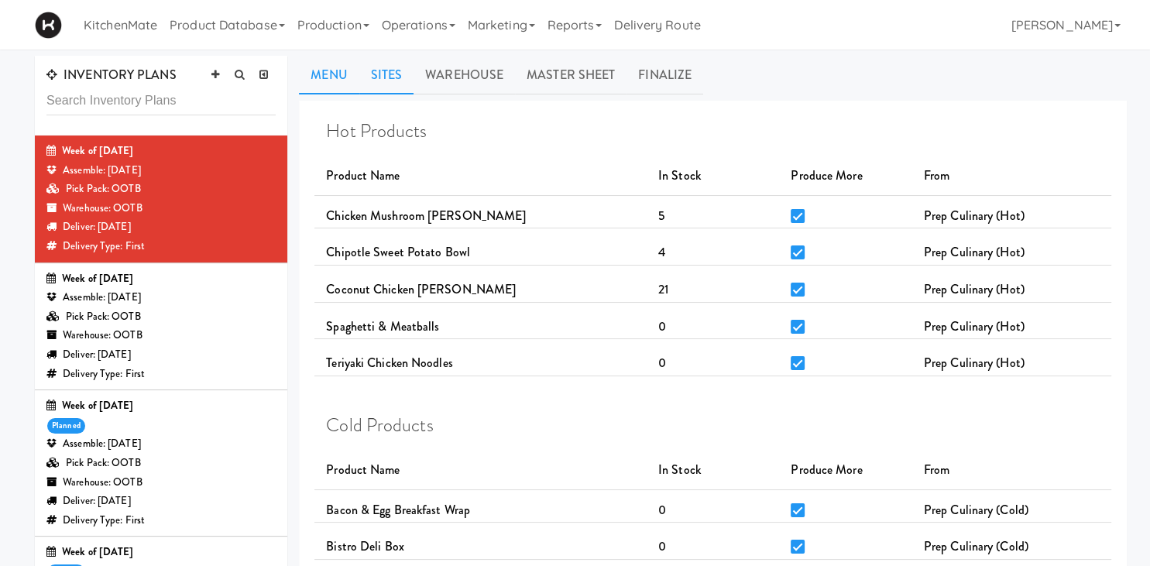
click at [393, 67] on link "Sites" at bounding box center [386, 75] width 55 height 39
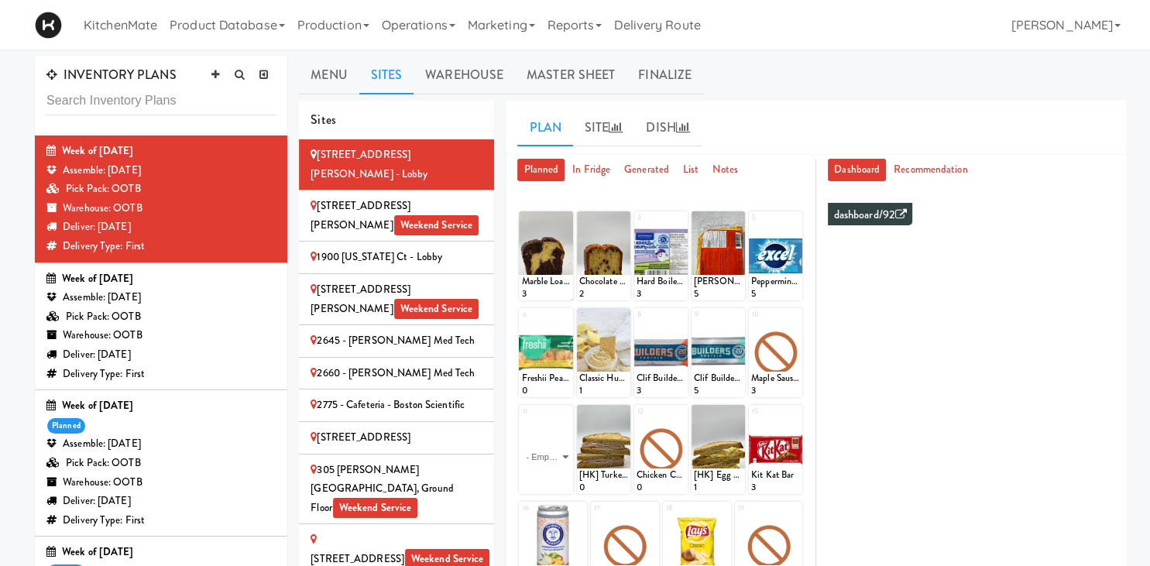
click at [409, 364] on div "2660 - [PERSON_NAME] Med Tech" at bounding box center [396, 373] width 172 height 19
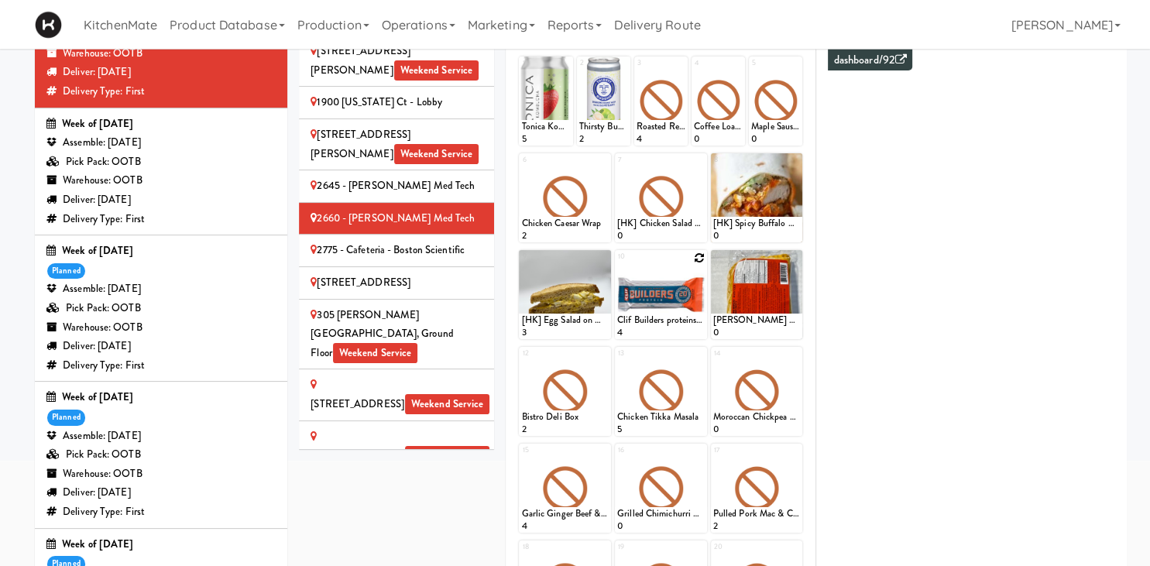
scroll to position [29, 0]
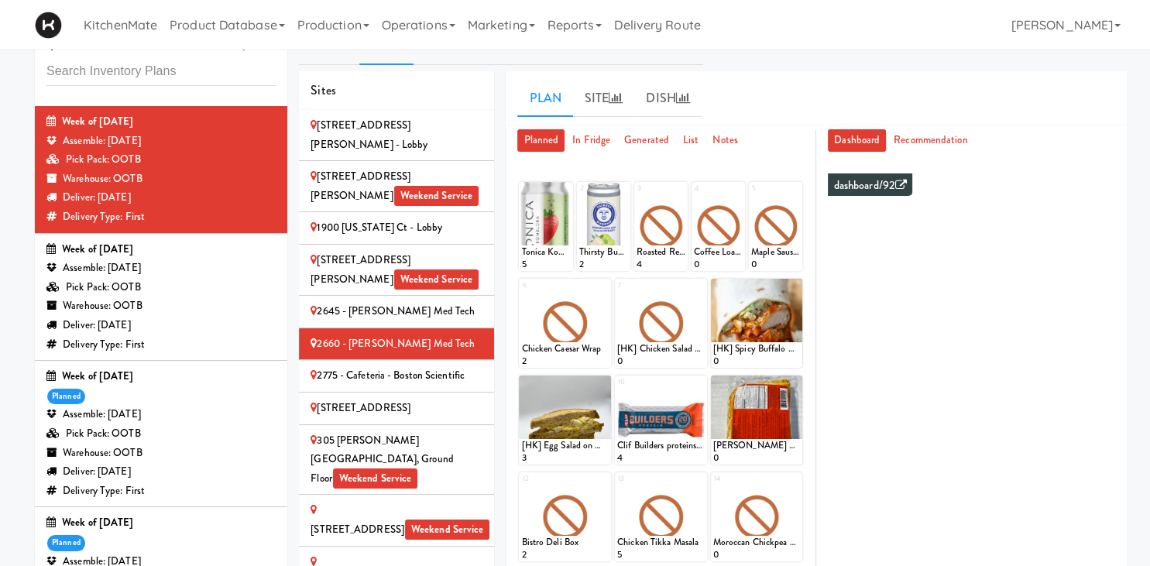
click at [122, 404] on div "Week of [DATE] planned Assemble: [DATE] Pick Pack: OOTB Warehouse: OOTB Deliver…" at bounding box center [160, 433] width 229 height 133
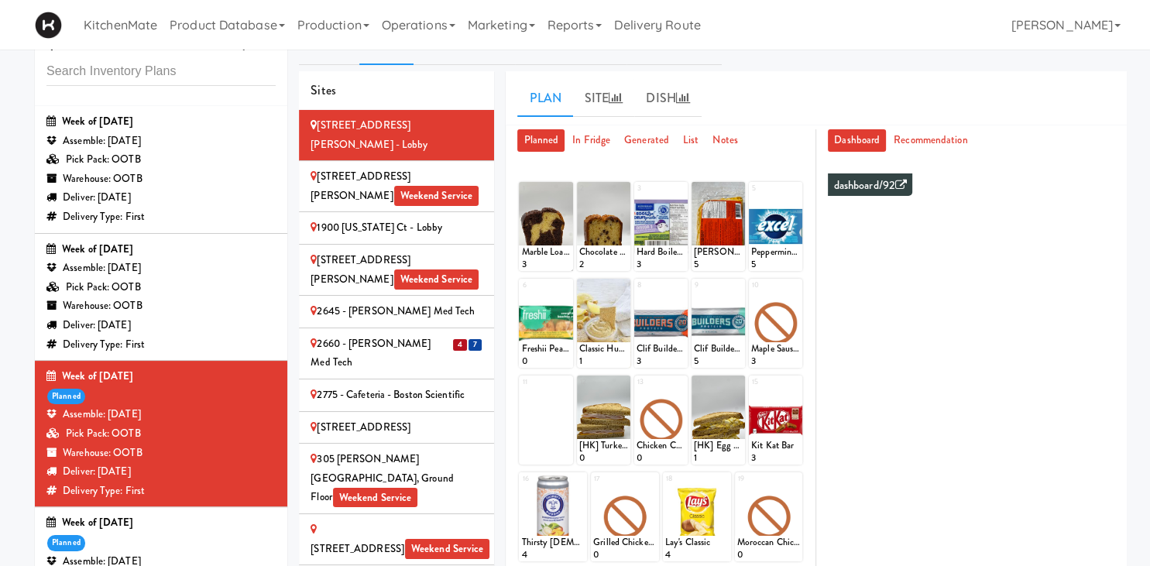
click at [172, 314] on div "Warehouse: OOTB" at bounding box center [160, 305] width 229 height 19
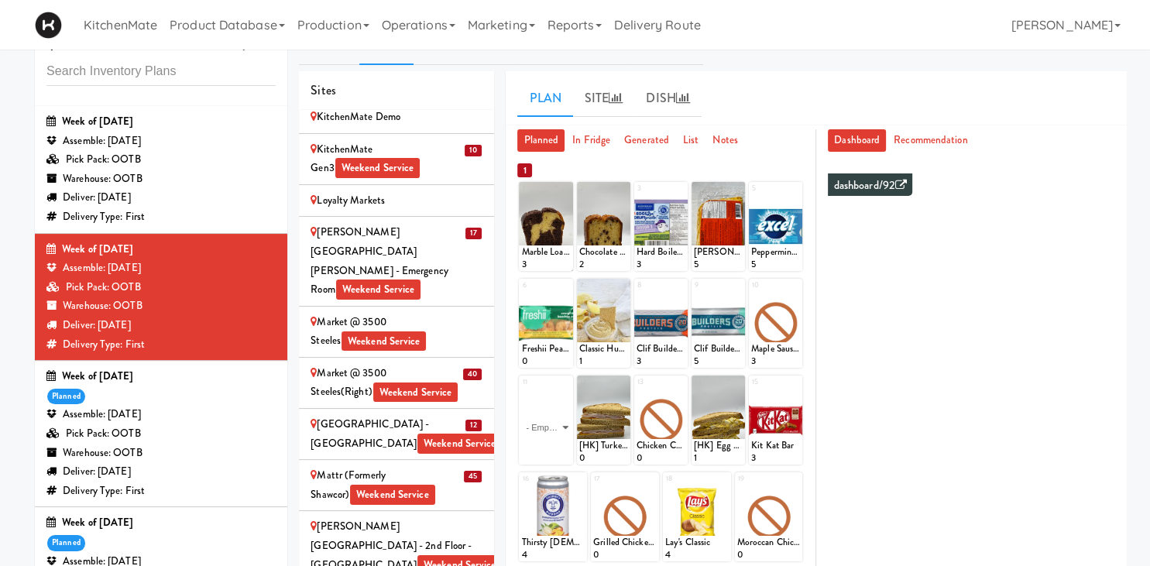
scroll to position [2241, 0]
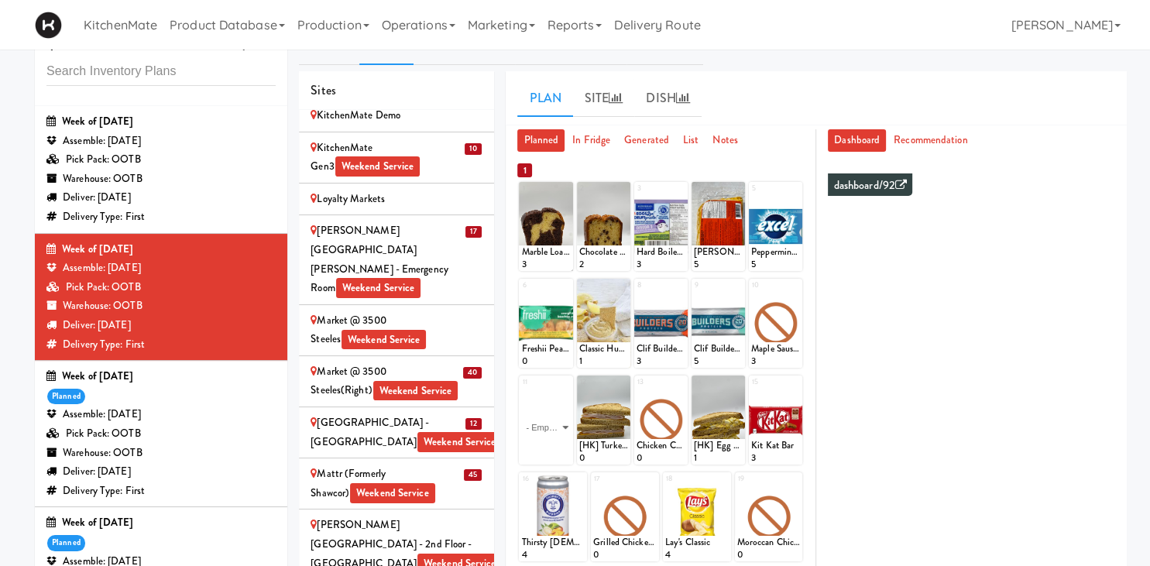
click at [387, 464] on div "Mattr (formerly Shawcor) Weekend Service" at bounding box center [396, 483] width 172 height 38
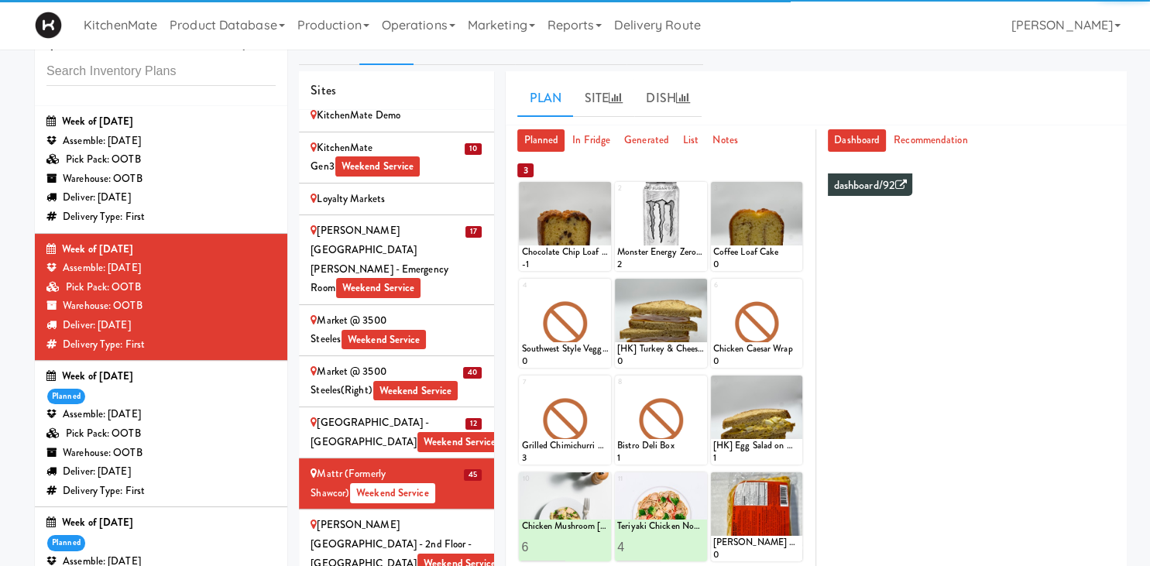
click at [613, 193] on div "1 Chocolate Chip Loaf Cake -1 2 Monster Energy Zero Ultra 2 3 Coffee Loaf Cake 0" at bounding box center [660, 226] width 283 height 89
click at [605, 186] on icon at bounding box center [603, 189] width 11 height 11
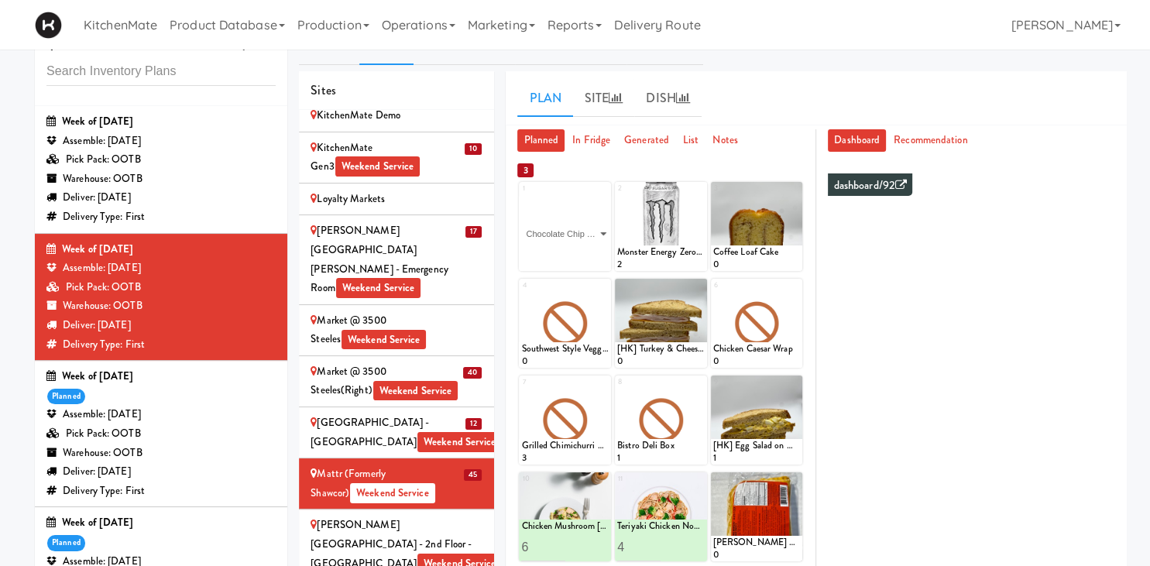
click option "Chocolate Chip Loaf Cake" at bounding box center [0, 0] width 0 height 0
click at [615, 304] on div "4 Southwest Style Veggie and Egg Breakfast Wrap 0 5 [HK] Turkey & Cheese Multig…" at bounding box center [660, 323] width 283 height 89
type input "20"
click at [584, 260] on icon at bounding box center [587, 256] width 8 height 9
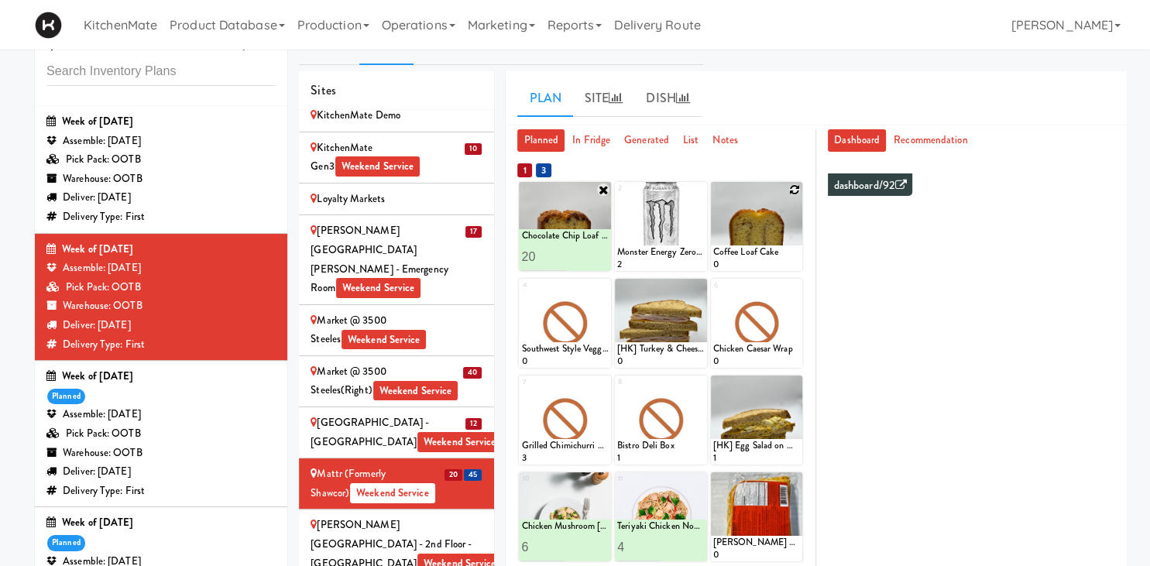
click at [796, 187] on icon at bounding box center [794, 189] width 11 height 11
click at [713, 197] on select "- Empty - Activia Probiotic Peach Mango Smoothie Chocolate Milk Tetra Pack Coca…" at bounding box center [756, 234] width 87 height 74
type input "20"
click at [772, 255] on button at bounding box center [778, 257] width 20 height 19
click at [698, 190] on icon at bounding box center [699, 189] width 11 height 11
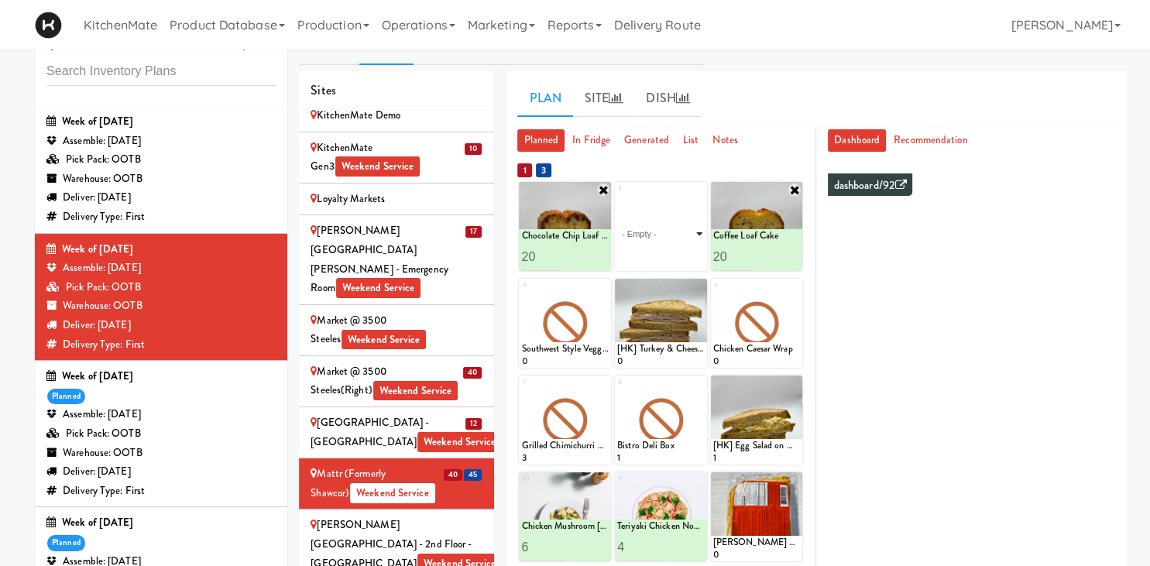
click at [675, 250] on select "- Empty - Activia Probiotic Peach Mango Smoothie Chocolate Milk Tetra Pack Coca…" at bounding box center [660, 234] width 87 height 74
click at [695, 225] on select "- Empty - Activia Probiotic Peach Mango Smoothie Chocolate Milk Tetra Pack Coca…" at bounding box center [660, 234] width 87 height 74
click at [694, 232] on div "Norse Cold Brew Coffee" at bounding box center [660, 235] width 87 height 13
drag, startPoint x: 695, startPoint y: 224, endPoint x: 619, endPoint y: 156, distance: 102.5
click at [639, 242] on div "Norse Cold Brew Coffee" at bounding box center [660, 235] width 87 height 13
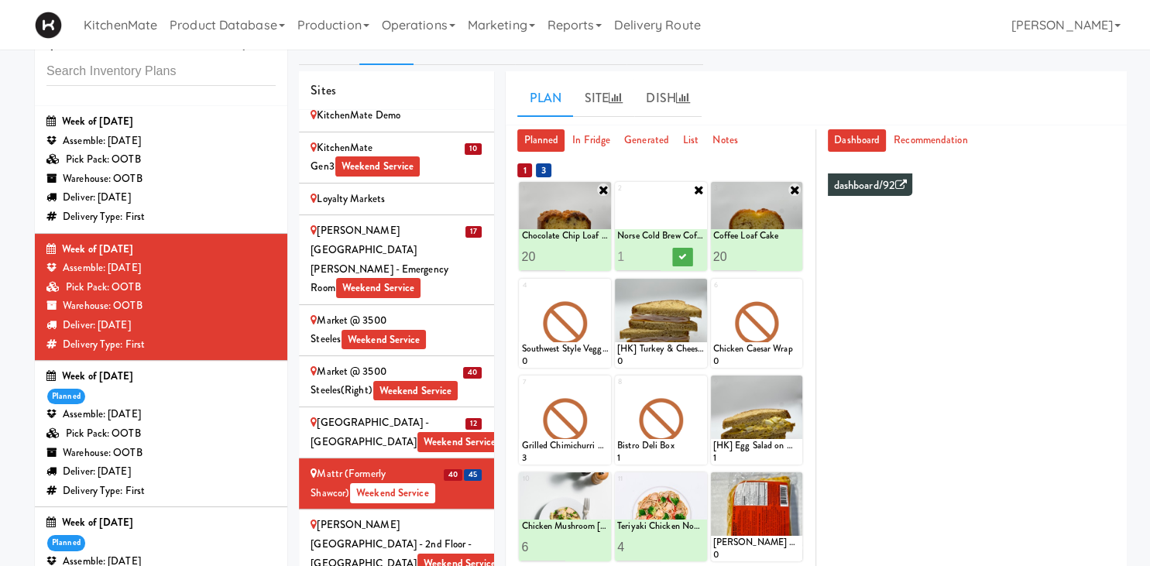
click at [698, 192] on icon at bounding box center [699, 189] width 12 height 12
click at [698, 191] on div "Loading..." at bounding box center [661, 226] width 92 height 89
click at [678, 234] on div "Loading..." at bounding box center [661, 226] width 92 height 89
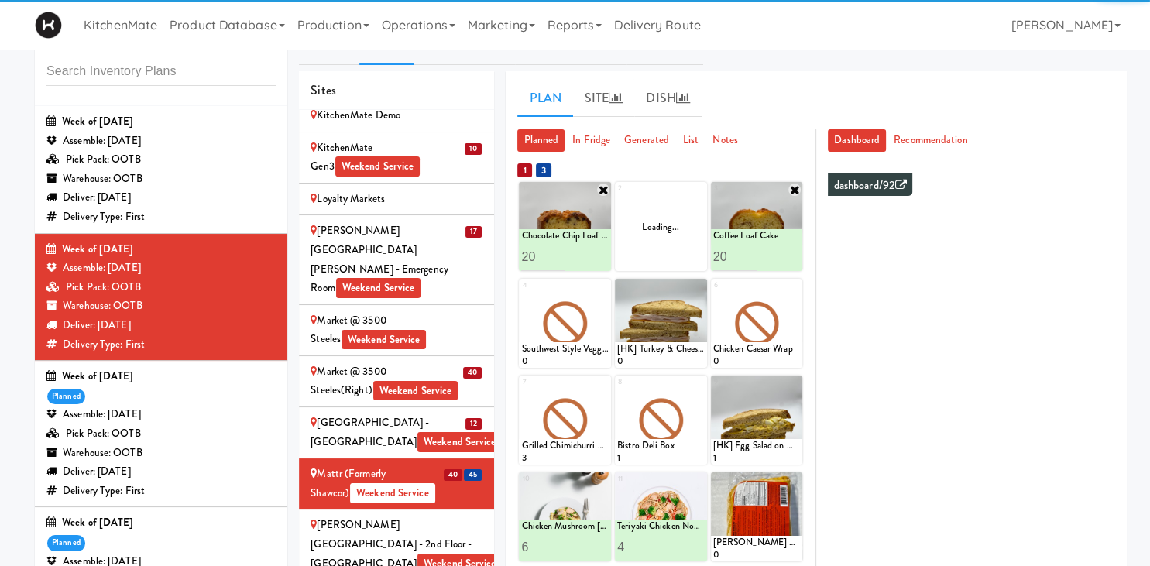
click at [693, 200] on div "Loading..." at bounding box center [661, 226] width 92 height 89
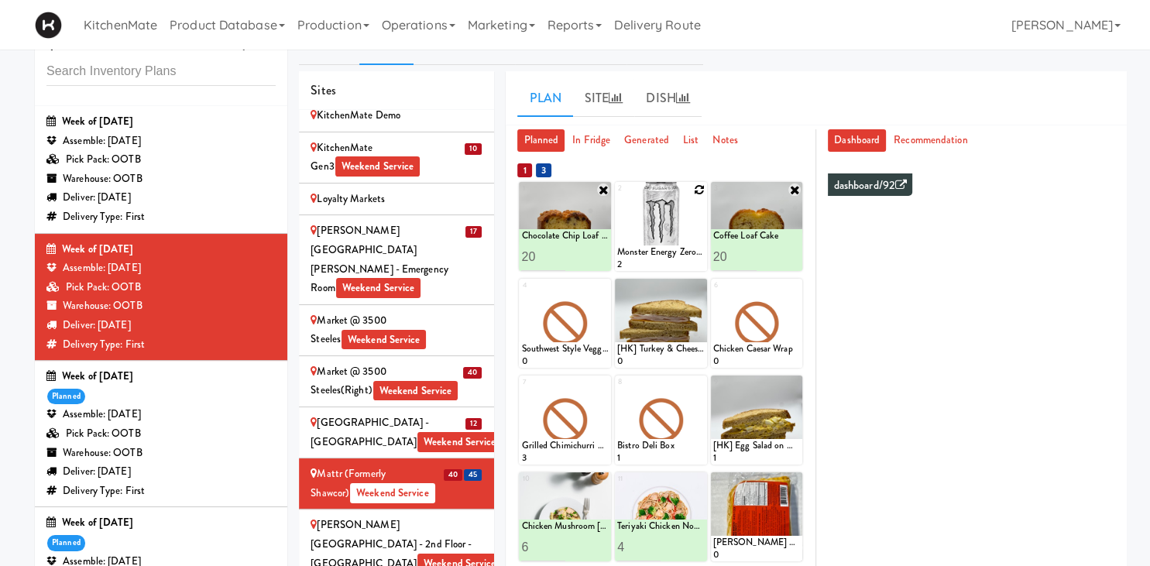
click at [697, 190] on icon at bounding box center [699, 189] width 11 height 11
click at [617, 197] on select "- Empty - Activia Probiotic Peach Mango Smoothie Chocolate Milk Tetra Pack Coca…" at bounding box center [660, 234] width 87 height 74
type input "20"
click at [684, 255] on icon at bounding box center [682, 256] width 8 height 9
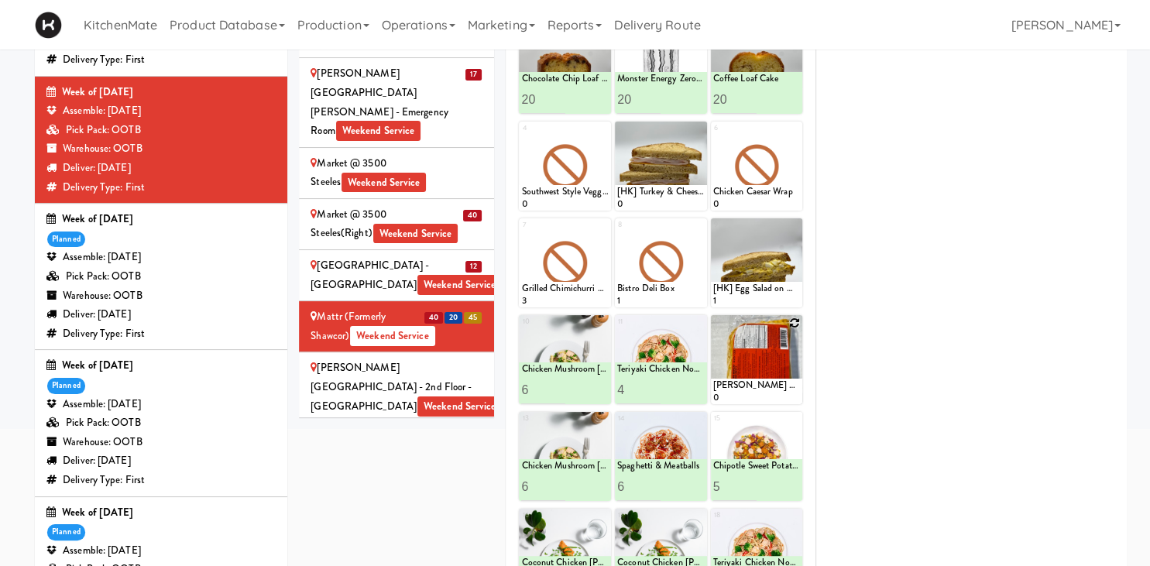
click at [796, 321] on icon at bounding box center [794, 322] width 11 height 11
click at [713, 330] on select "- Empty - Activia Probiotic Peach Mango Smoothie Chocolate Milk Tetra Pack Coca…" at bounding box center [756, 367] width 87 height 74
type input "25"
click at [778, 385] on icon at bounding box center [778, 389] width 8 height 9
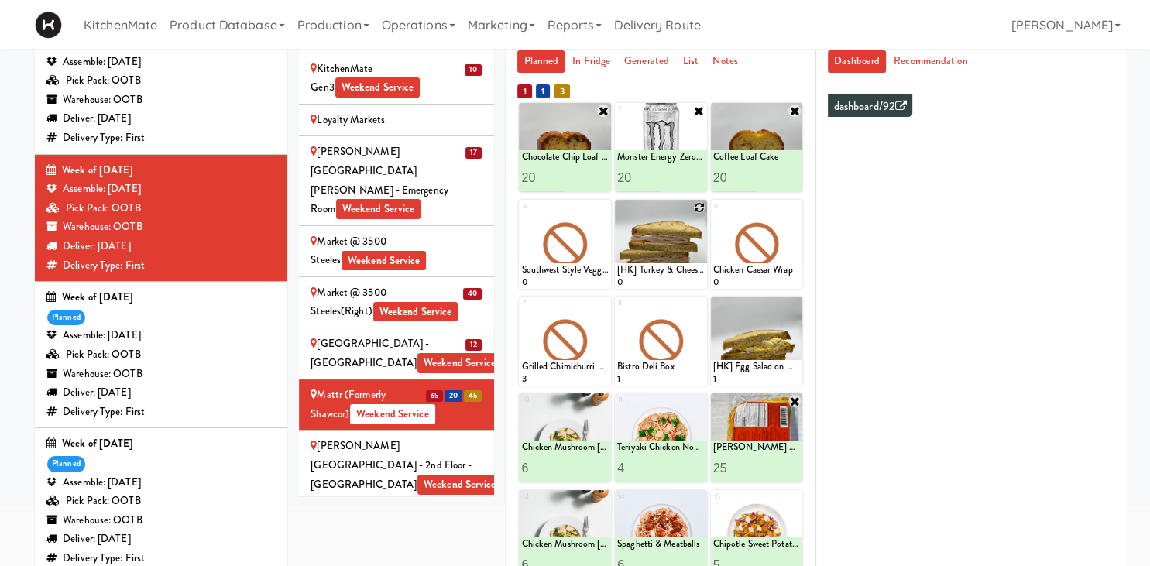
scroll to position [149, 0]
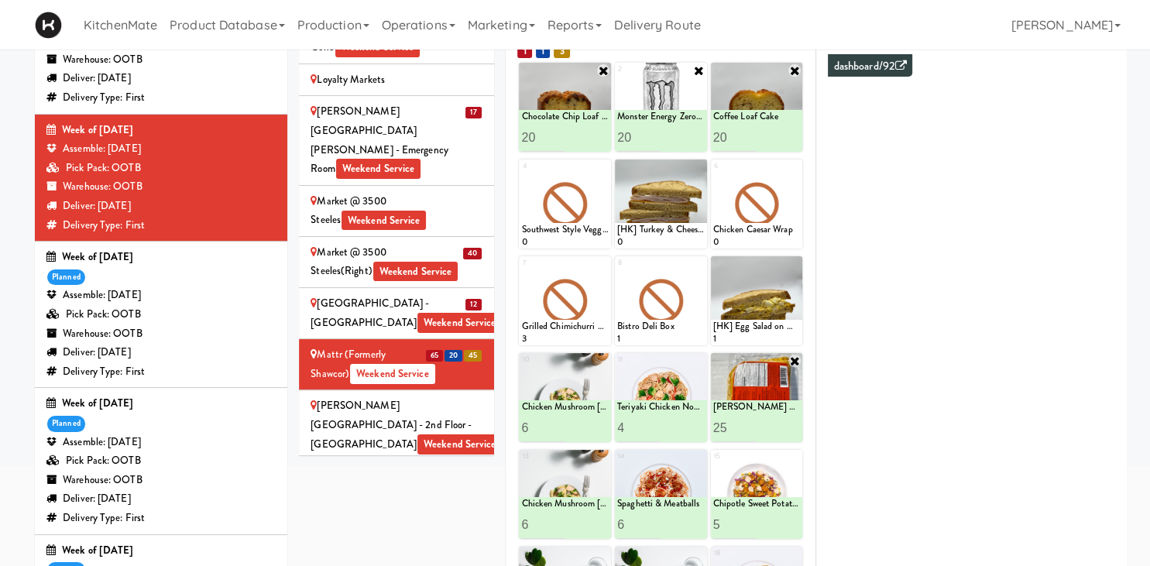
click at [18, 57] on div "INVENTORY PLANS Week of August 31st, 2025 Assemble: Wednesday Sep 03, 2025 Pick…" at bounding box center [575, 339] width 1150 height 865
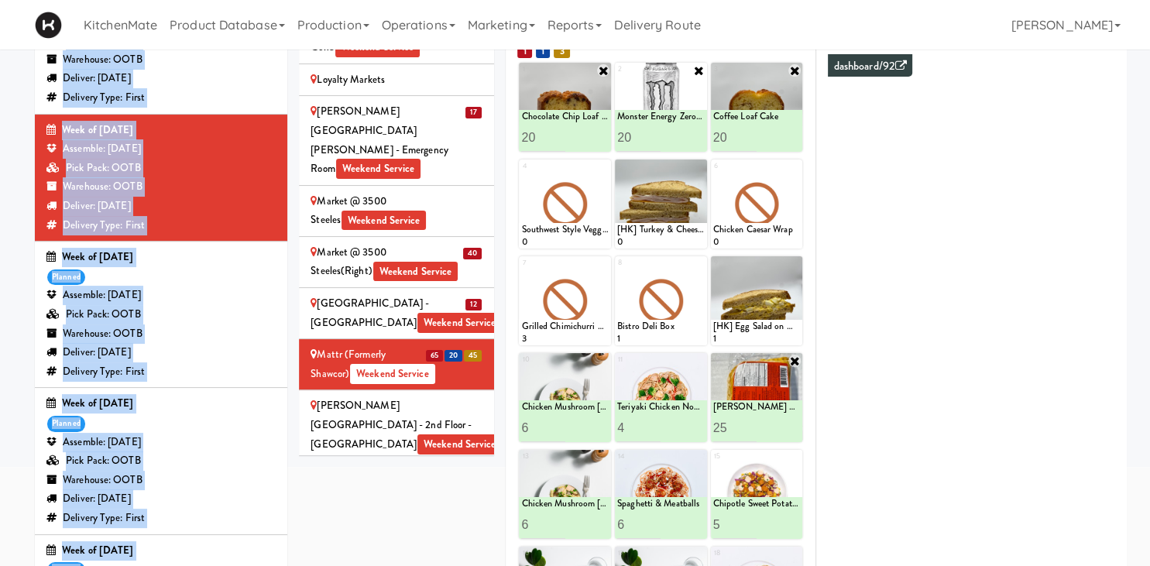
click at [18, 57] on div "INVENTORY PLANS Week of August 31st, 2025 Assemble: Wednesday Sep 03, 2025 Pick…" at bounding box center [575, 339] width 1150 height 865
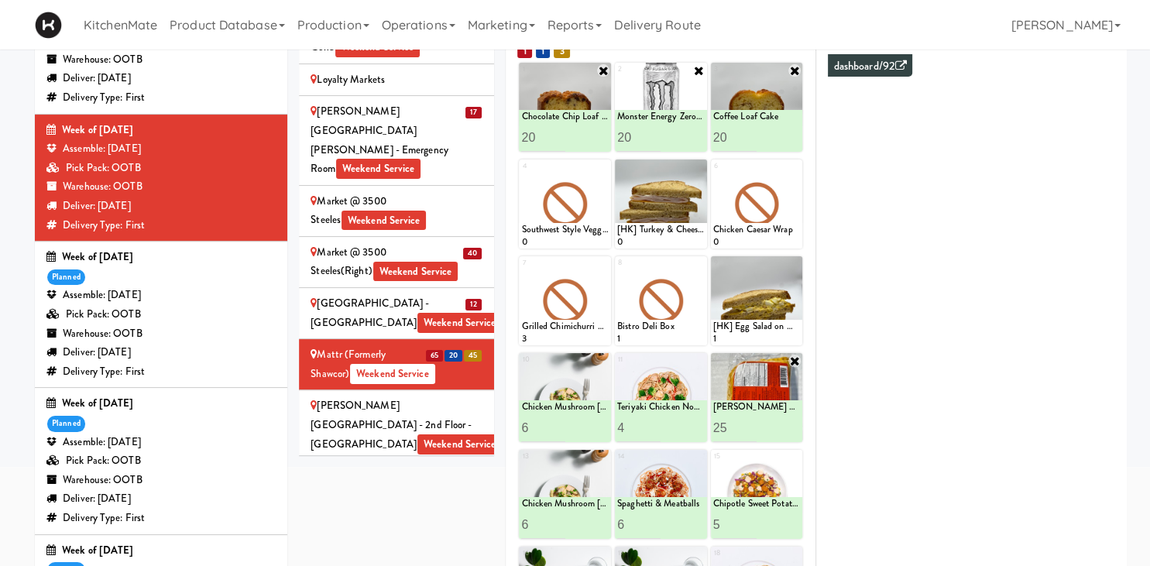
click at [406, 547] on div "Sites 5 100 Sheppard Ave - Lobby 110 Sheppard Ave E Weekend Service 9 1900 Minn…" at bounding box center [713, 355] width 828 height 806
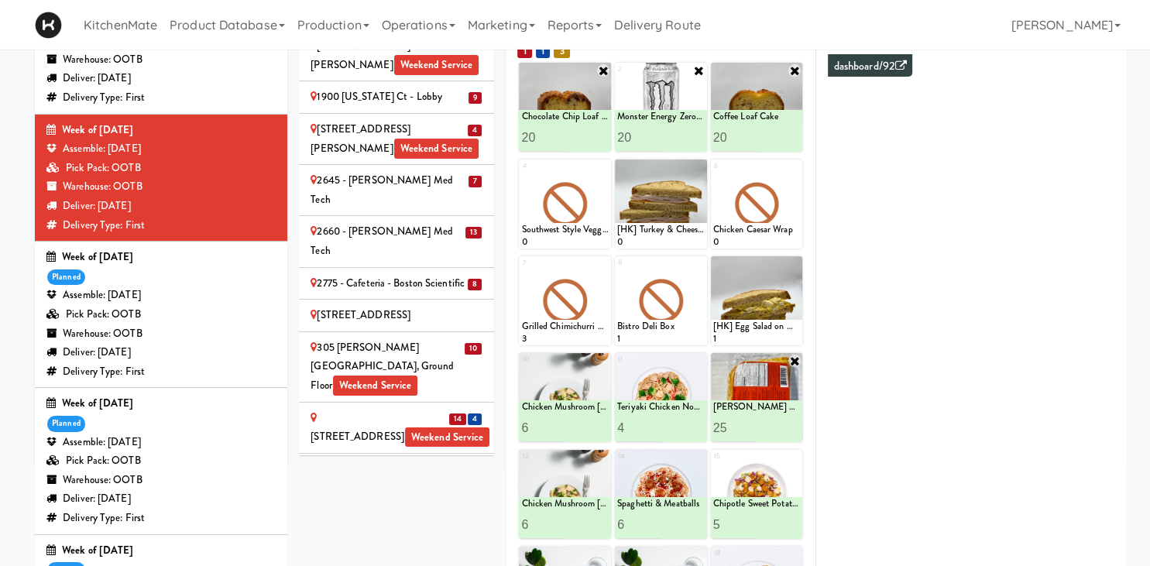
scroll to position [0, 0]
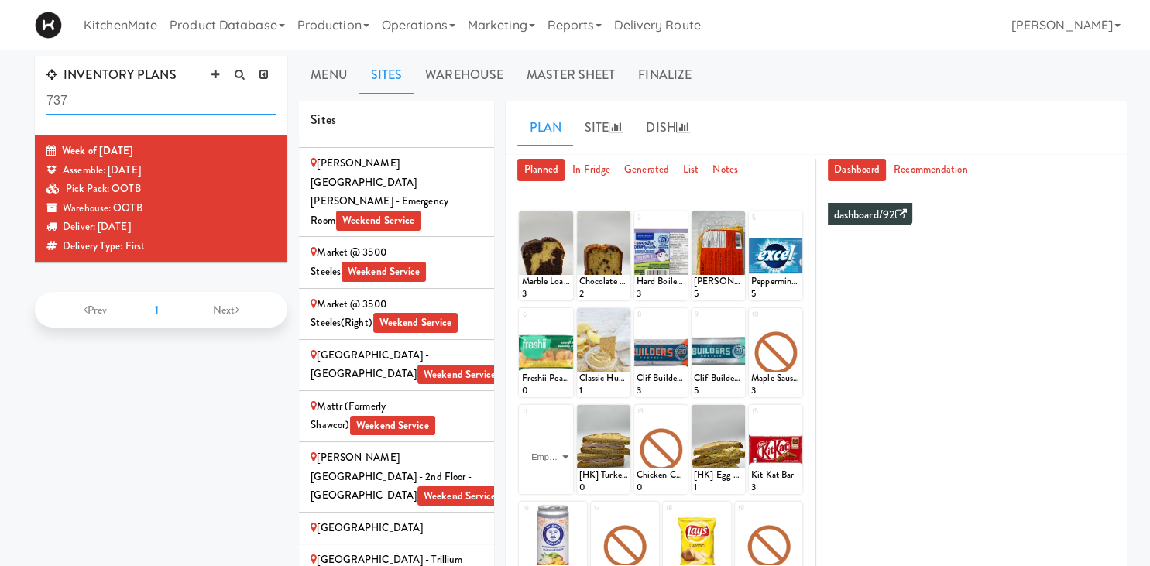
scroll to position [2263, 0]
click at [360, 415] on span "Weekend Service" at bounding box center [392, 425] width 85 height 20
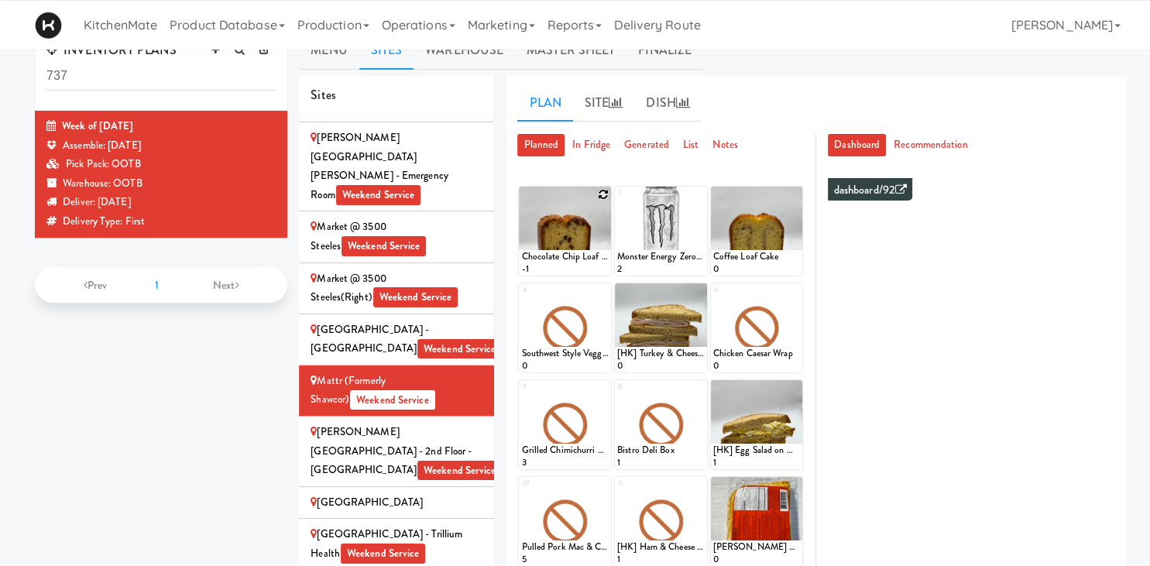
scroll to position [20, 0]
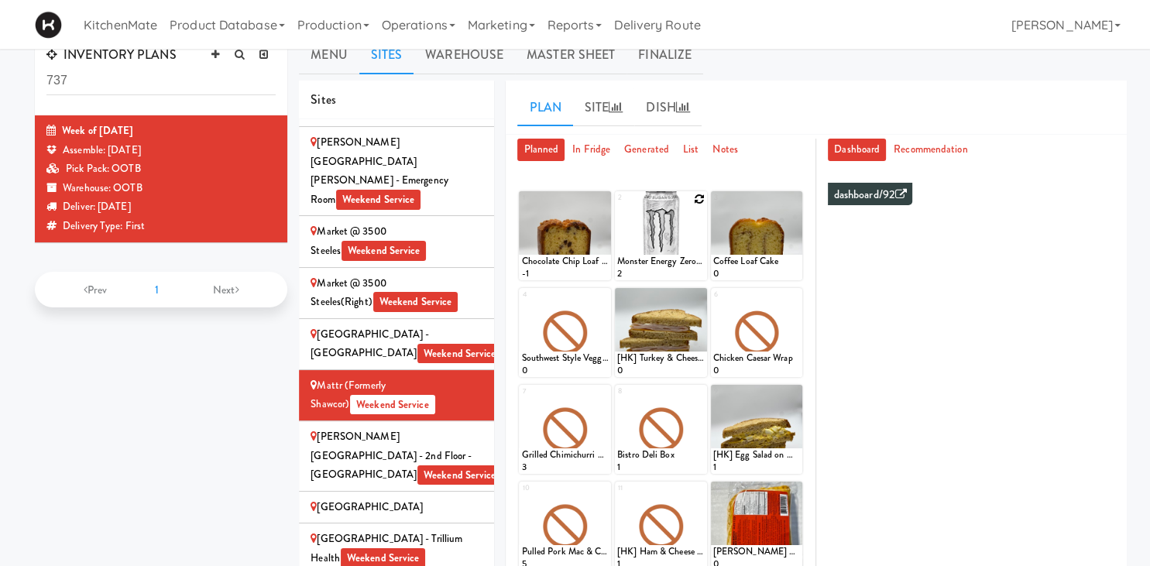
click at [701, 201] on icon at bounding box center [699, 199] width 11 height 11
click at [617, 206] on select "- Empty - Activia Probiotic Peach Mango Smoothie Chocolate Milk Tetra Pack Coca…" at bounding box center [660, 243] width 87 height 74
click option "Monster Energy Zero Ultra" at bounding box center [0, 0] width 0 height 0
type input "20"
click at [686, 266] on icon at bounding box center [682, 266] width 8 height 9
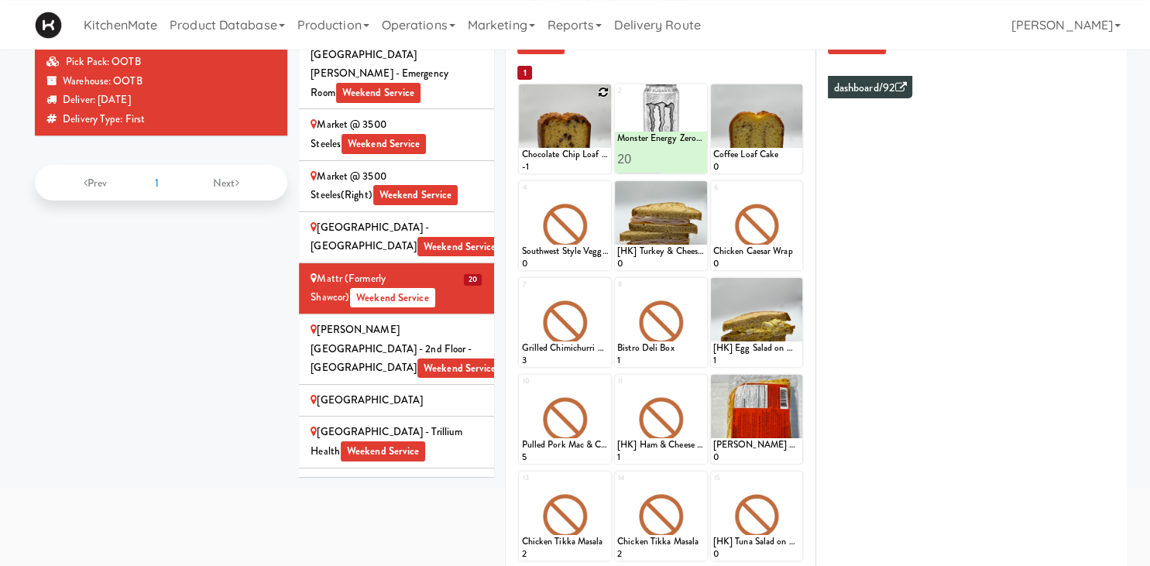
scroll to position [126, 0]
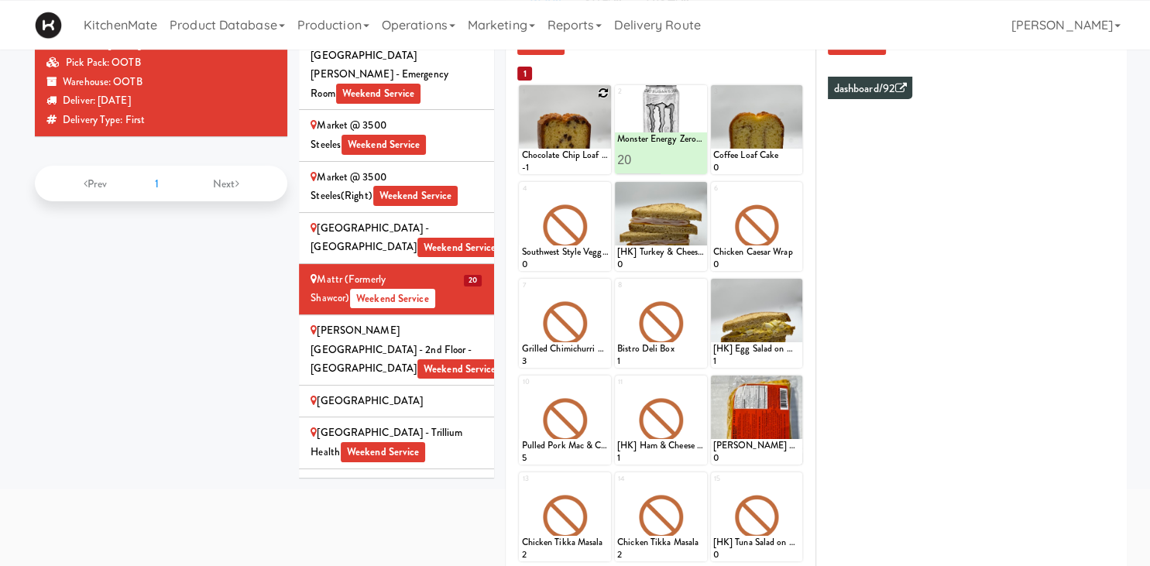
click at [602, 94] on icon at bounding box center [603, 92] width 11 height 11
click at [521, 100] on select "- Empty - Activia Probiotic Peach Mango Smoothie Chocolate Milk Tetra Pack Coca…" at bounding box center [564, 137] width 87 height 74
click option "Chocolate Chip Loaf Cake" at bounding box center [0, 0] width 0 height 0
click at [606, 214] on div at bounding box center [565, 226] width 92 height 89
click at [540, 158] on input "number" at bounding box center [542, 160] width 43 height 29
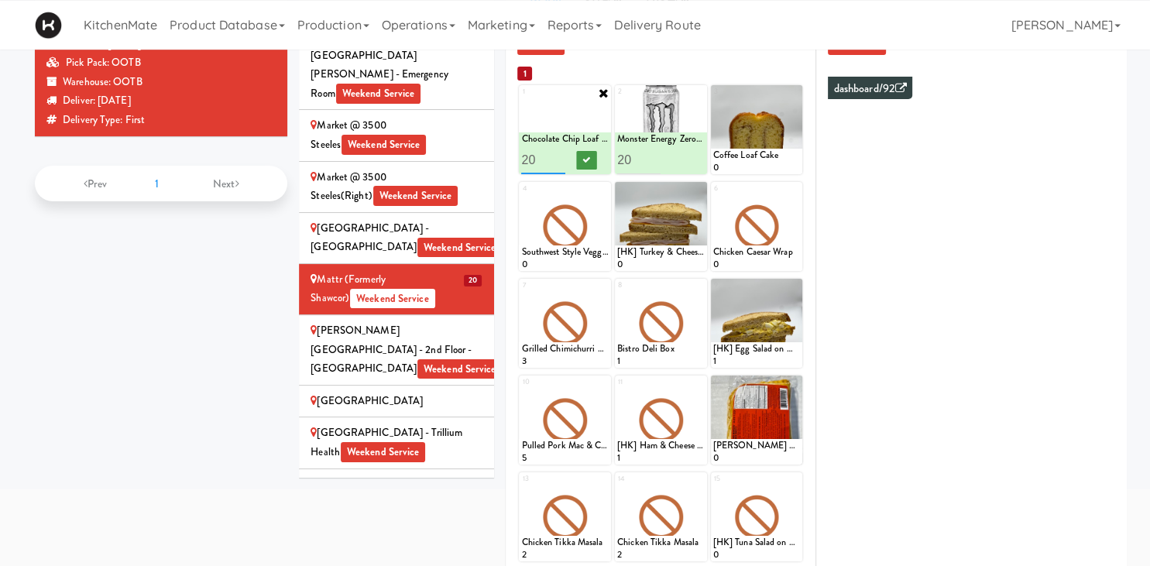
type input "20"
click at [588, 158] on icon at bounding box center [587, 160] width 8 height 9
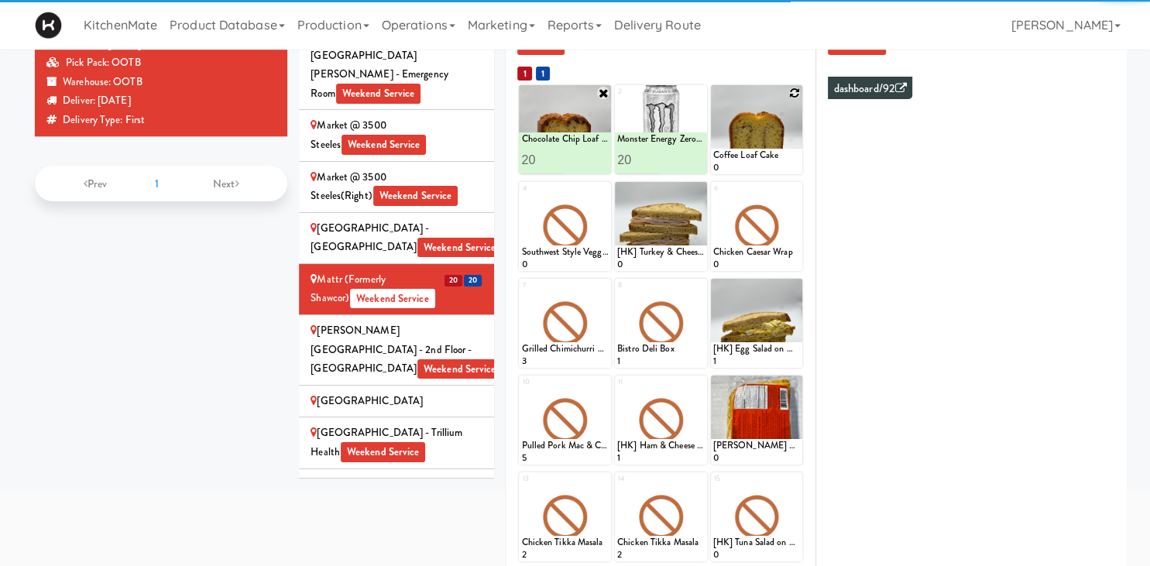
click at [794, 91] on icon at bounding box center [794, 92] width 11 height 11
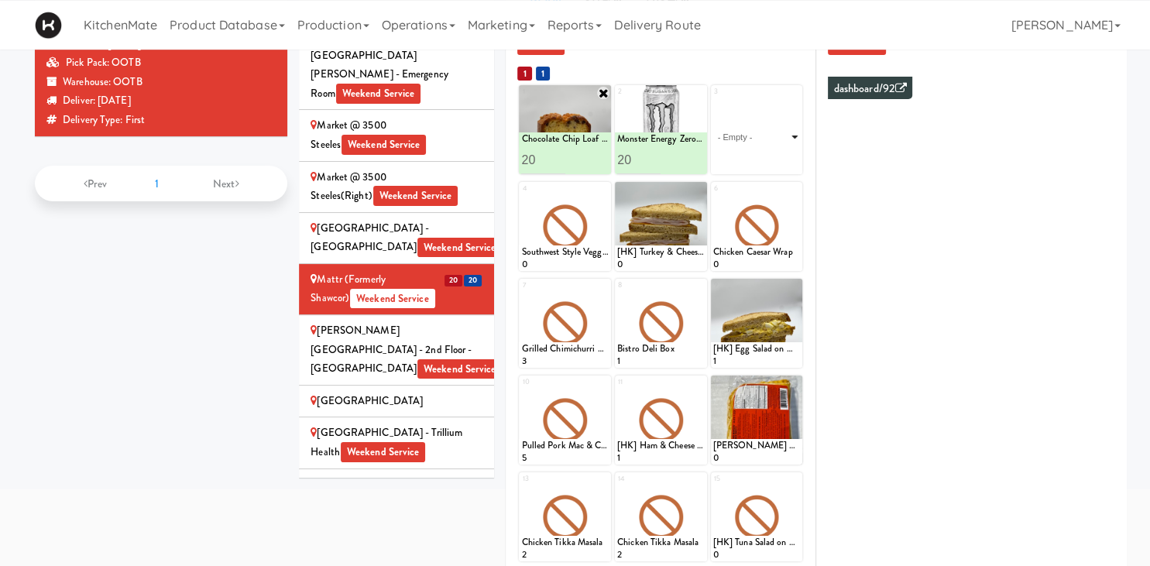
click at [713, 100] on select "- Empty - Activia Probiotic Peach Mango Smoothie Chocolate Milk Tetra Pack Coca…" at bounding box center [756, 137] width 87 height 74
click option "Coffee Loaf Cake" at bounding box center [0, 0] width 0 height 0
type input "20"
click at [776, 156] on icon at bounding box center [778, 160] width 8 height 9
click at [794, 383] on icon at bounding box center [794, 383] width 11 height 11
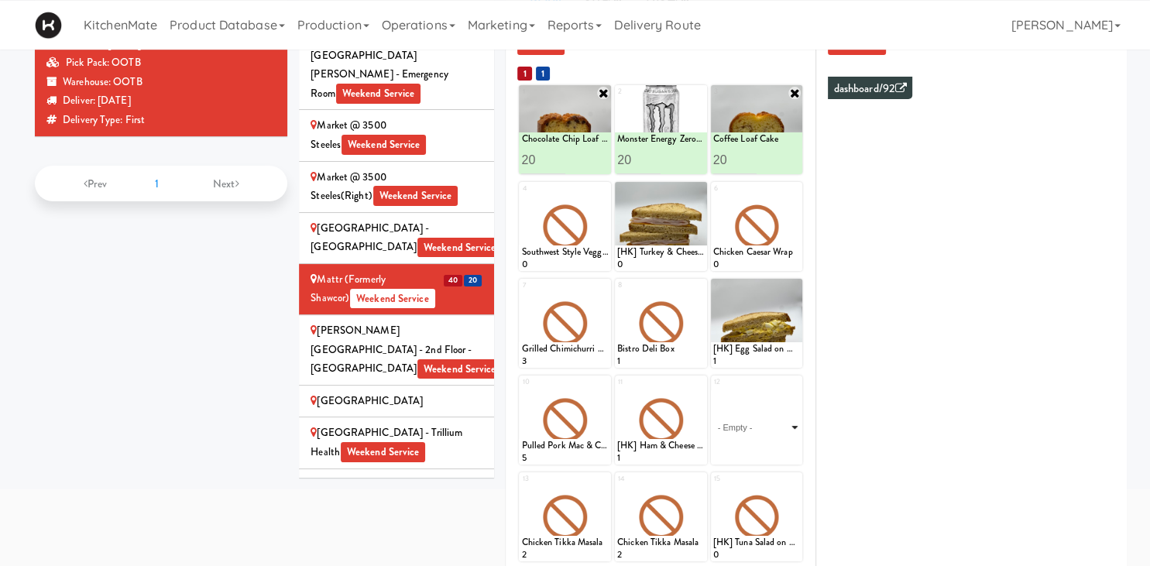
click at [713, 390] on select "- Empty - Activia Probiotic Peach Mango Smoothie Chocolate Milk Tetra Pack Coca…" at bounding box center [756, 427] width 87 height 74
type input "25"
click at [780, 456] on button at bounding box center [778, 450] width 20 height 19
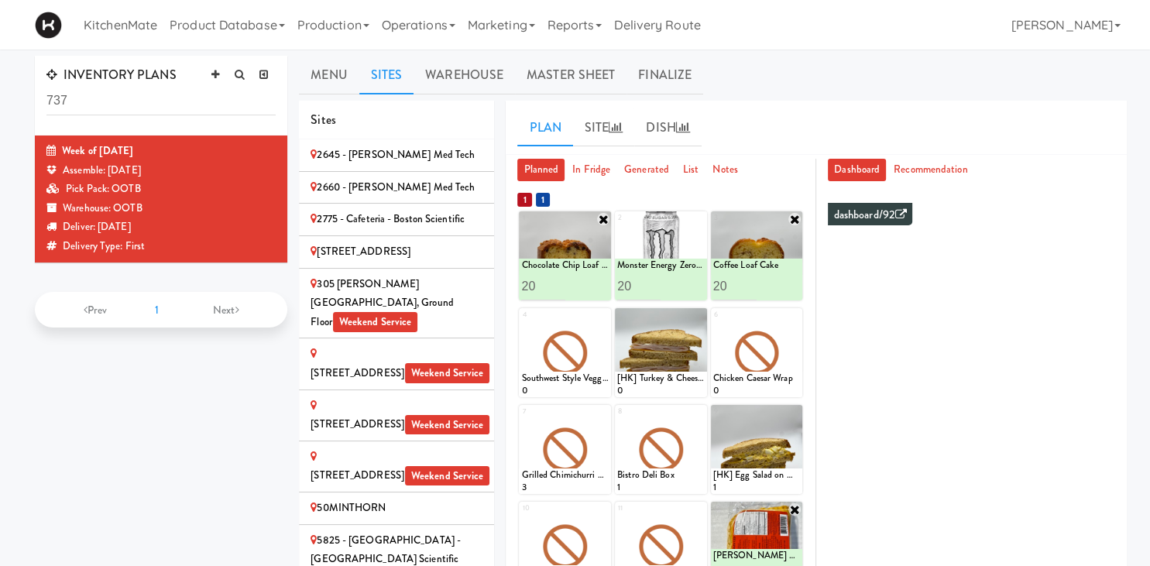
scroll to position [0, 0]
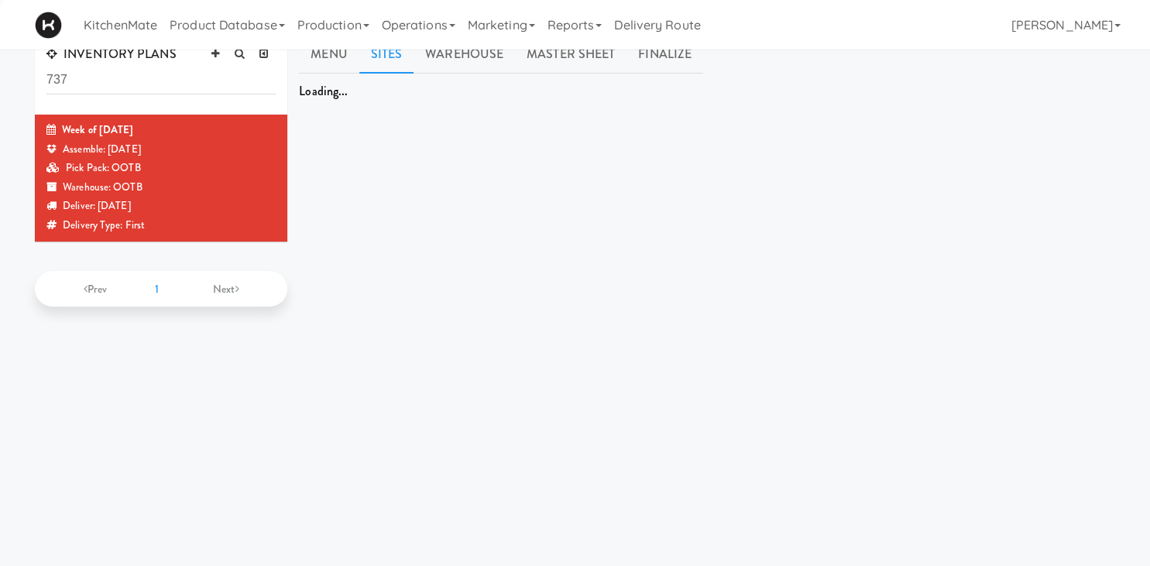
scroll to position [21, 0]
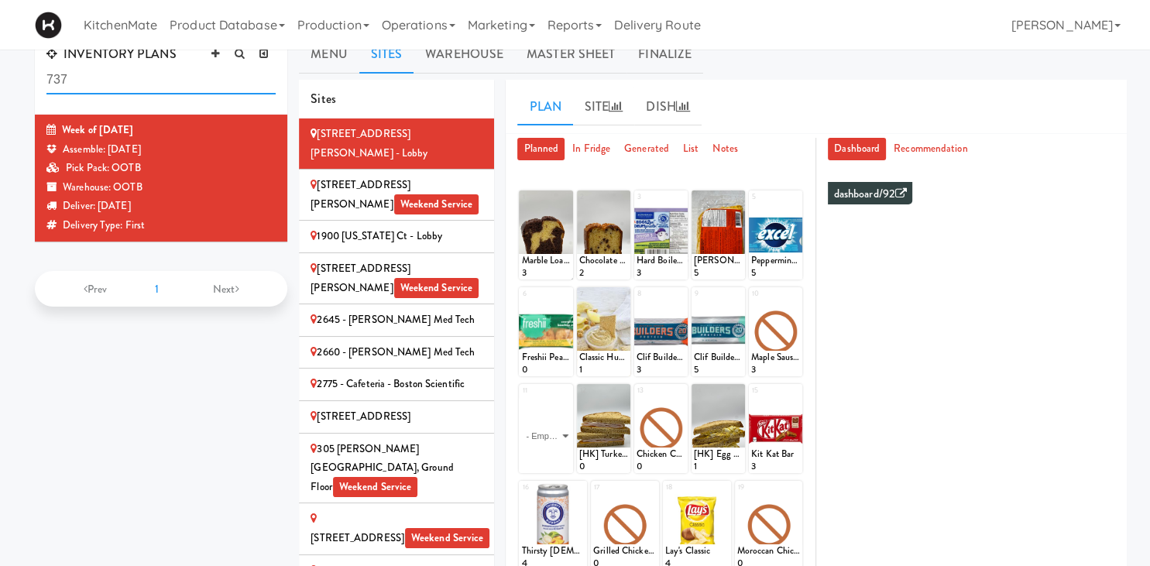
drag, startPoint x: 202, startPoint y: 88, endPoint x: -39, endPoint y: 42, distance: 245.9
click at [46, 66] on input "737" at bounding box center [160, 80] width 229 height 29
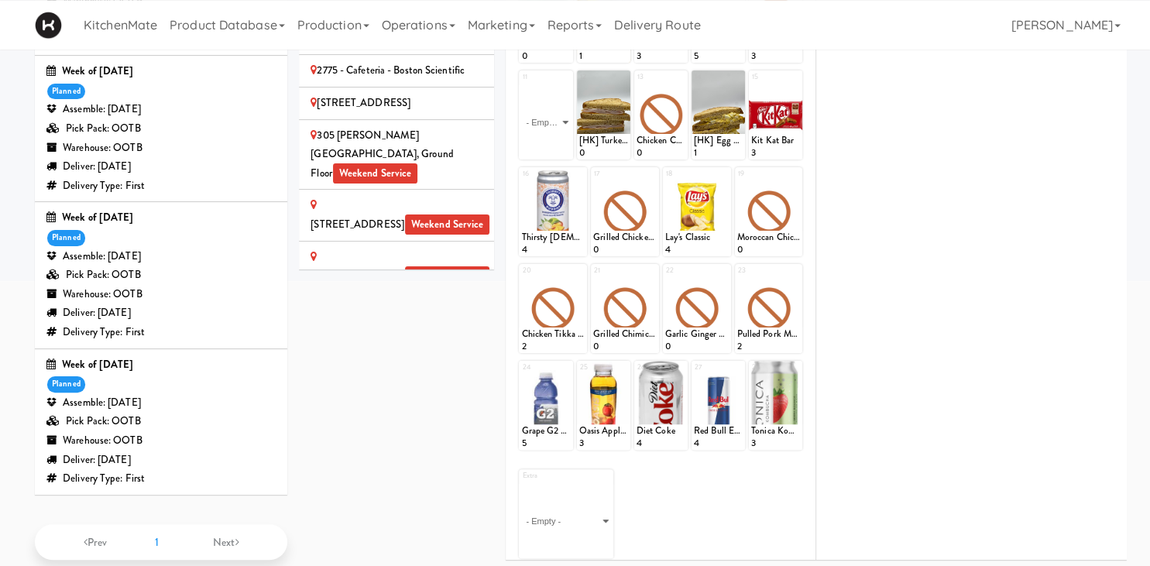
scroll to position [334, 0]
type input "aug"
click at [132, 415] on div "Pick Pack: OOTB" at bounding box center [160, 421] width 229 height 19
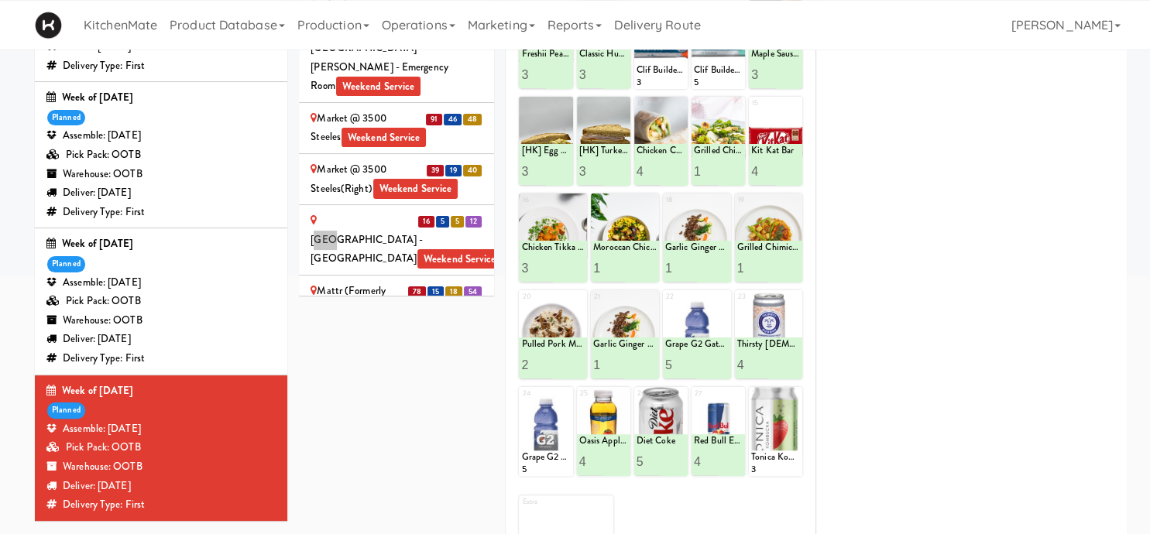
scroll to position [2403, 0]
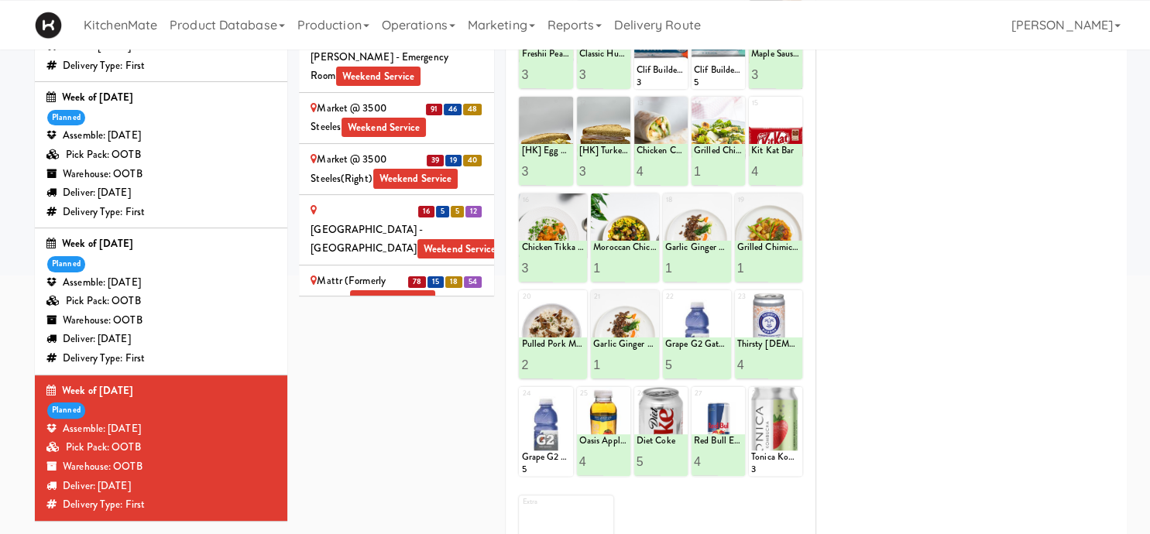
click at [413, 276] on span "78" at bounding box center [417, 282] width 18 height 12
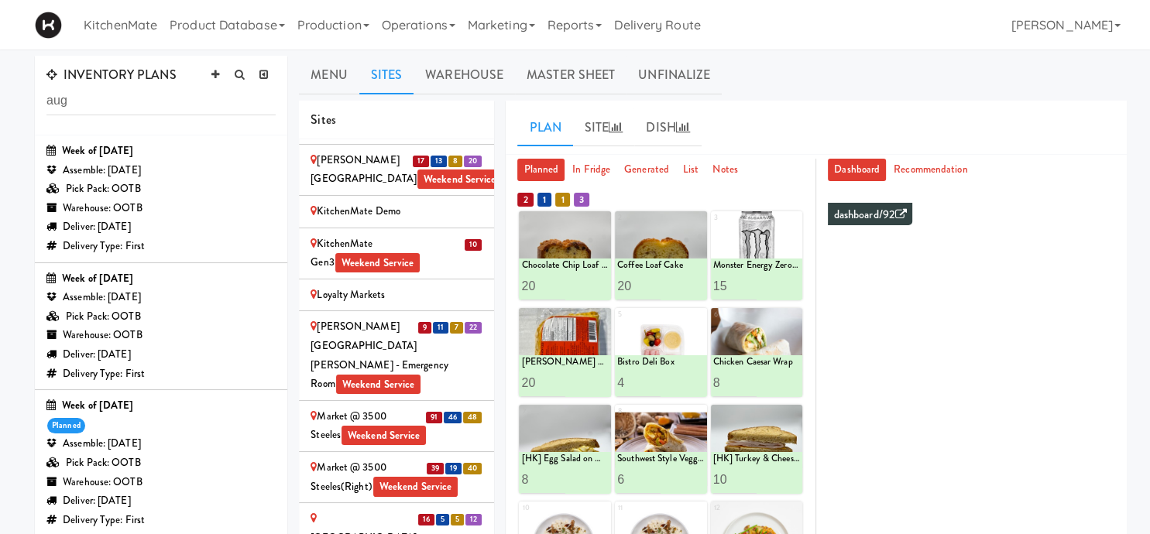
scroll to position [122, 0]
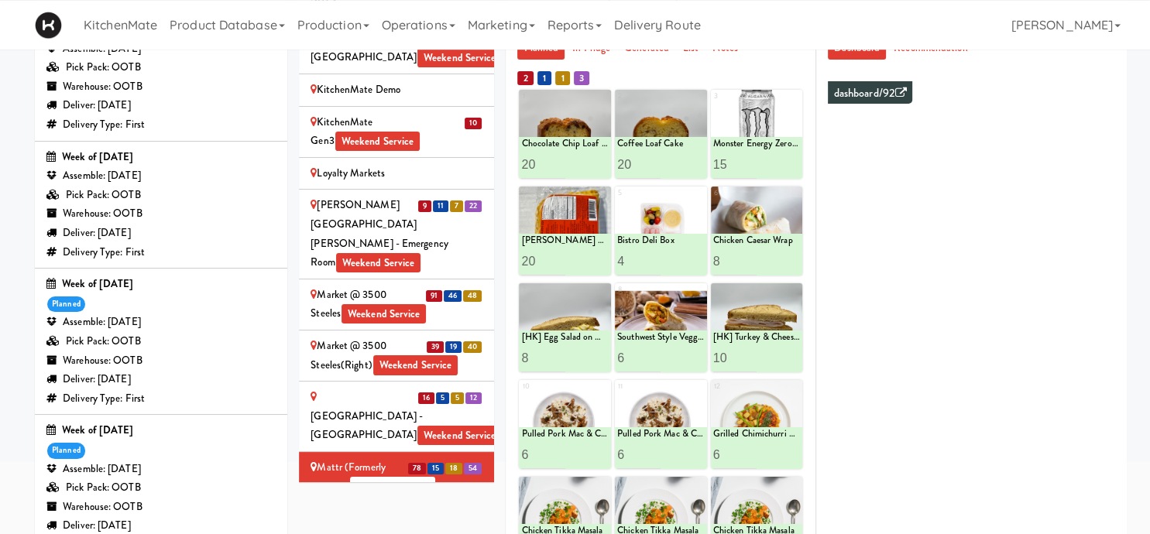
click at [139, 353] on div "Warehouse: OOTB" at bounding box center [160, 360] width 229 height 19
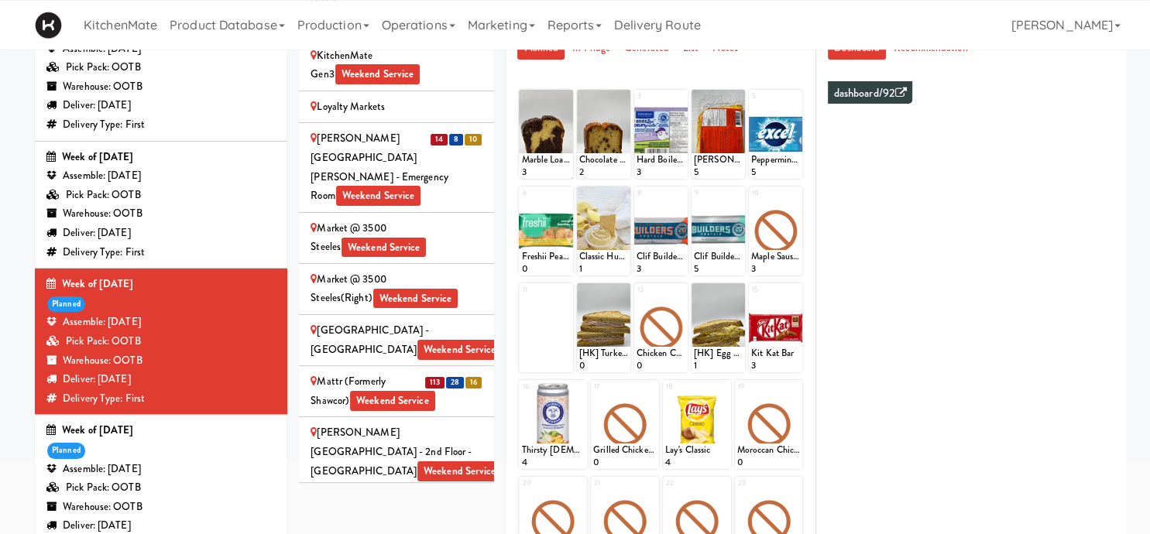
scroll to position [2240, 0]
click at [336, 373] on div "Mattr (formerly Shawcor) Weekend Service" at bounding box center [396, 392] width 172 height 38
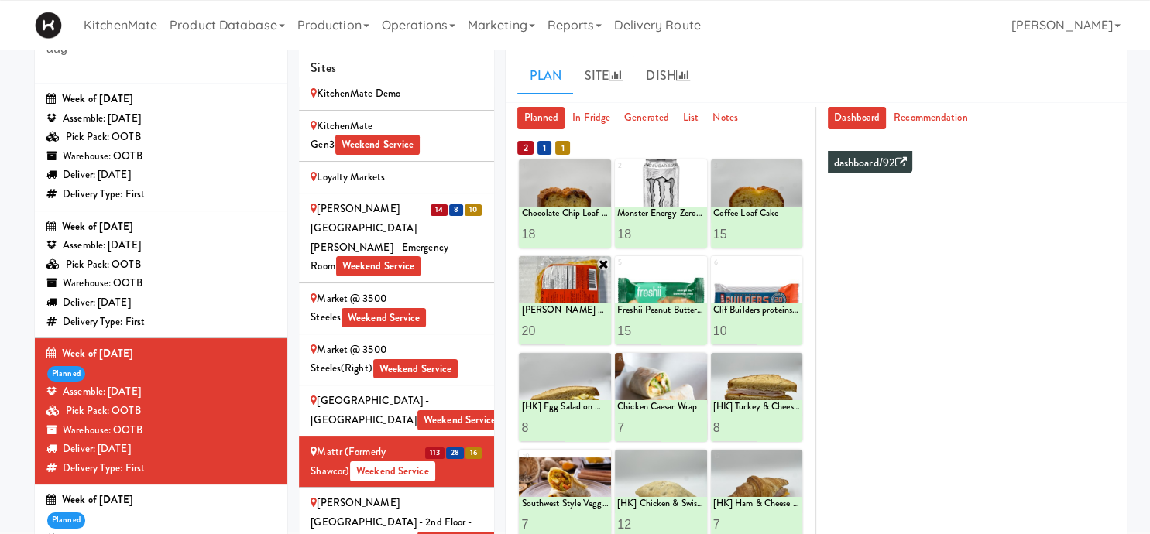
scroll to position [131, 0]
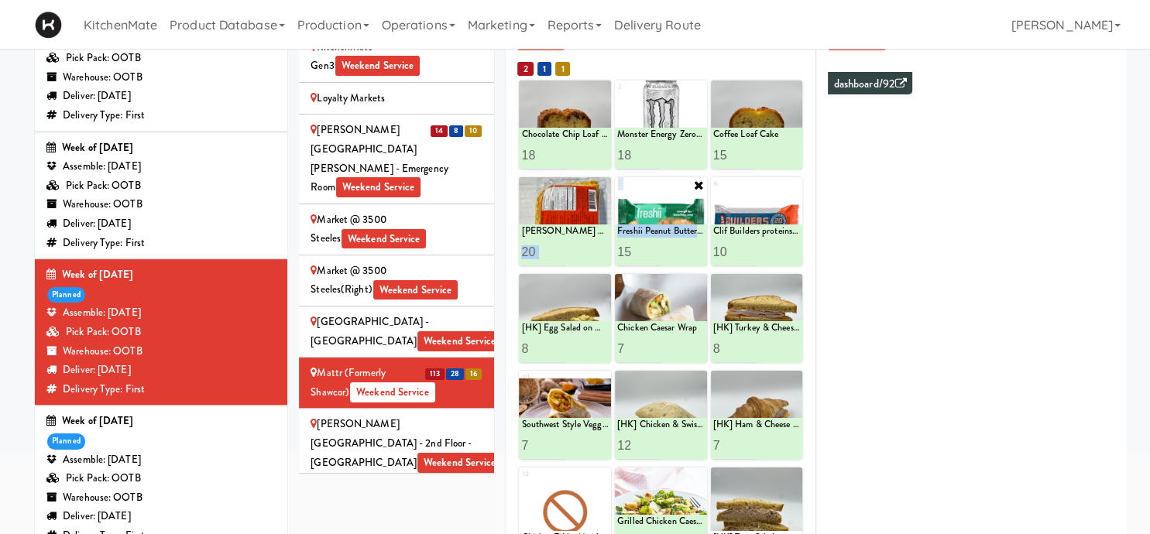
drag, startPoint x: 575, startPoint y: 248, endPoint x: 684, endPoint y: 252, distance: 109.2
click at [684, 252] on div "4 Southwest Style Veggie and Egg Breakfast Wrap 0 [PERSON_NAME] Beef [PERSON_NA…" at bounding box center [660, 221] width 283 height 89
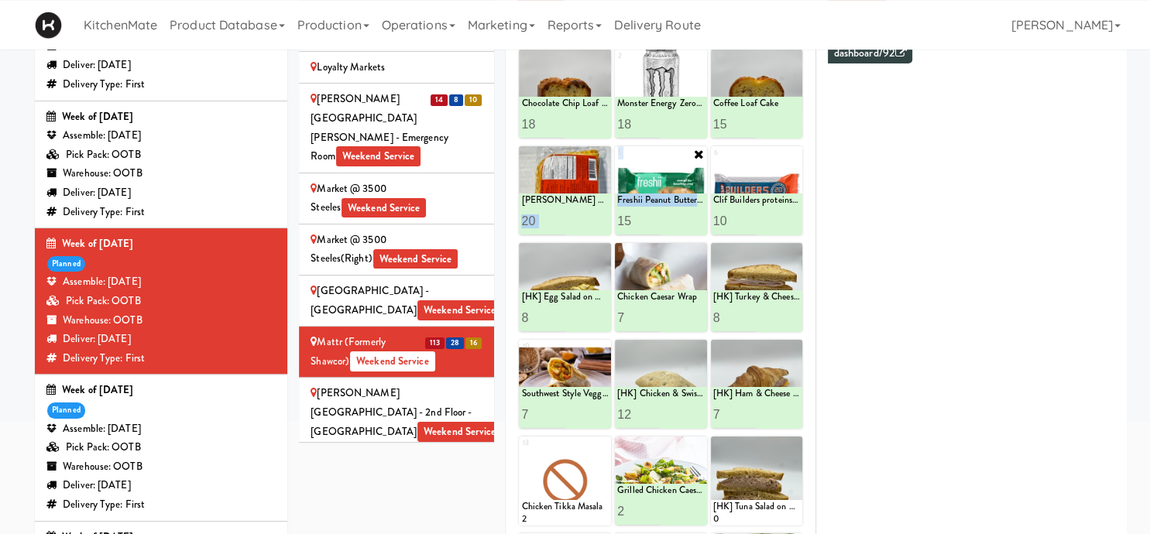
scroll to position [163, 0]
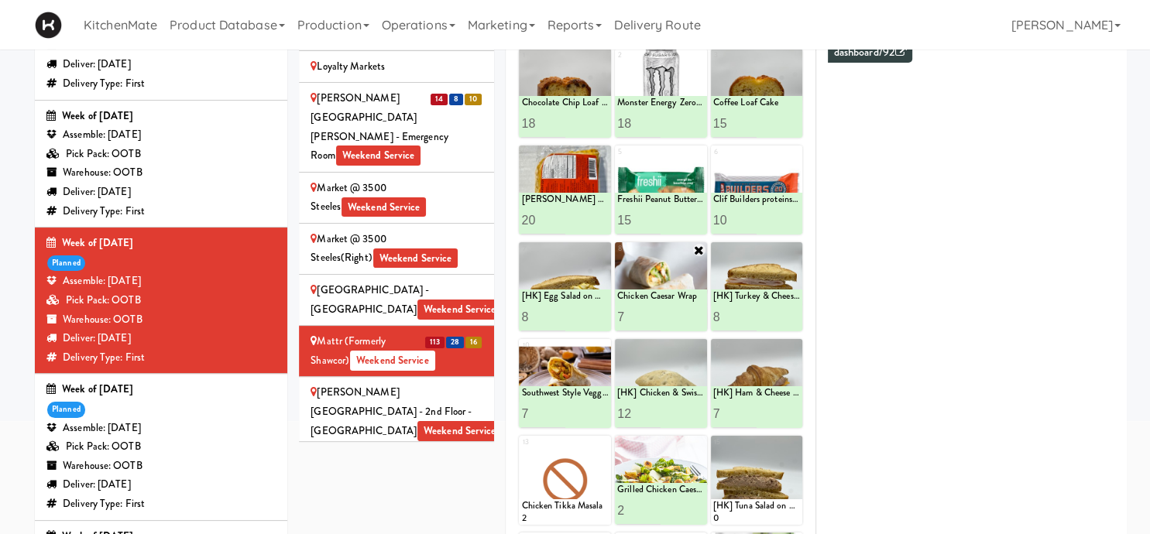
click at [646, 272] on div at bounding box center [661, 286] width 92 height 89
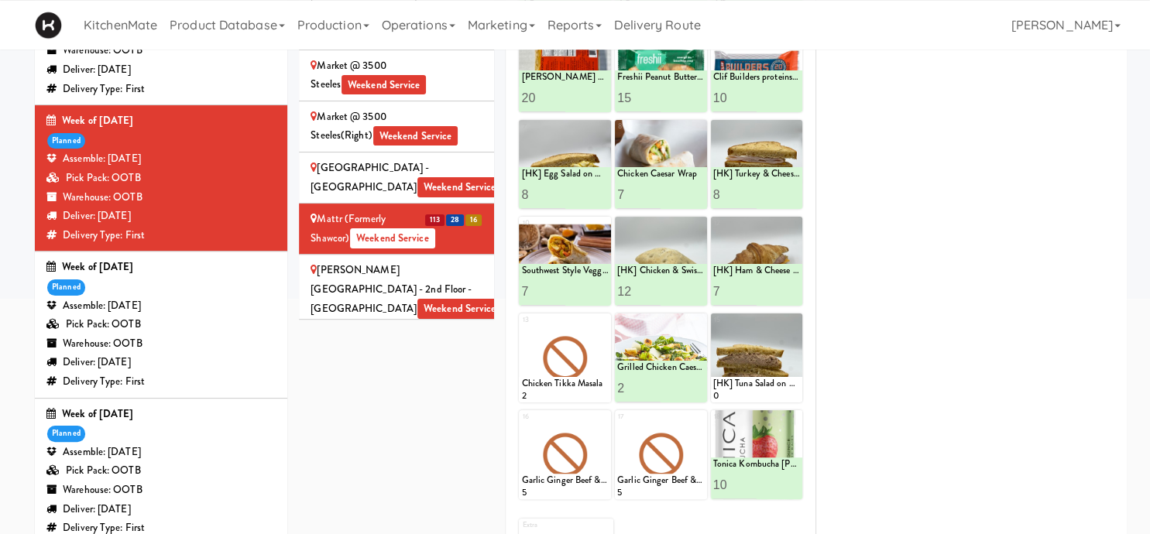
scroll to position [0, 0]
